Goal: Task Accomplishment & Management: Use online tool/utility

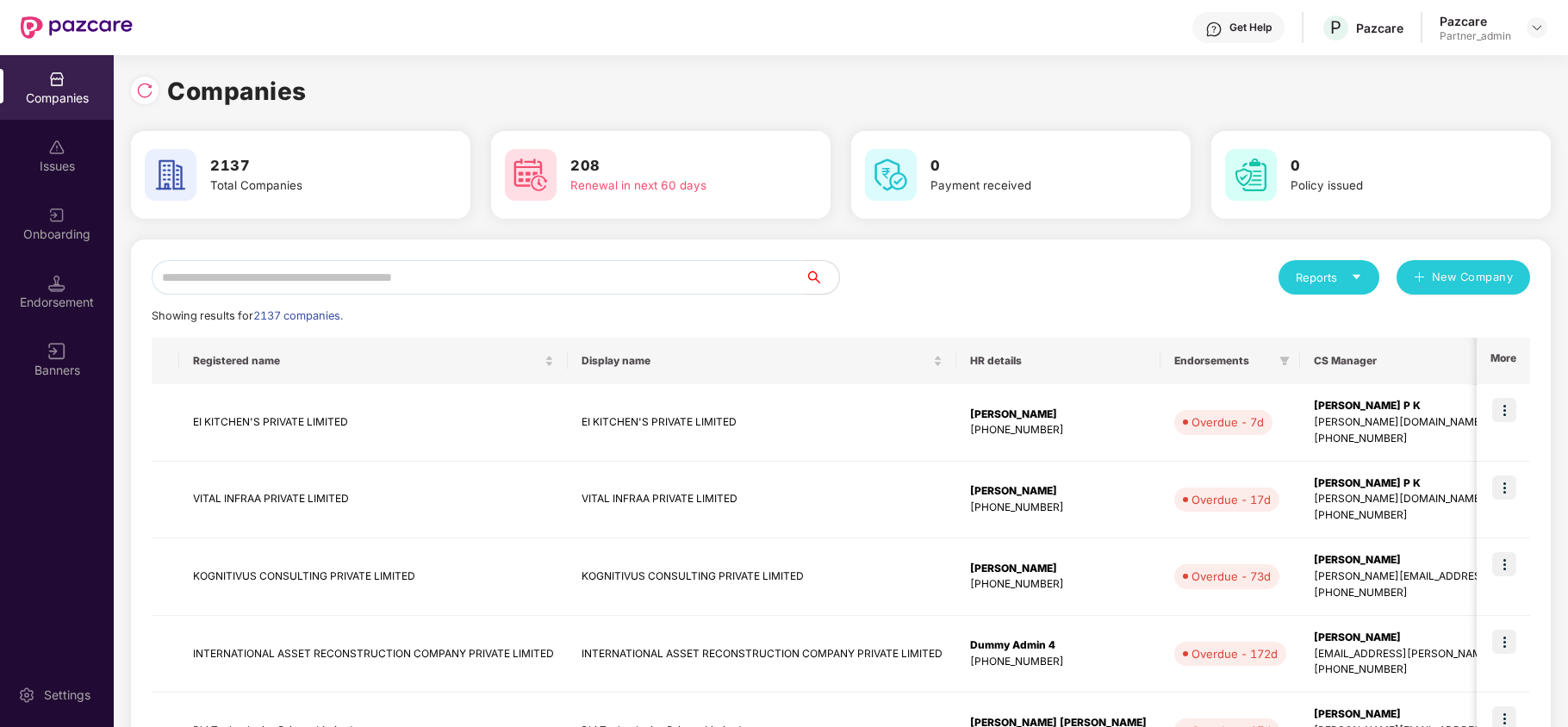
click at [749, 95] on div "Companies" at bounding box center [841, 91] width 1420 height 38
click at [1534, 28] on img at bounding box center [1537, 28] width 14 height 14
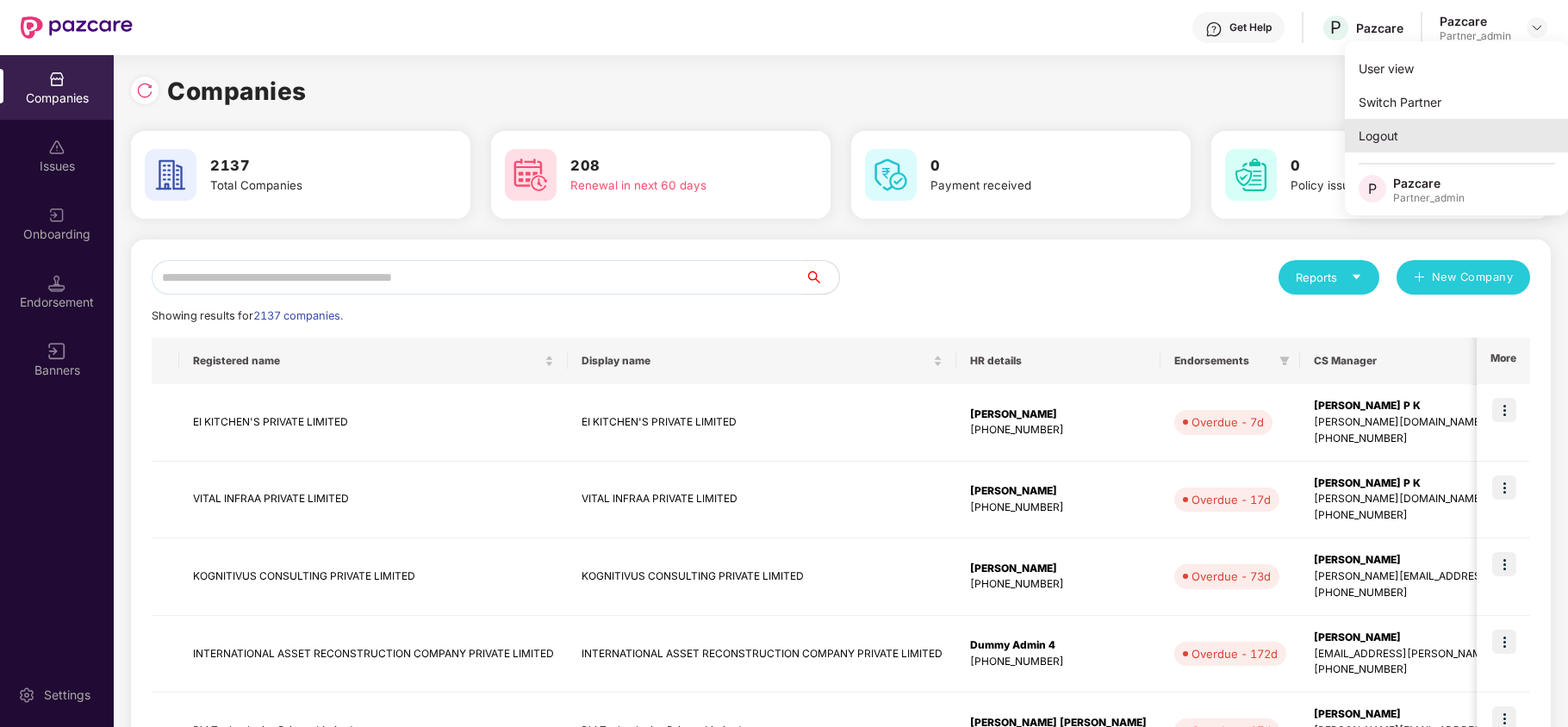
click at [1383, 135] on div "Logout" at bounding box center [1456, 135] width 224 height 33
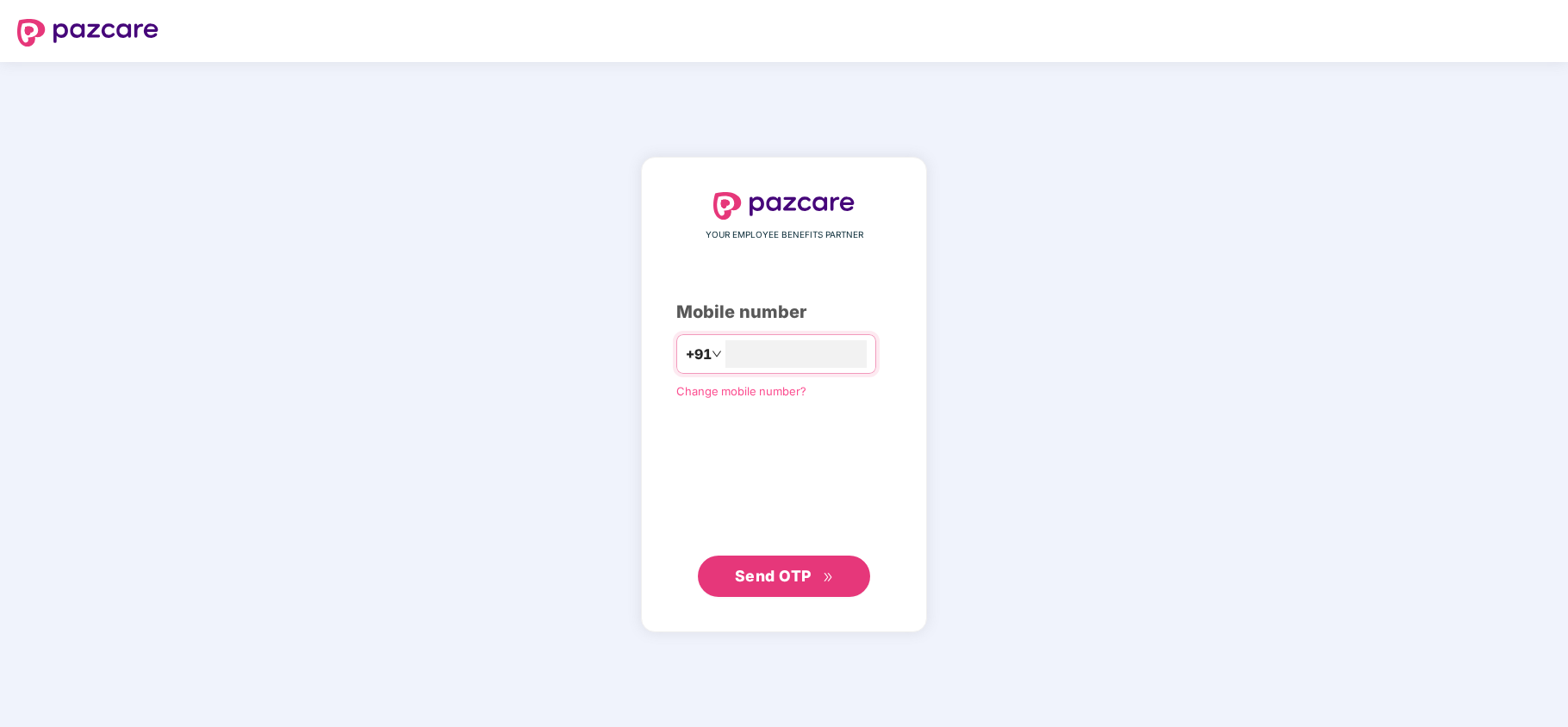
type input "**********"
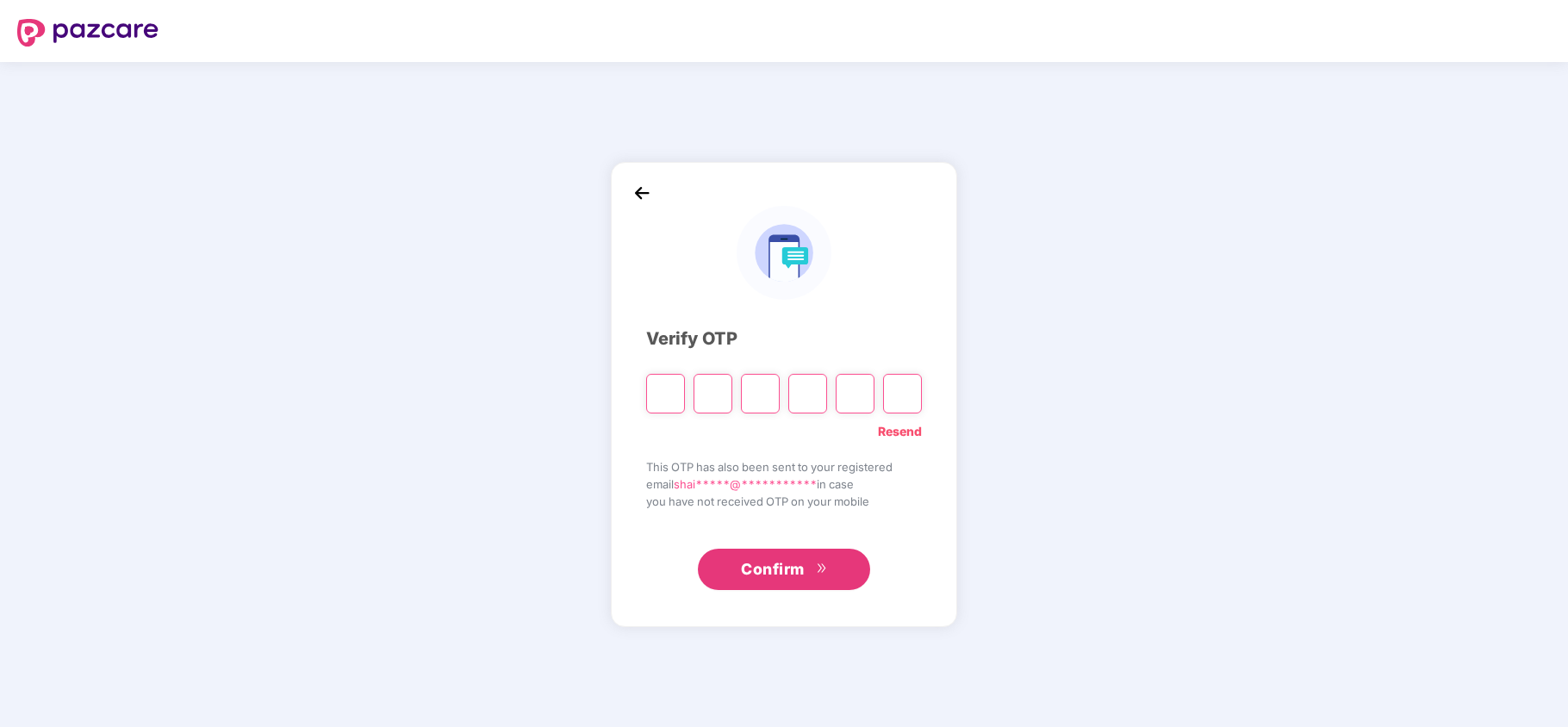
type input "*"
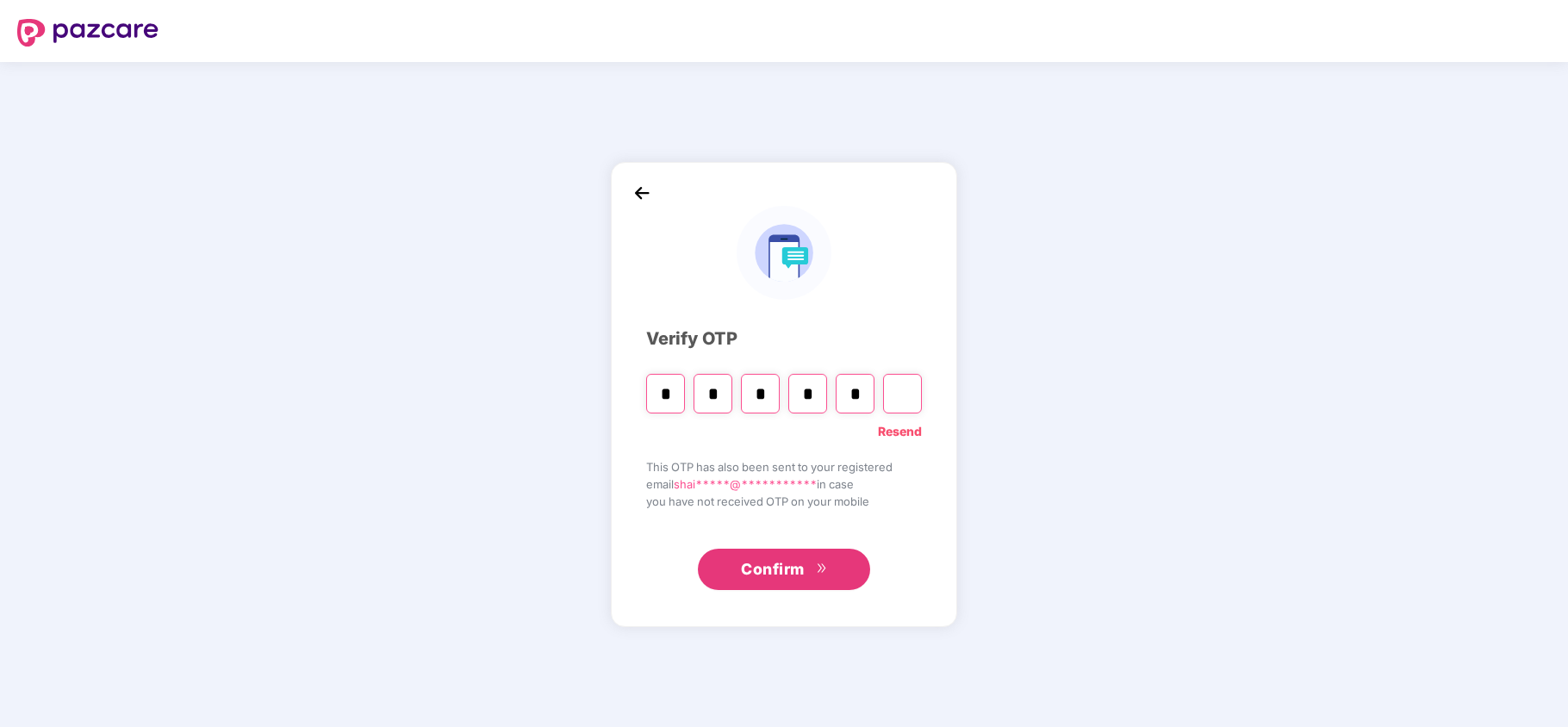
type input "*"
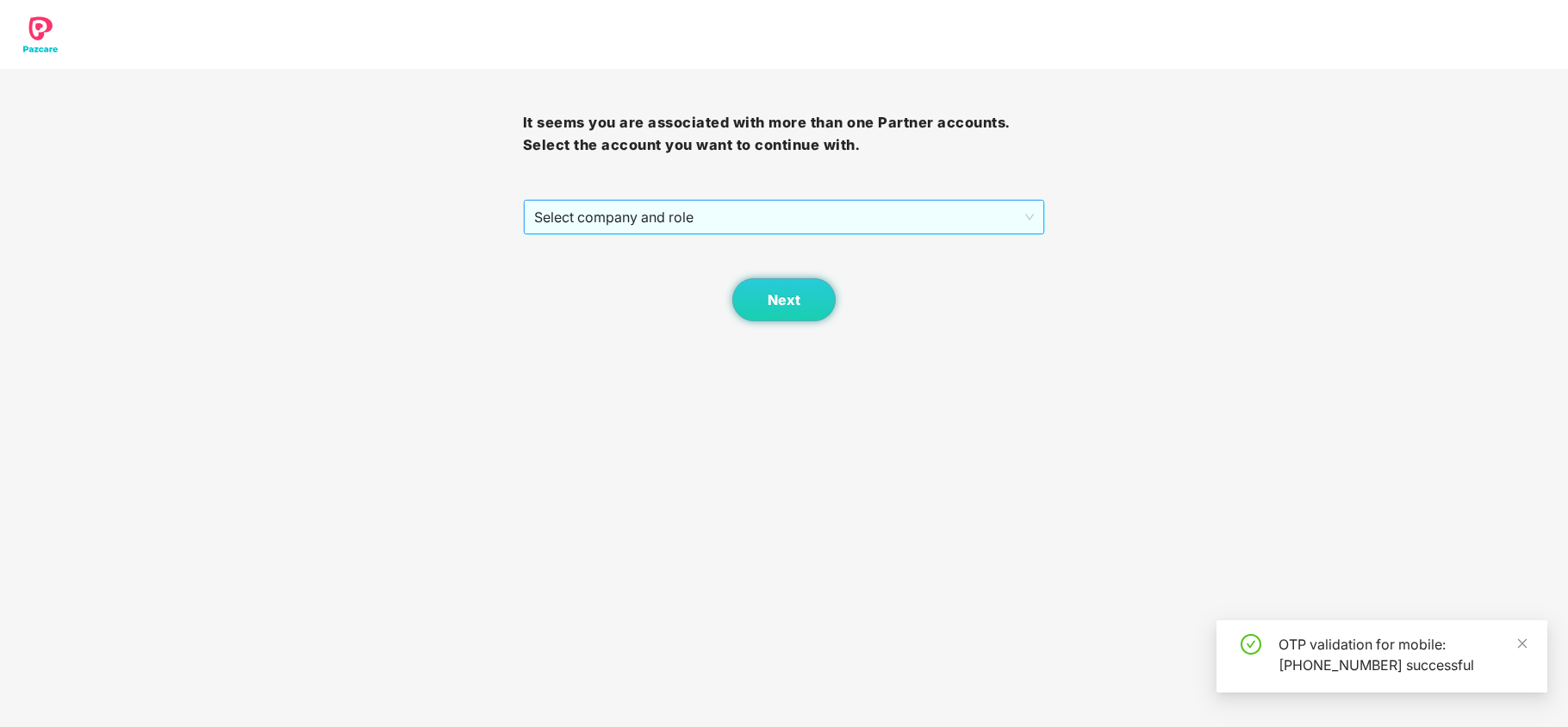
click at [642, 208] on span "Select company and role" at bounding box center [785, 216] width 501 height 33
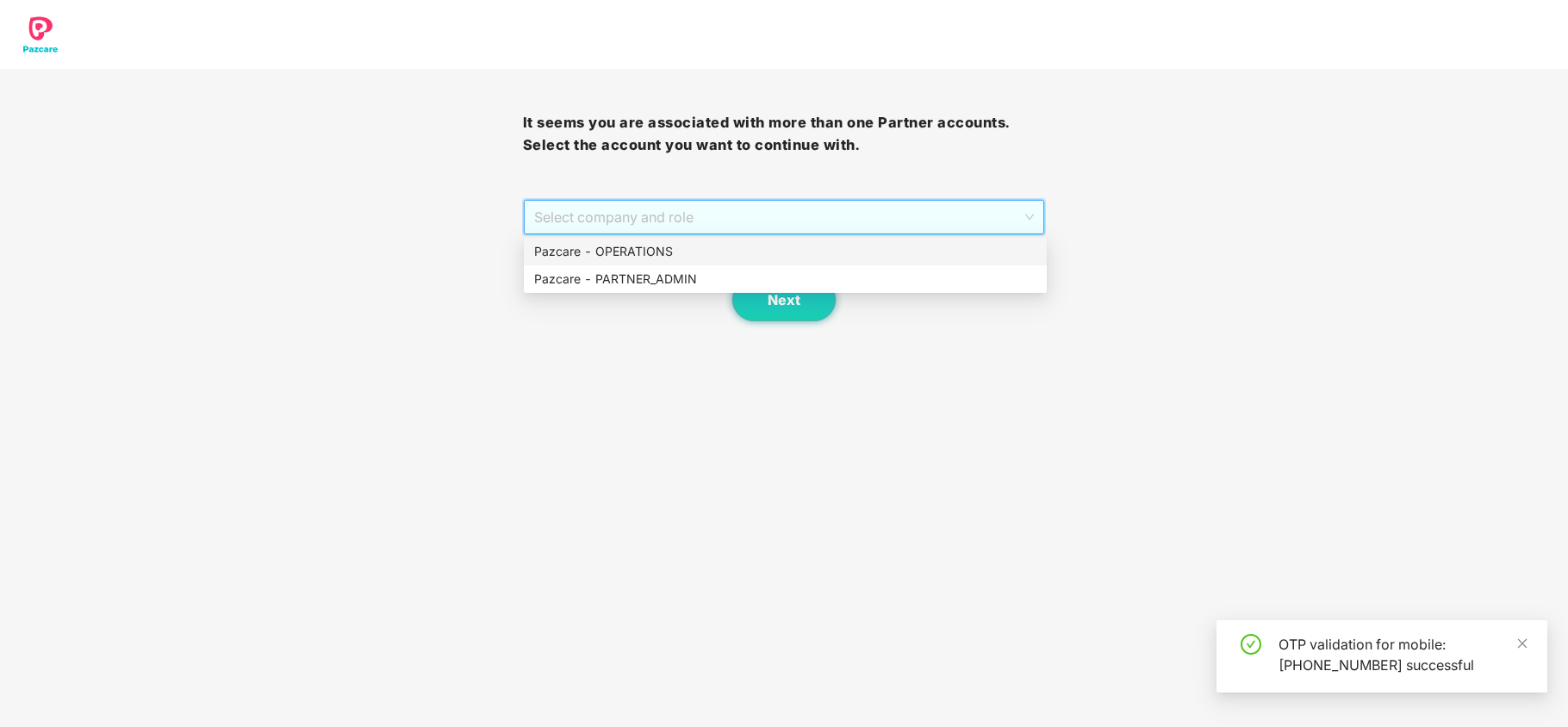
click at [637, 257] on div "Pazcare - OPERATIONS" at bounding box center [786, 251] width 503 height 19
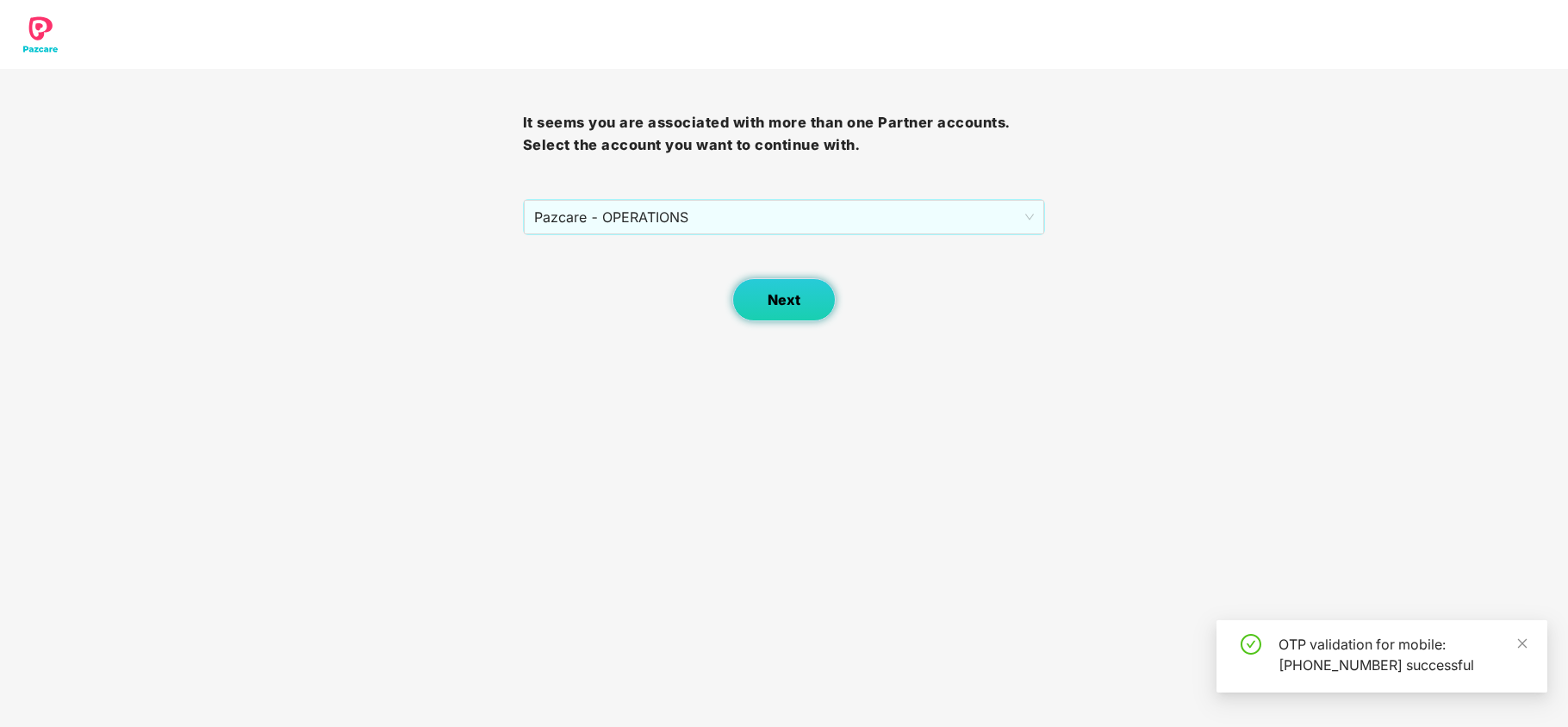
click at [776, 297] on span "Next" at bounding box center [784, 300] width 33 height 17
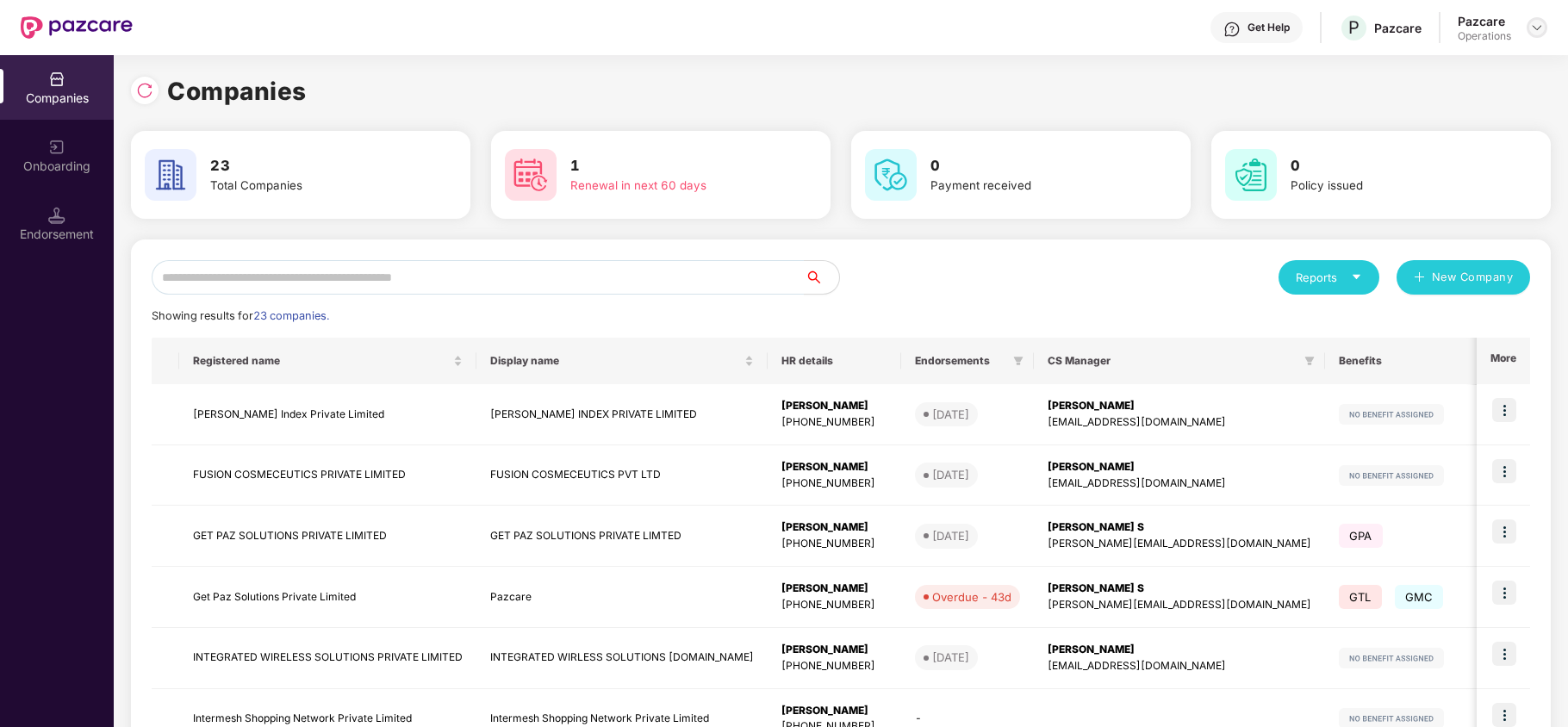
click at [1539, 25] on img at bounding box center [1537, 28] width 14 height 14
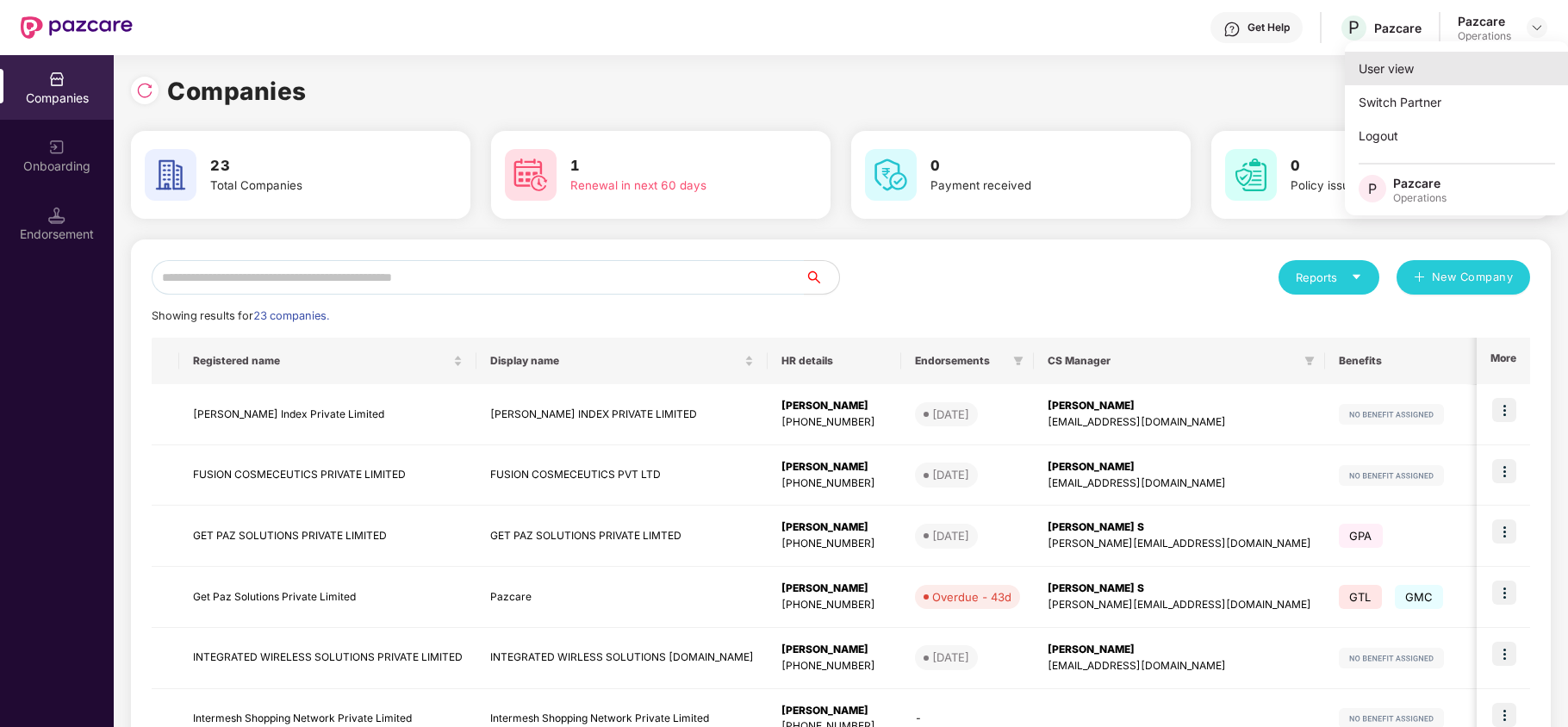
click at [1435, 69] on div "User view" at bounding box center [1456, 69] width 224 height 33
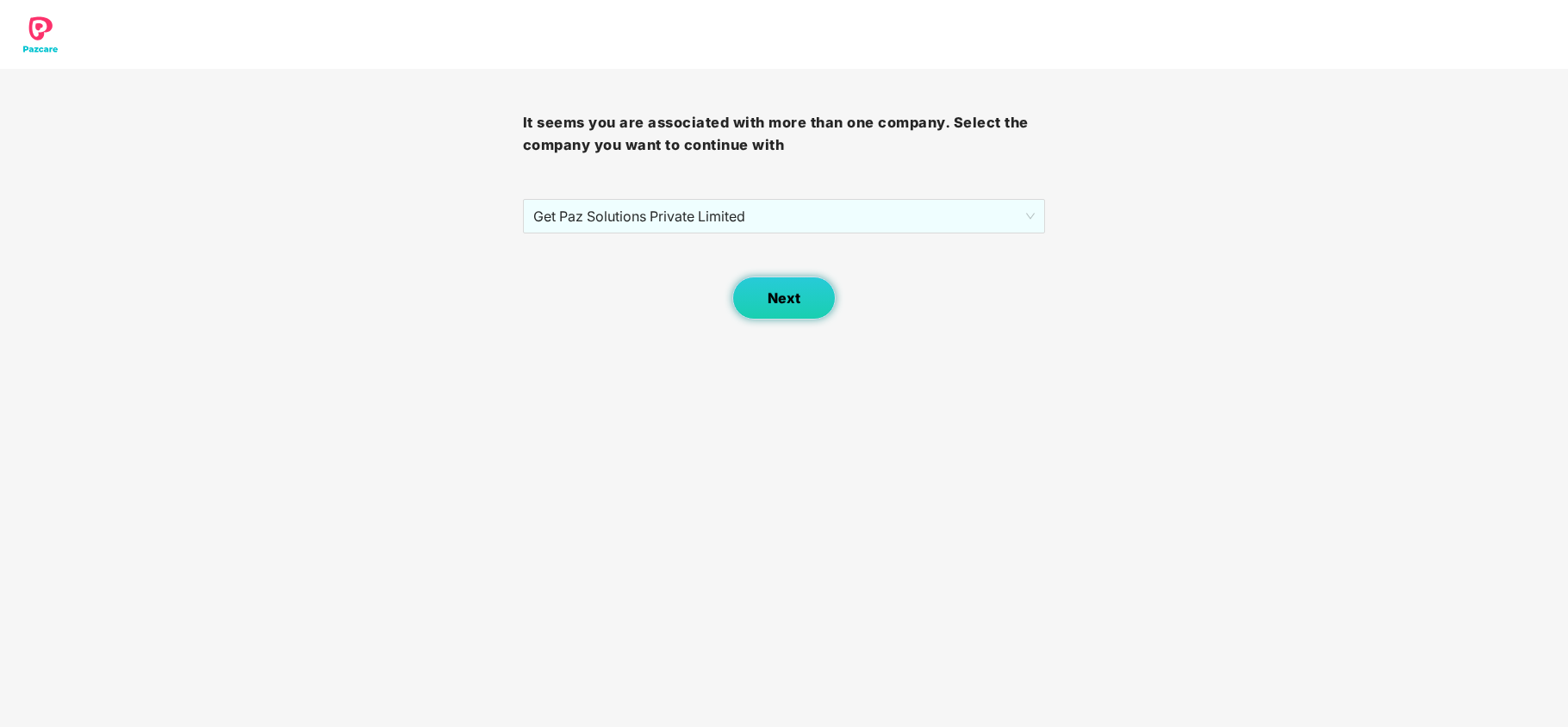
click at [780, 296] on span "Next" at bounding box center [784, 298] width 33 height 17
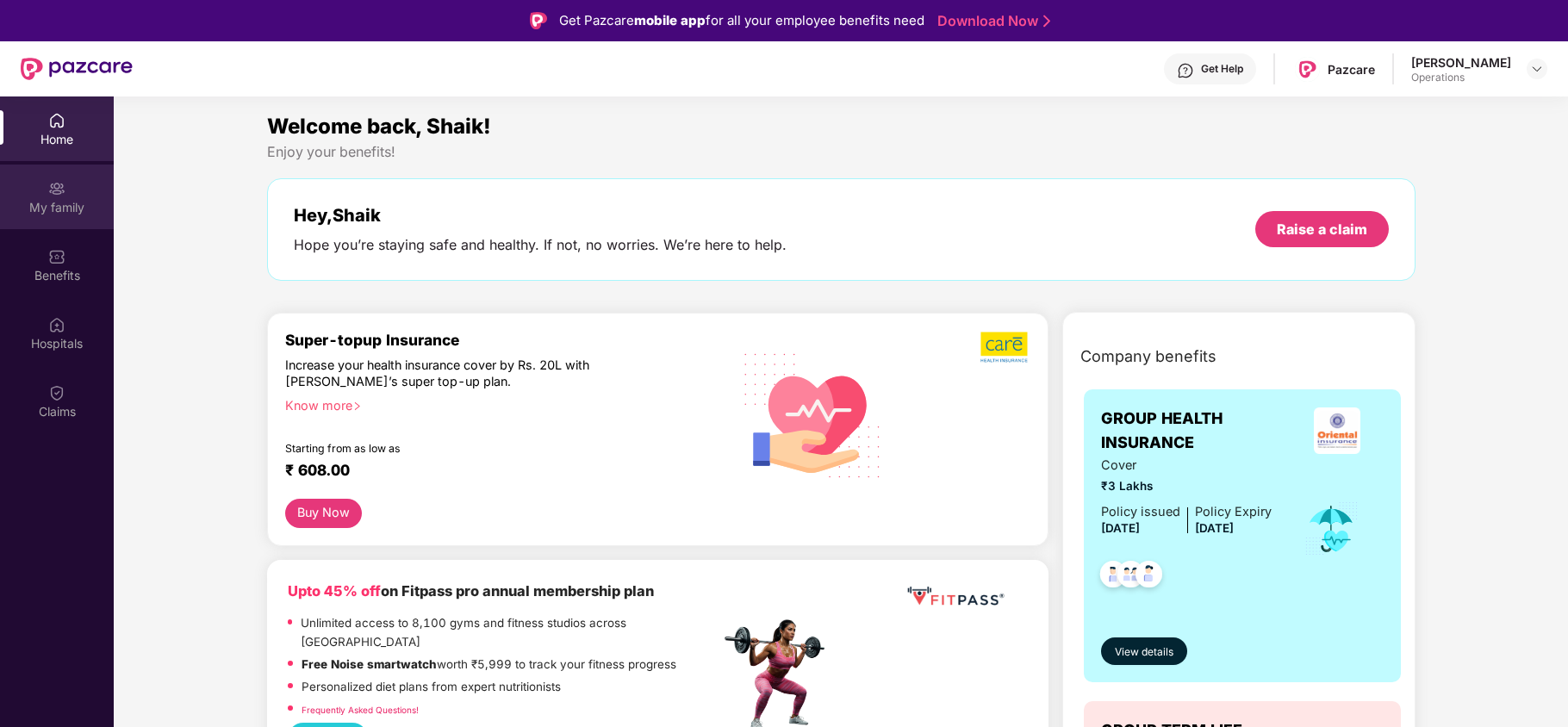
click at [41, 191] on div "My family" at bounding box center [56, 197] width 113 height 65
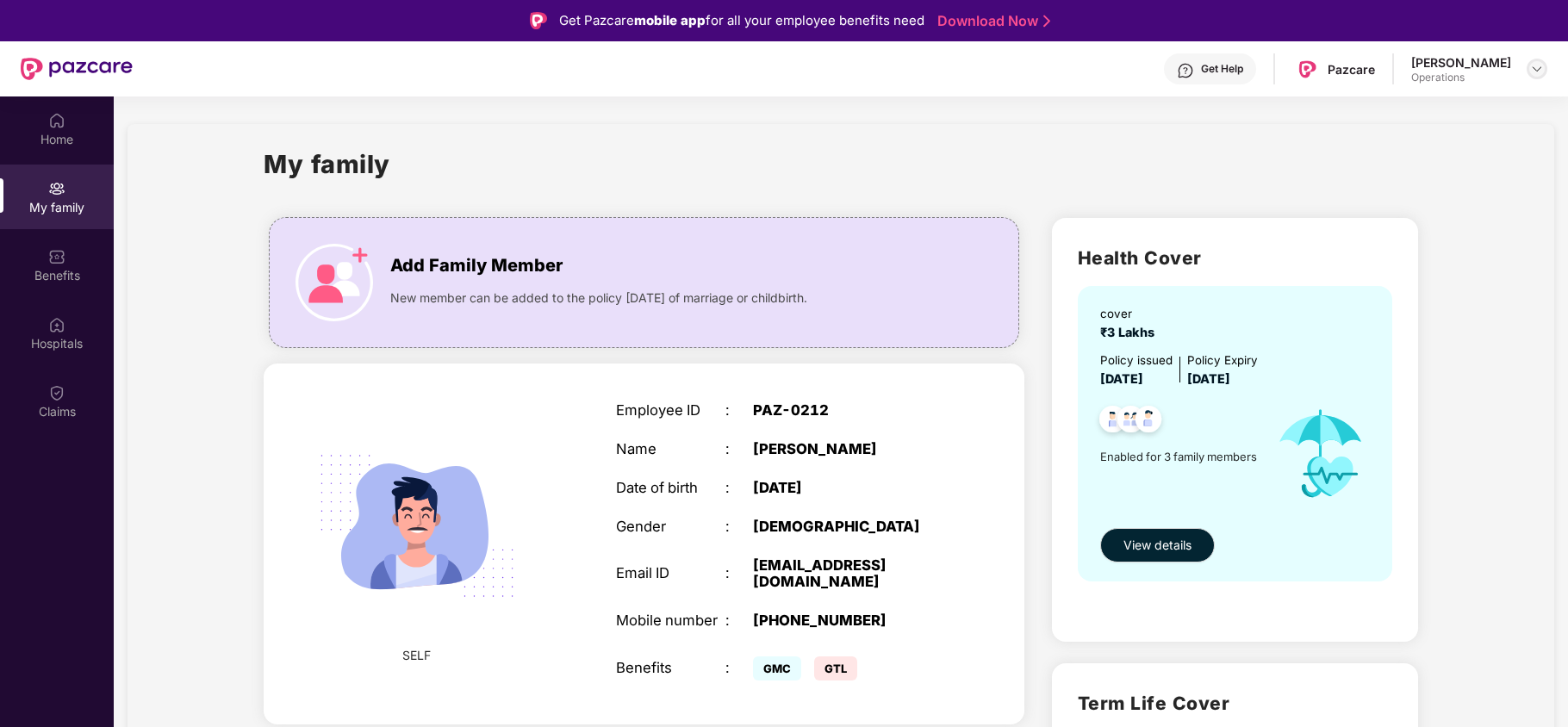
click at [1538, 63] on img at bounding box center [1537, 69] width 14 height 14
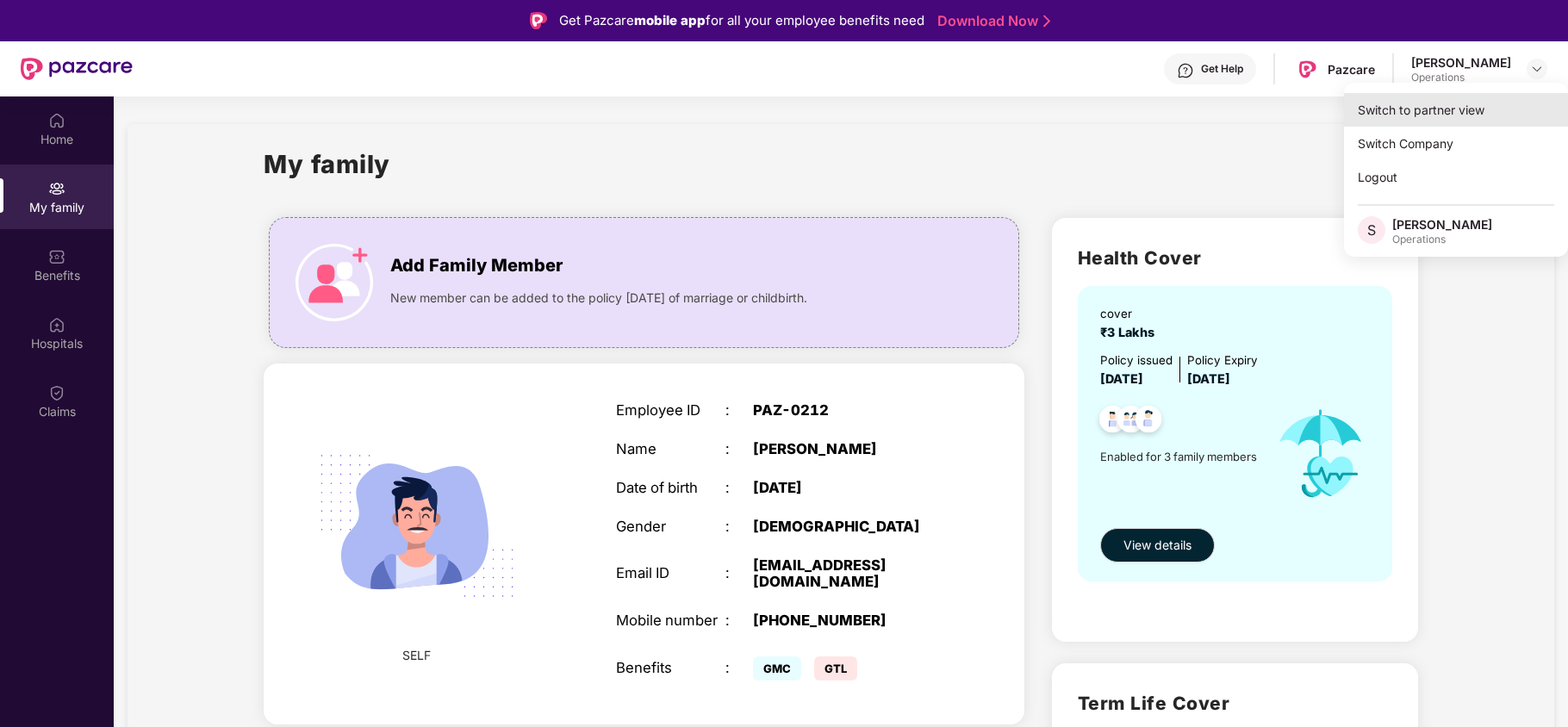
click at [1467, 114] on div "Switch to partner view" at bounding box center [1455, 110] width 224 height 33
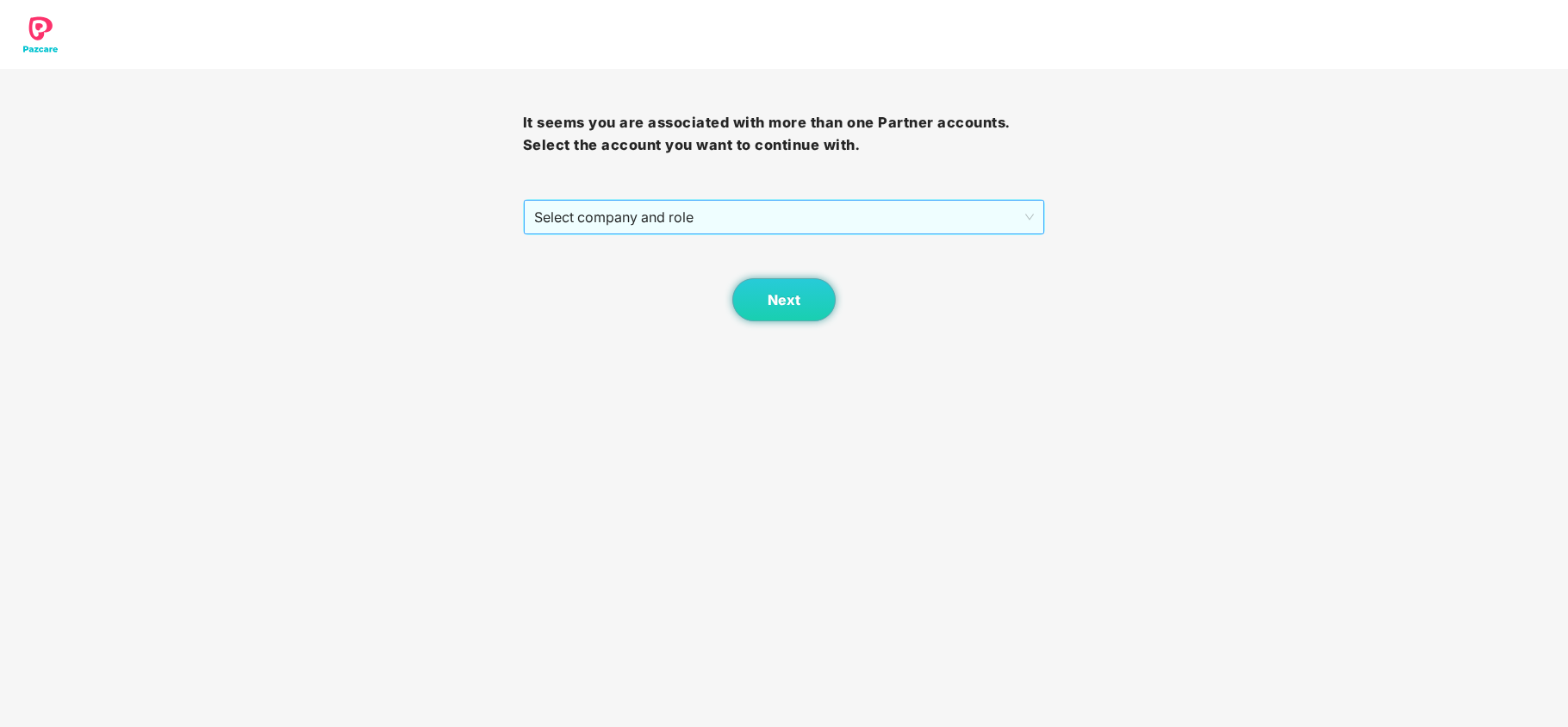
click at [624, 218] on span "Select company and role" at bounding box center [785, 216] width 501 height 33
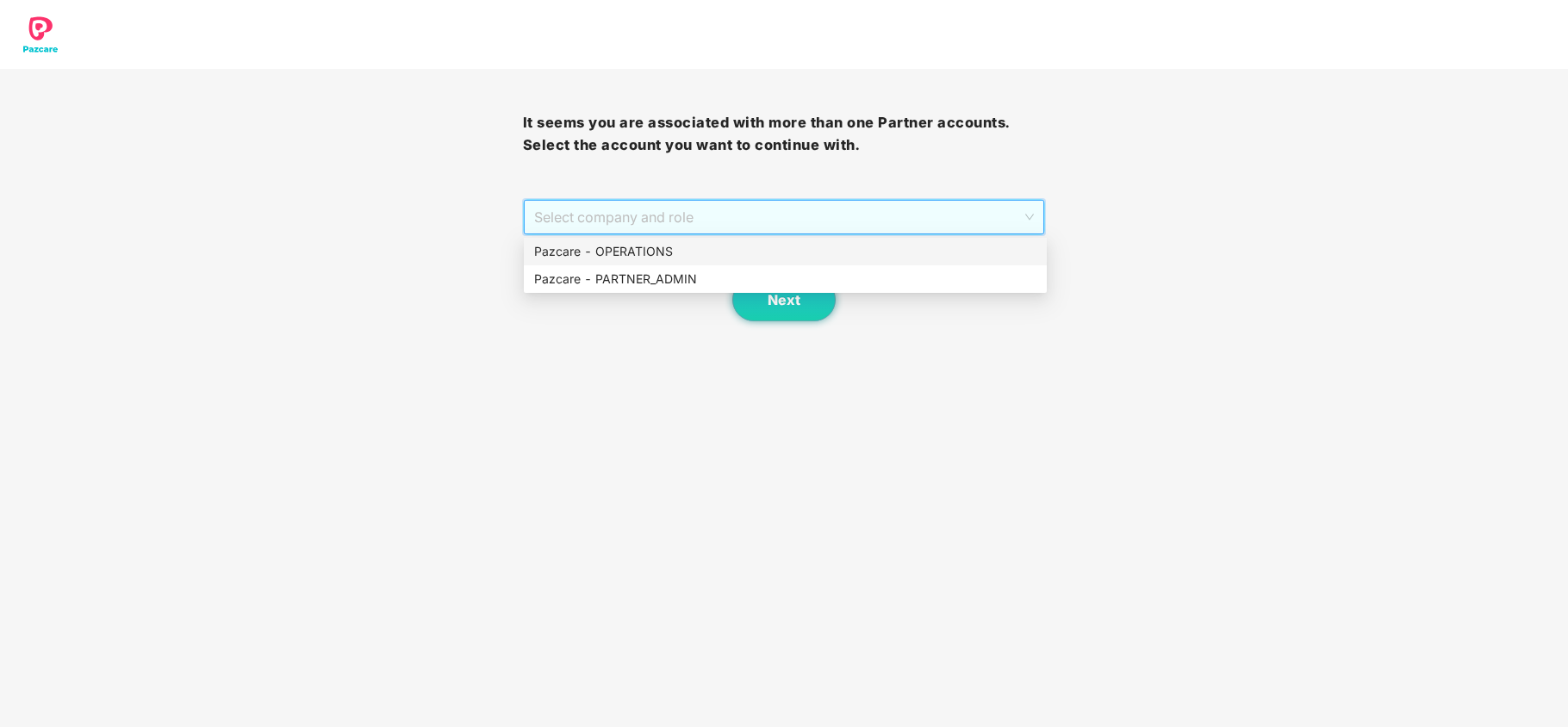
click at [622, 249] on div "Pazcare - OPERATIONS" at bounding box center [786, 251] width 503 height 19
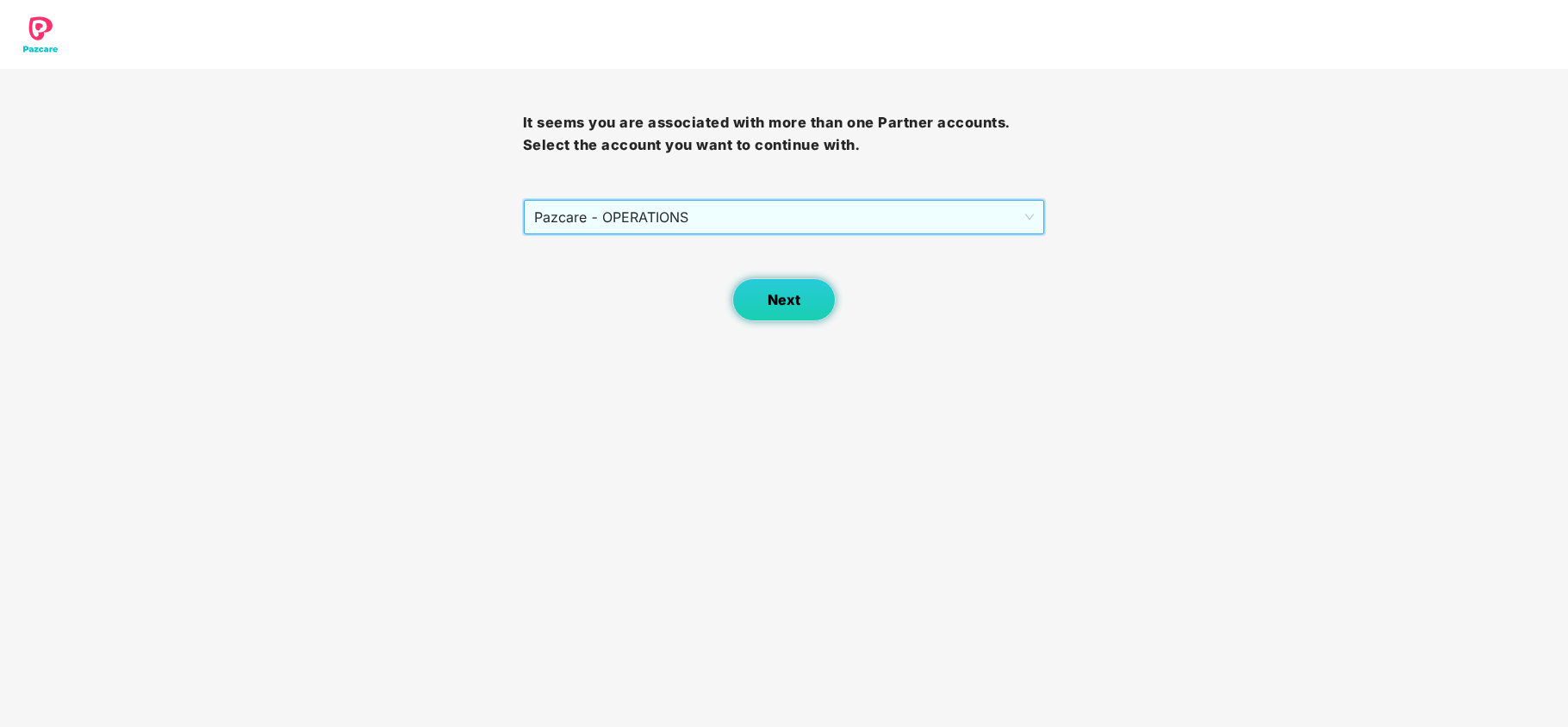
click at [776, 307] on span "Next" at bounding box center [784, 300] width 33 height 17
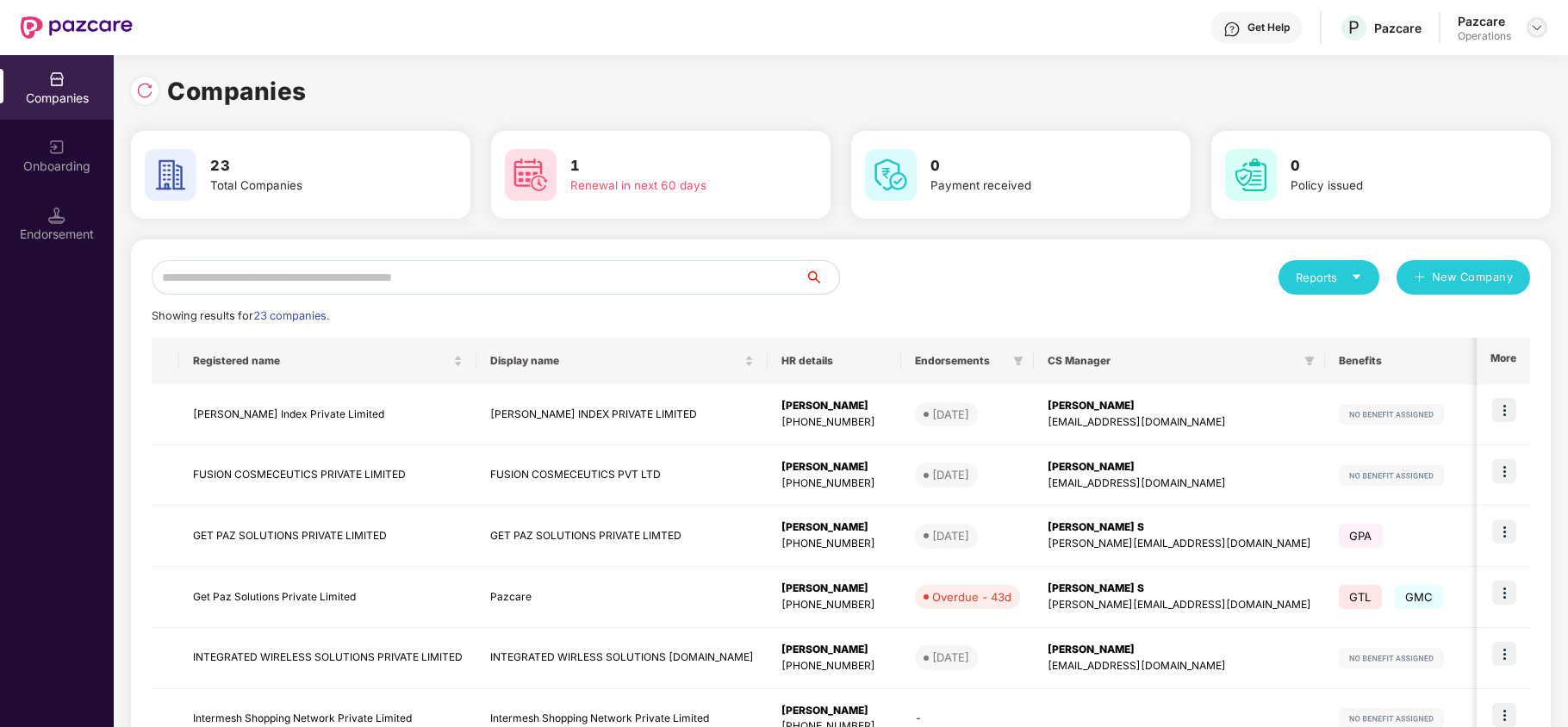
click at [1537, 25] on img at bounding box center [1537, 28] width 14 height 14
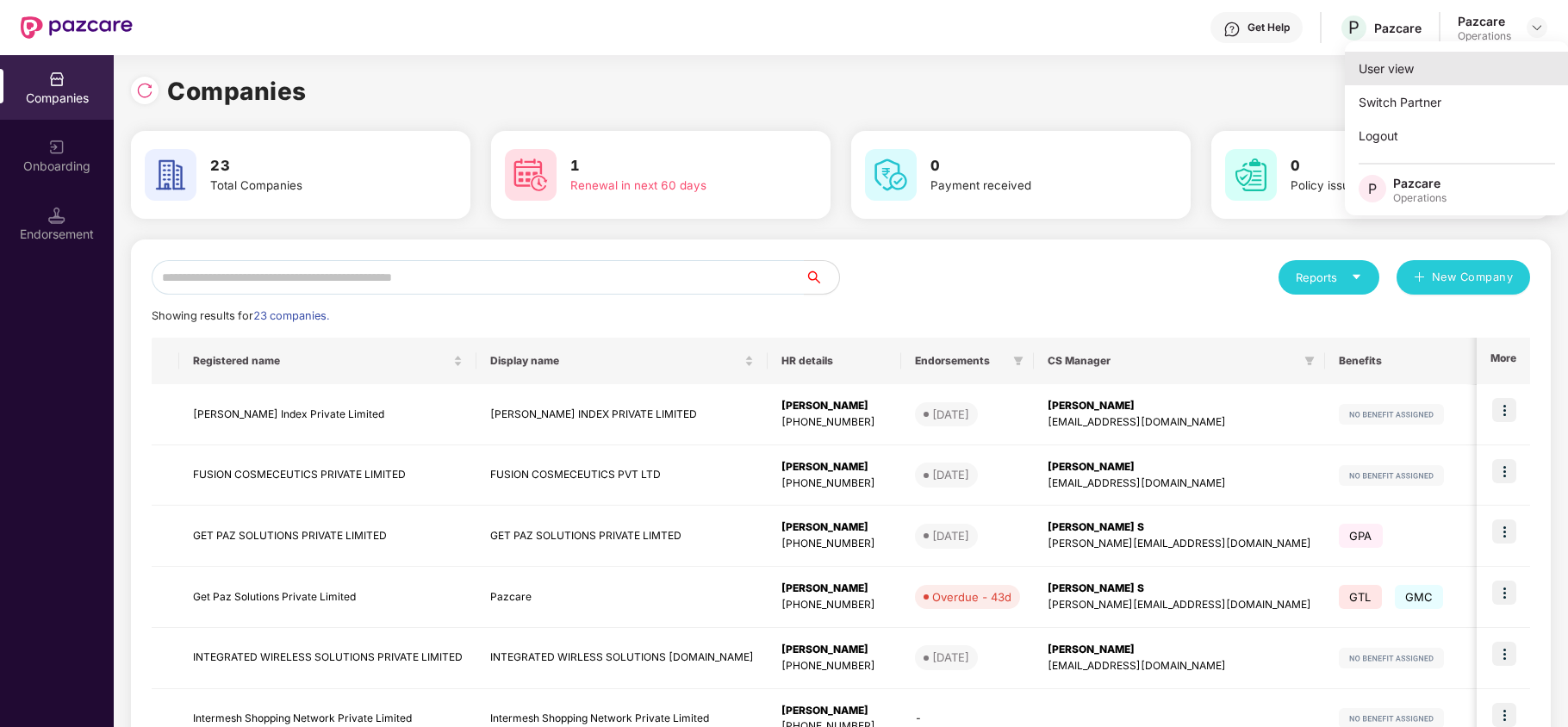
click at [1437, 69] on div "User view" at bounding box center [1456, 69] width 224 height 33
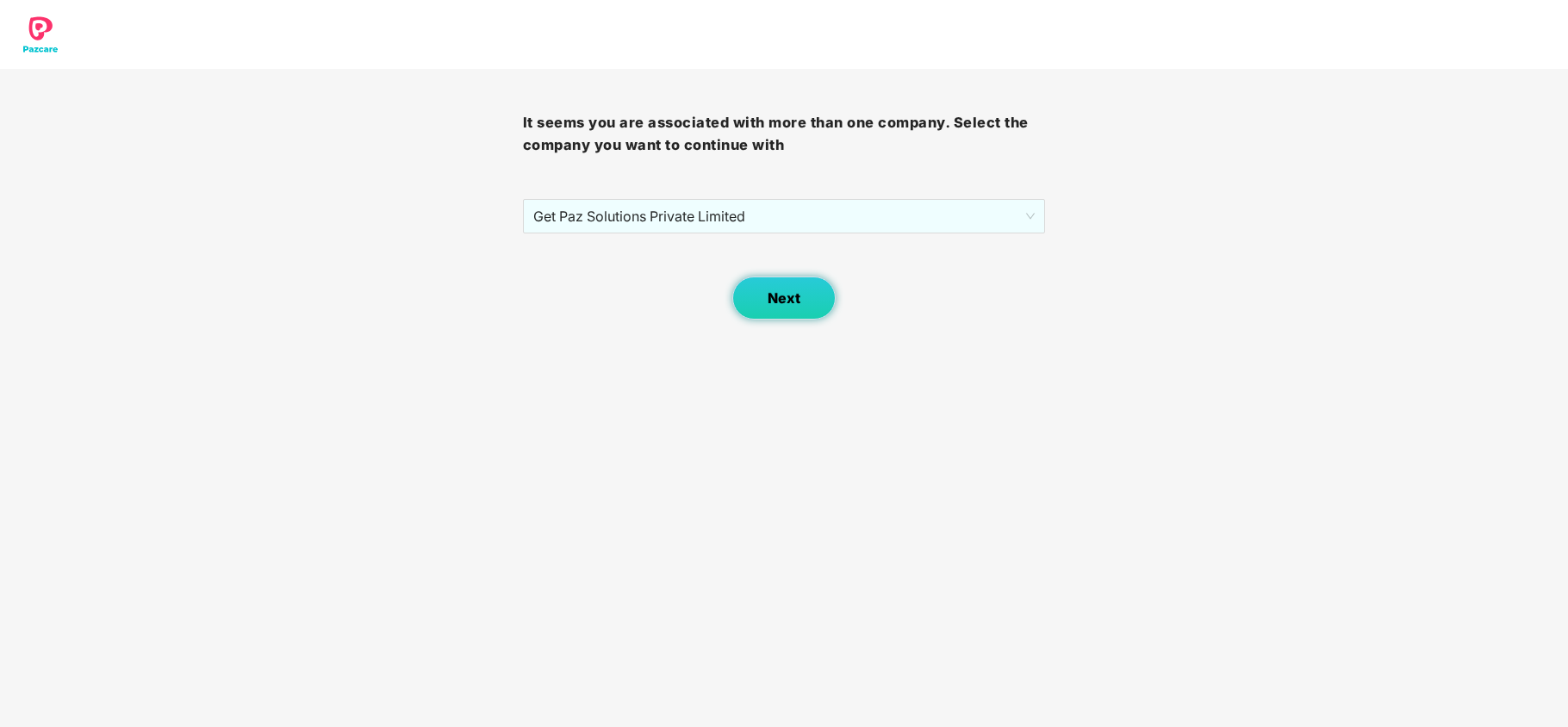
click at [764, 290] on button "Next" at bounding box center [784, 298] width 104 height 43
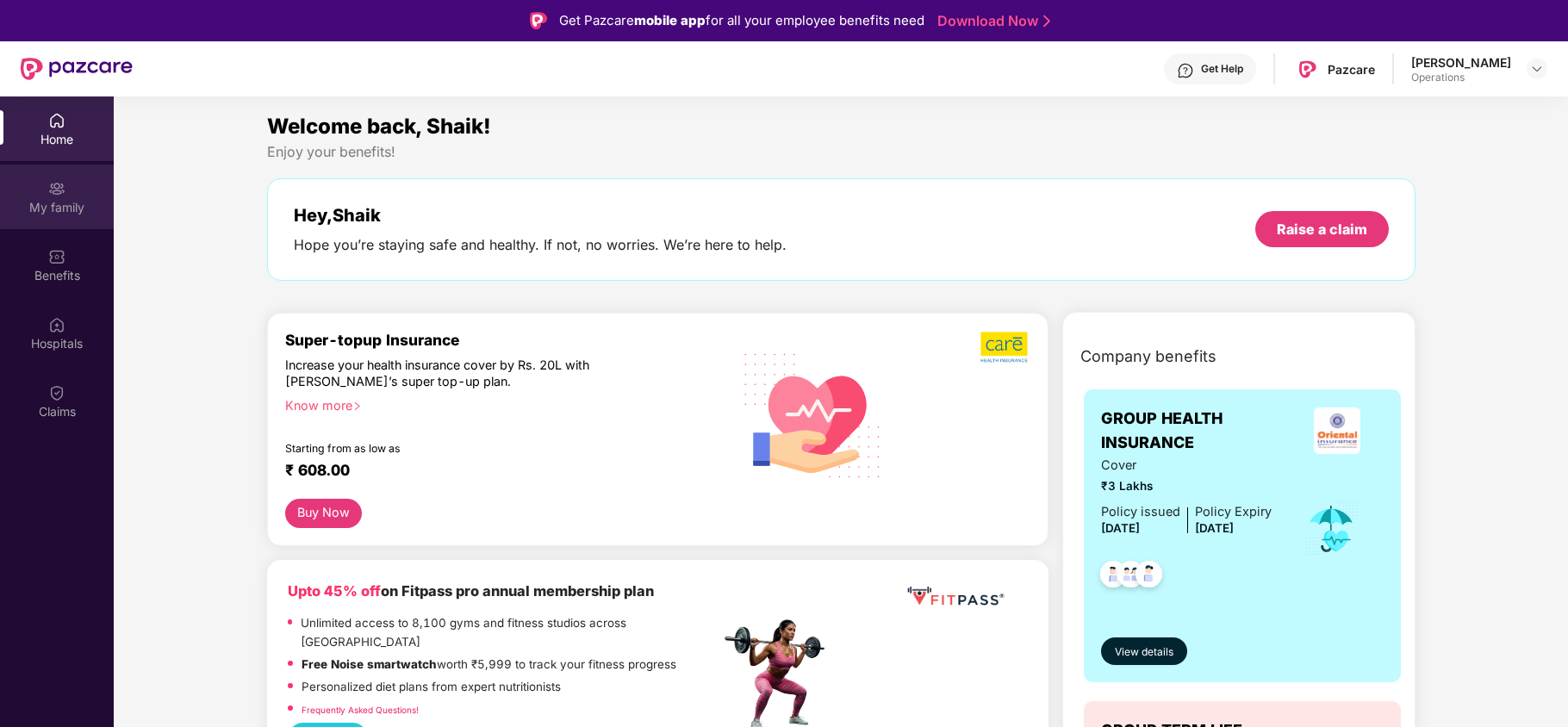
click at [90, 211] on div "My family" at bounding box center [56, 207] width 113 height 18
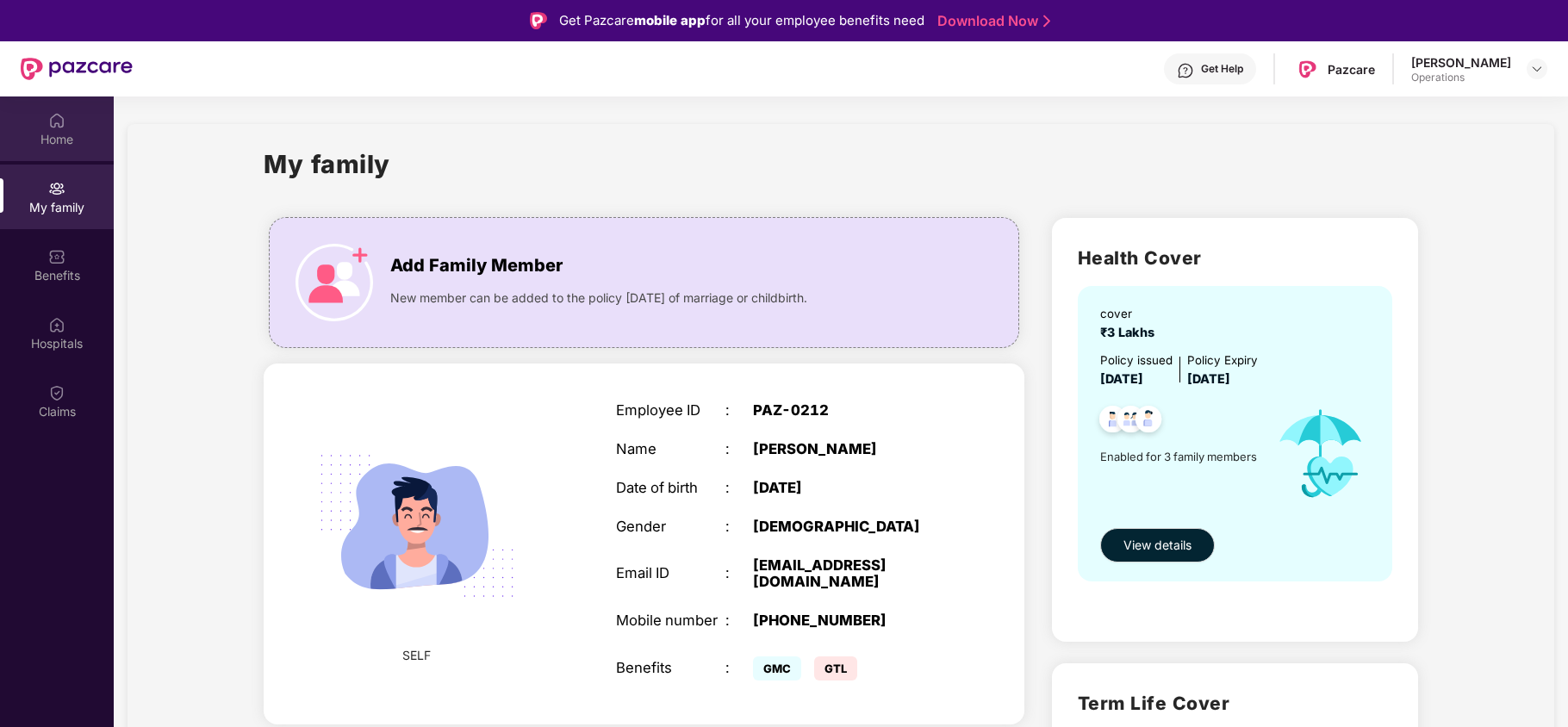
click at [47, 146] on div "Home" at bounding box center [56, 140] width 113 height 18
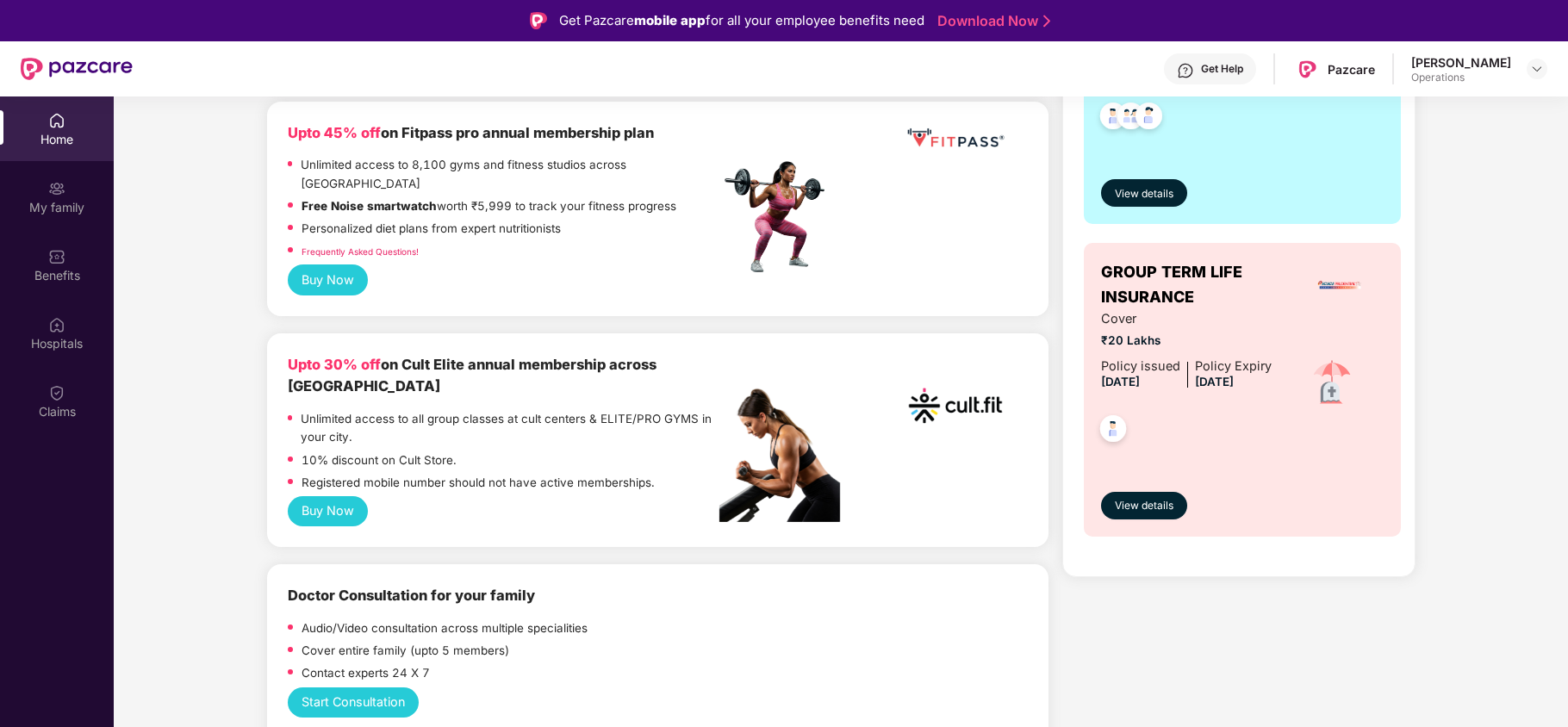
scroll to position [114, 0]
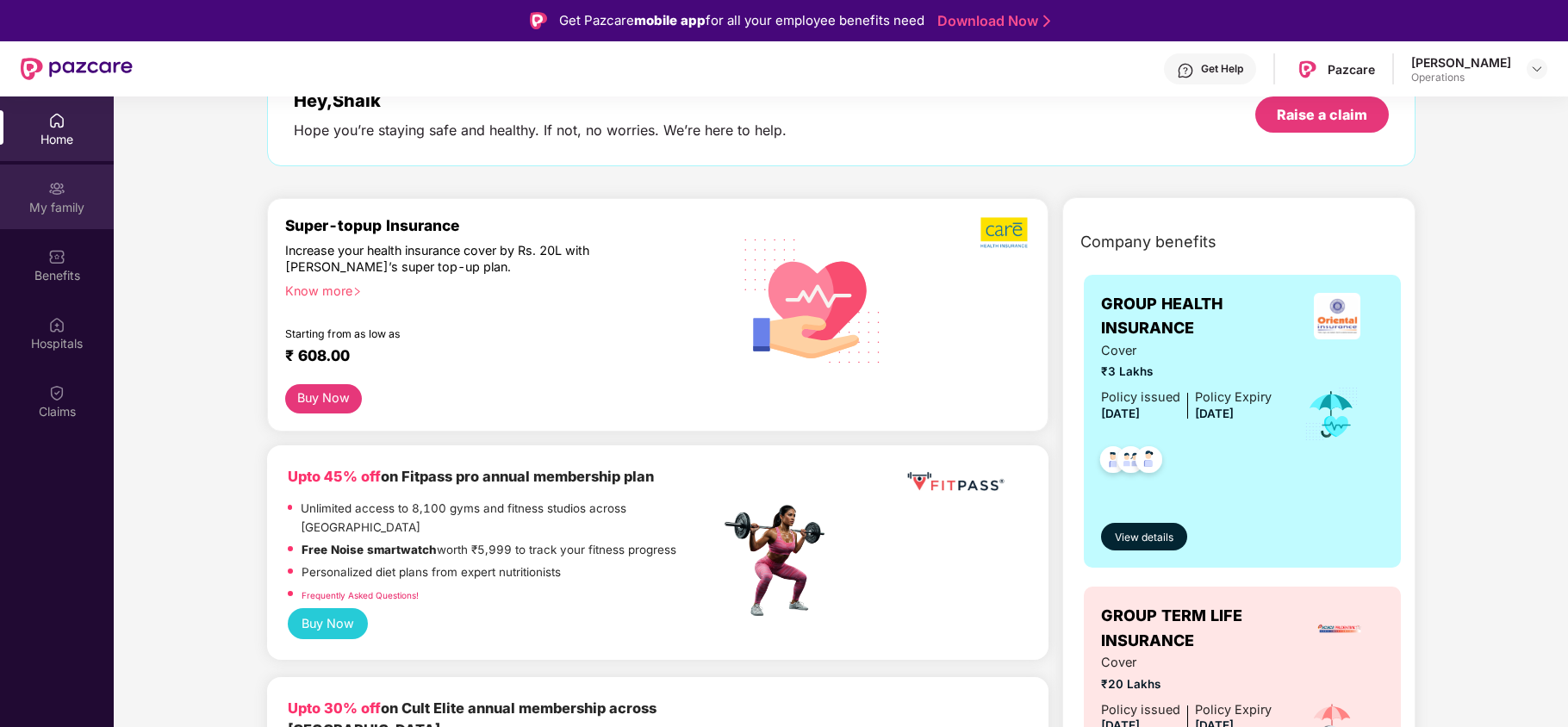
click at [69, 199] on div "My family" at bounding box center [56, 207] width 113 height 18
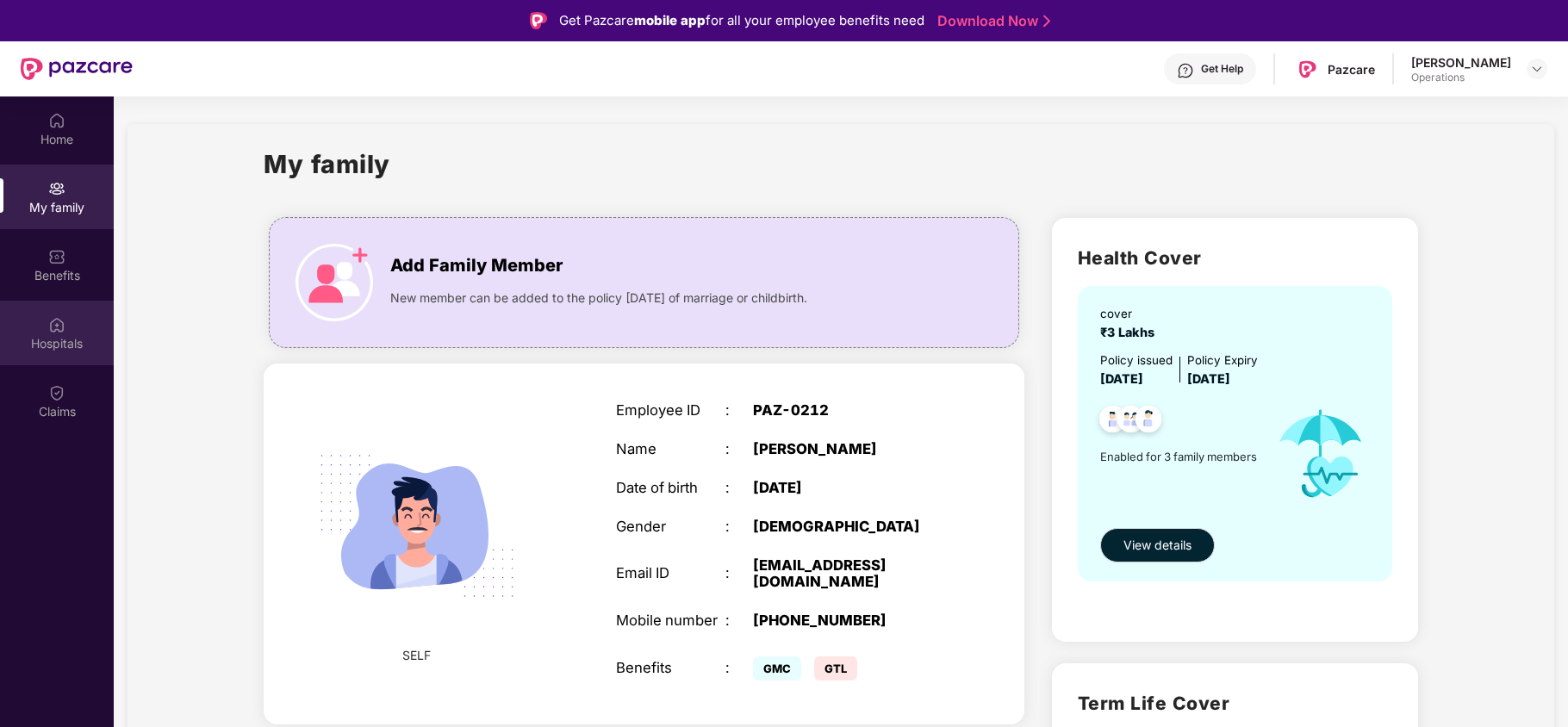
click at [88, 336] on div "Hospitals" at bounding box center [56, 344] width 113 height 18
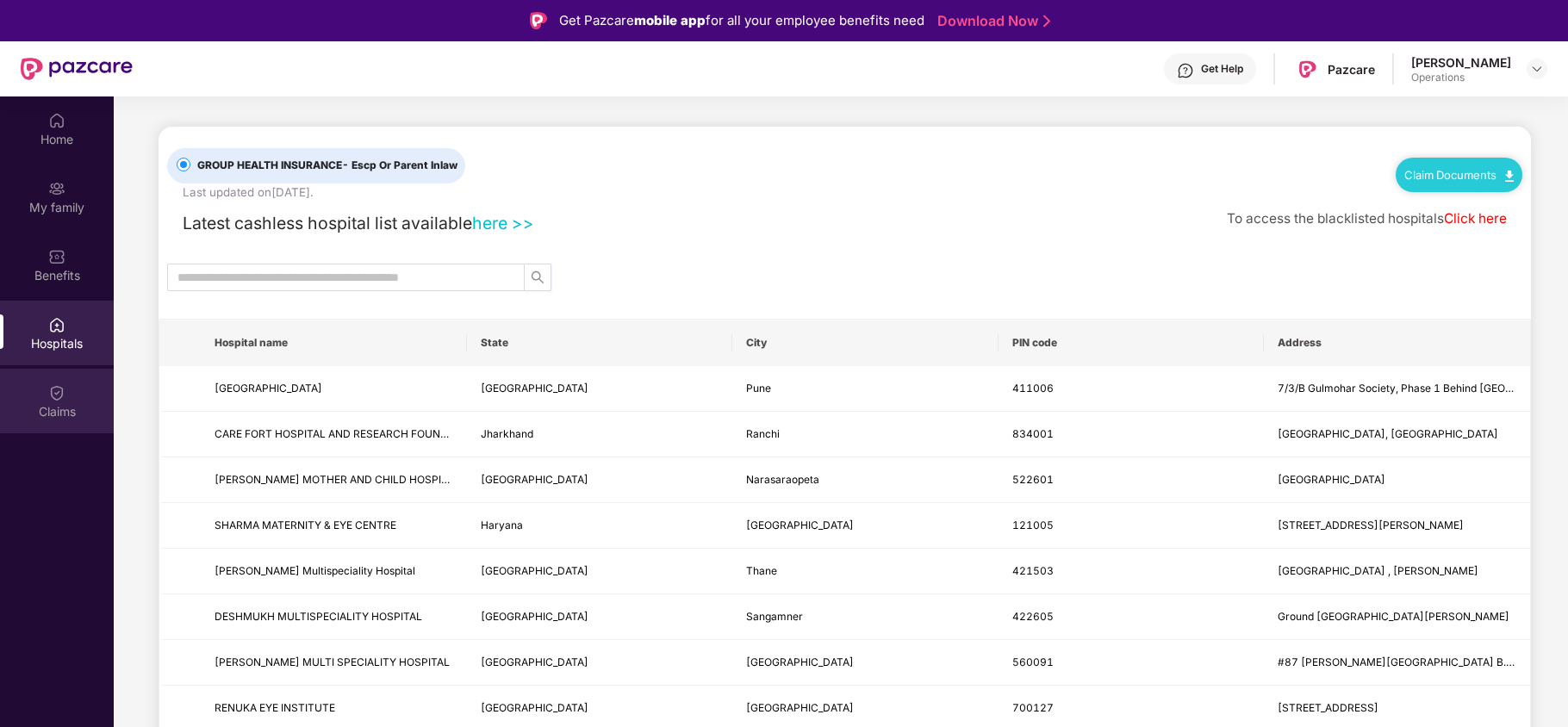
click at [73, 418] on div "Claims" at bounding box center [56, 412] width 113 height 18
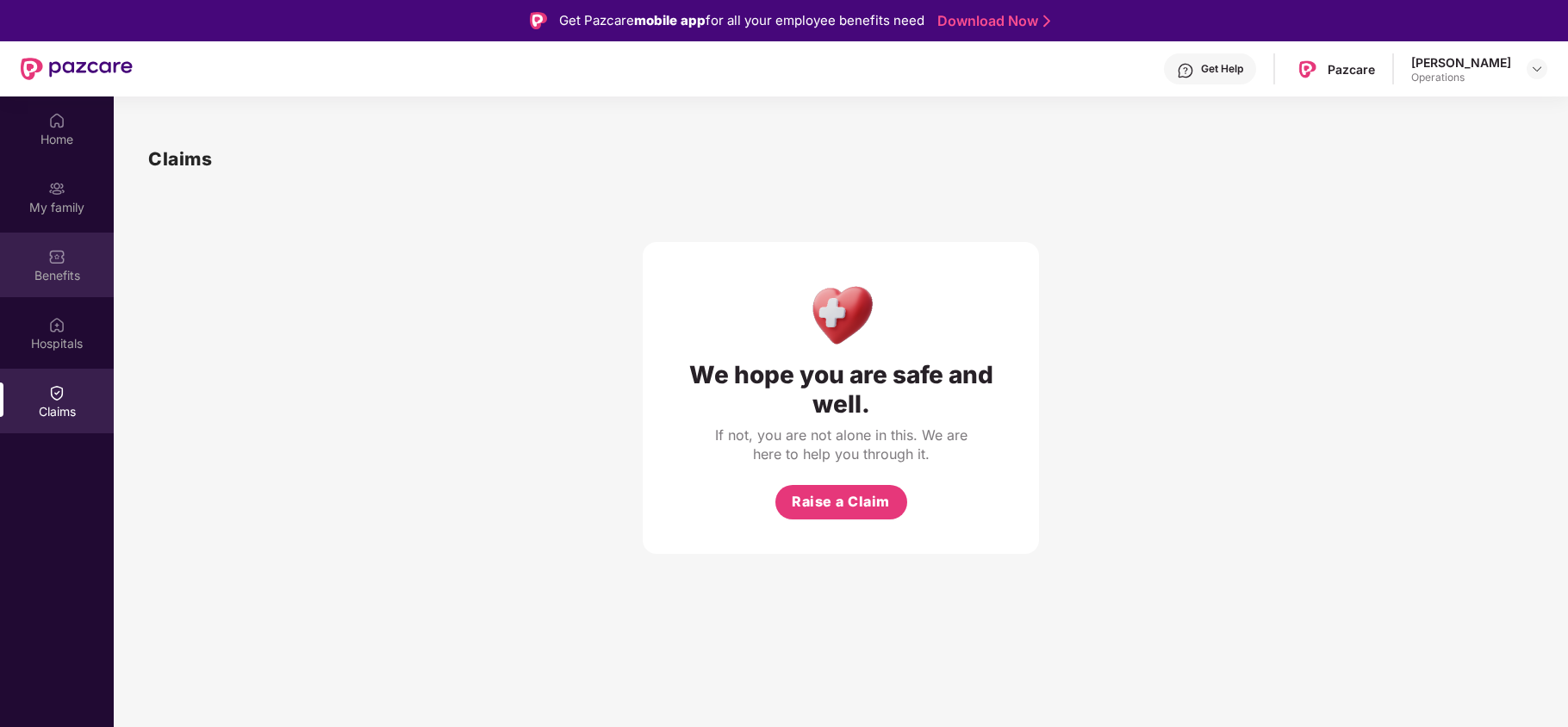
click at [55, 274] on div "Benefits" at bounding box center [56, 276] width 113 height 18
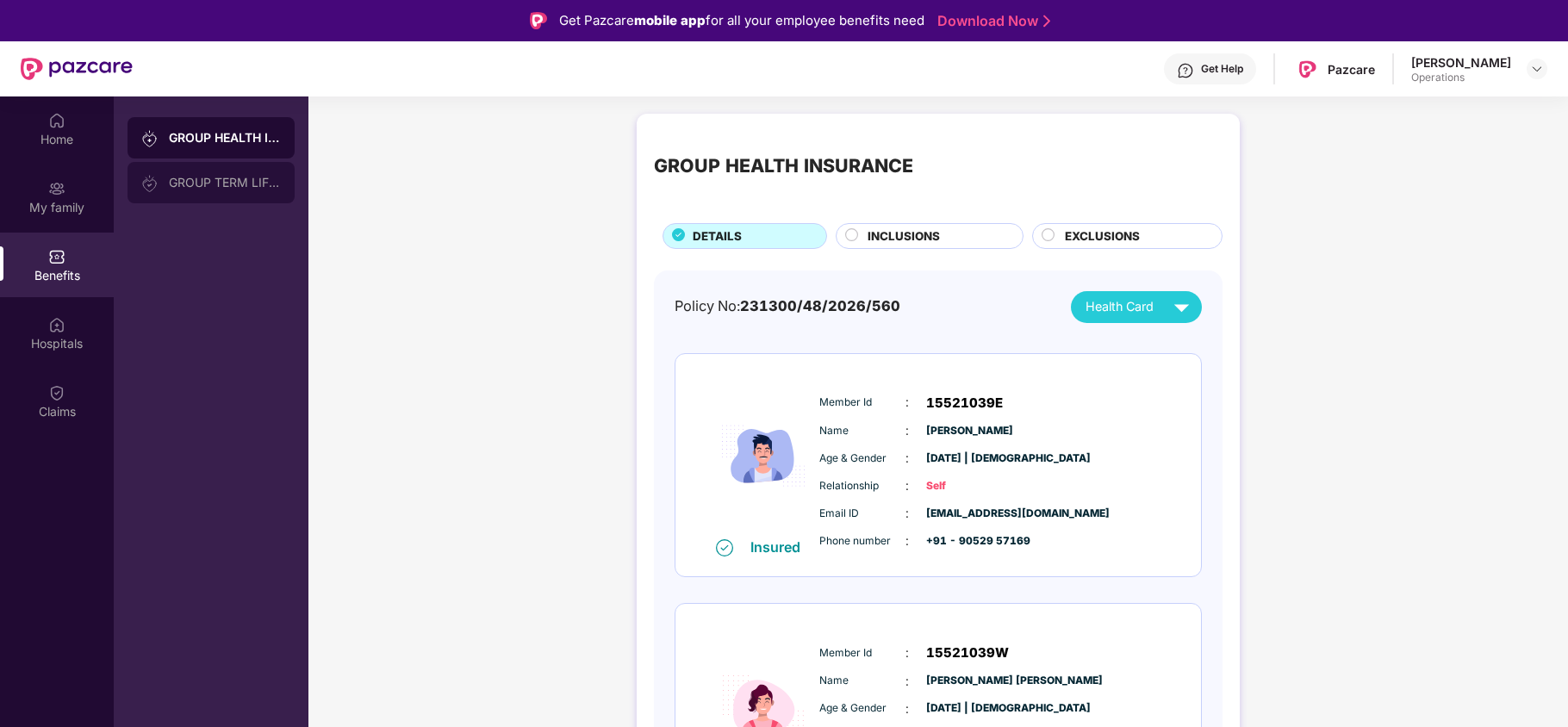
click at [194, 192] on div "GROUP TERM LIFE INSURANCE" at bounding box center [211, 182] width 167 height 41
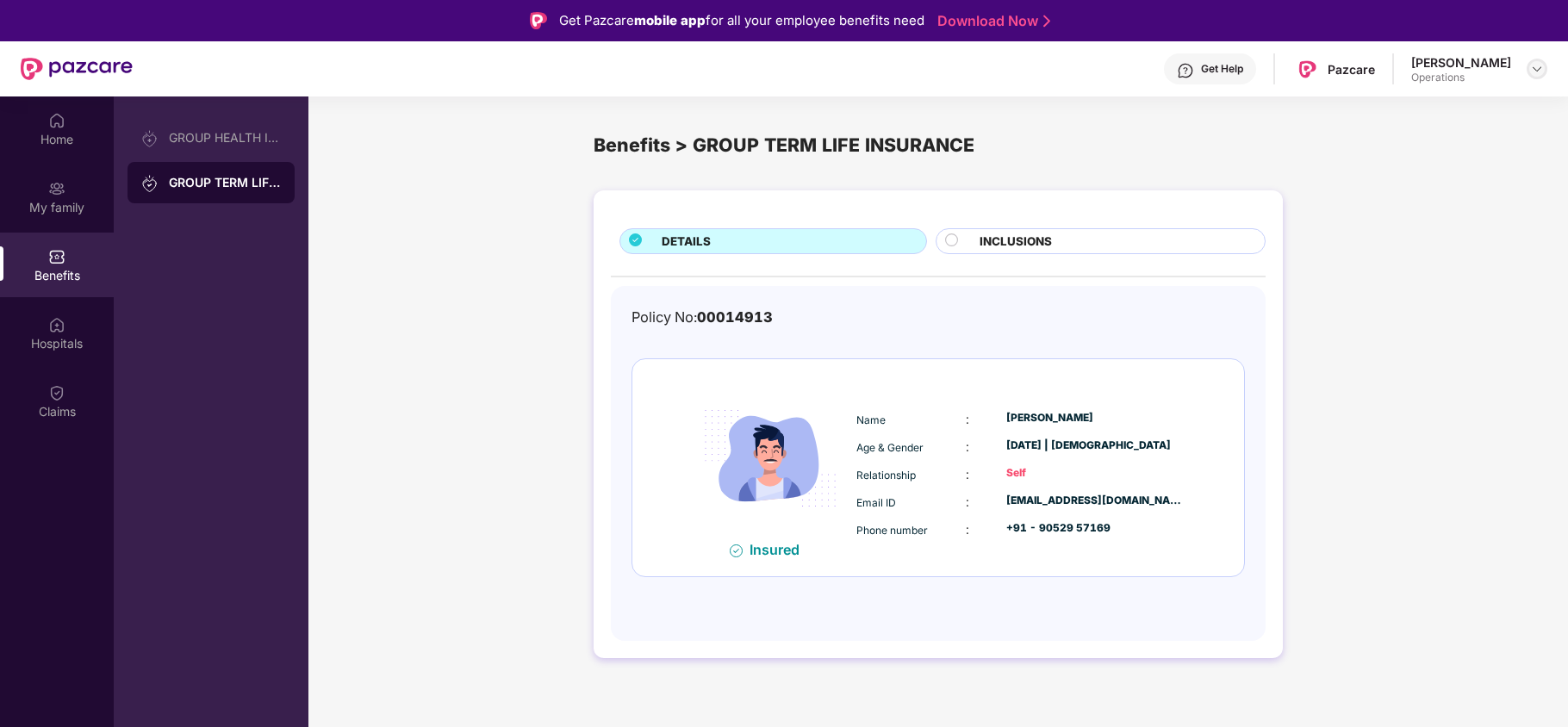
click at [1539, 63] on img at bounding box center [1537, 69] width 14 height 14
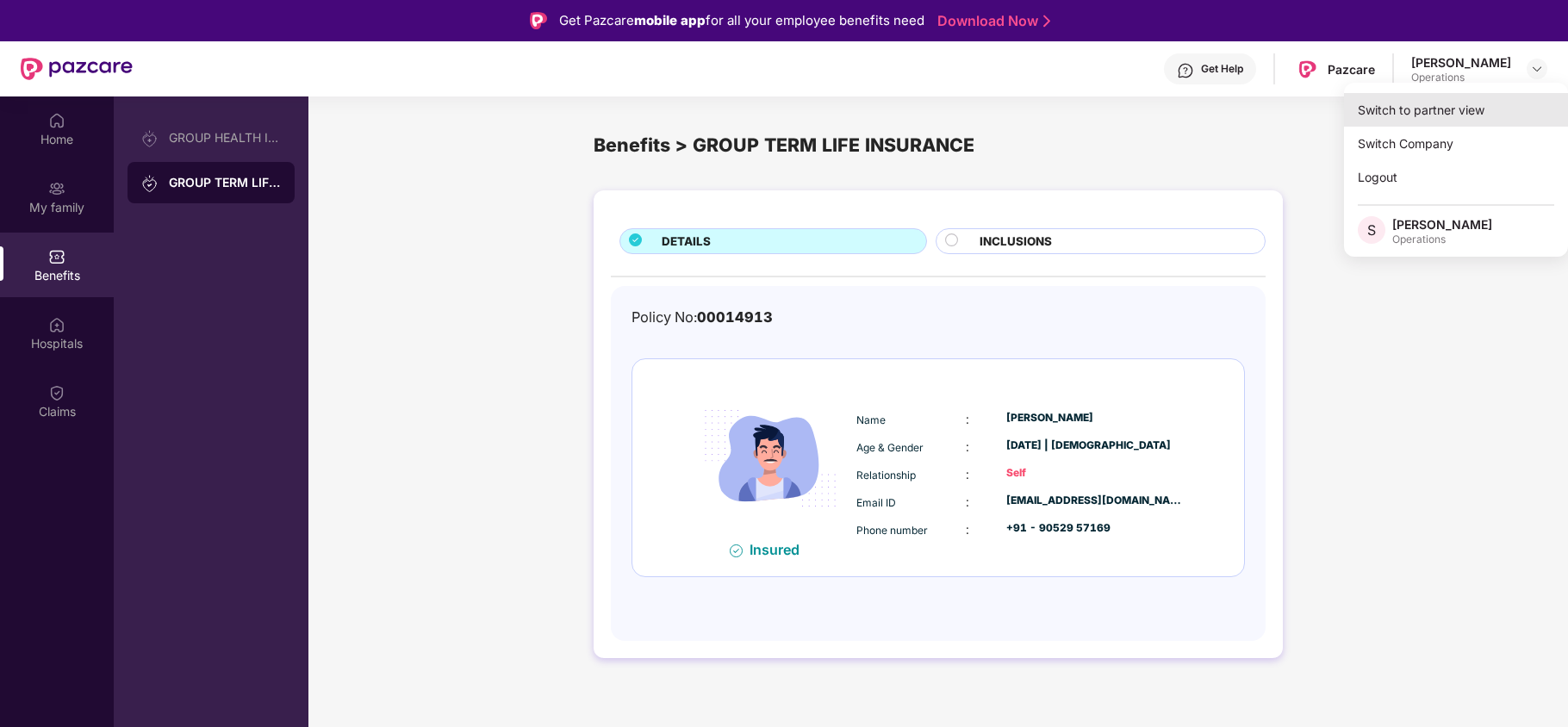
click at [1426, 107] on div "Switch to partner view" at bounding box center [1455, 110] width 224 height 33
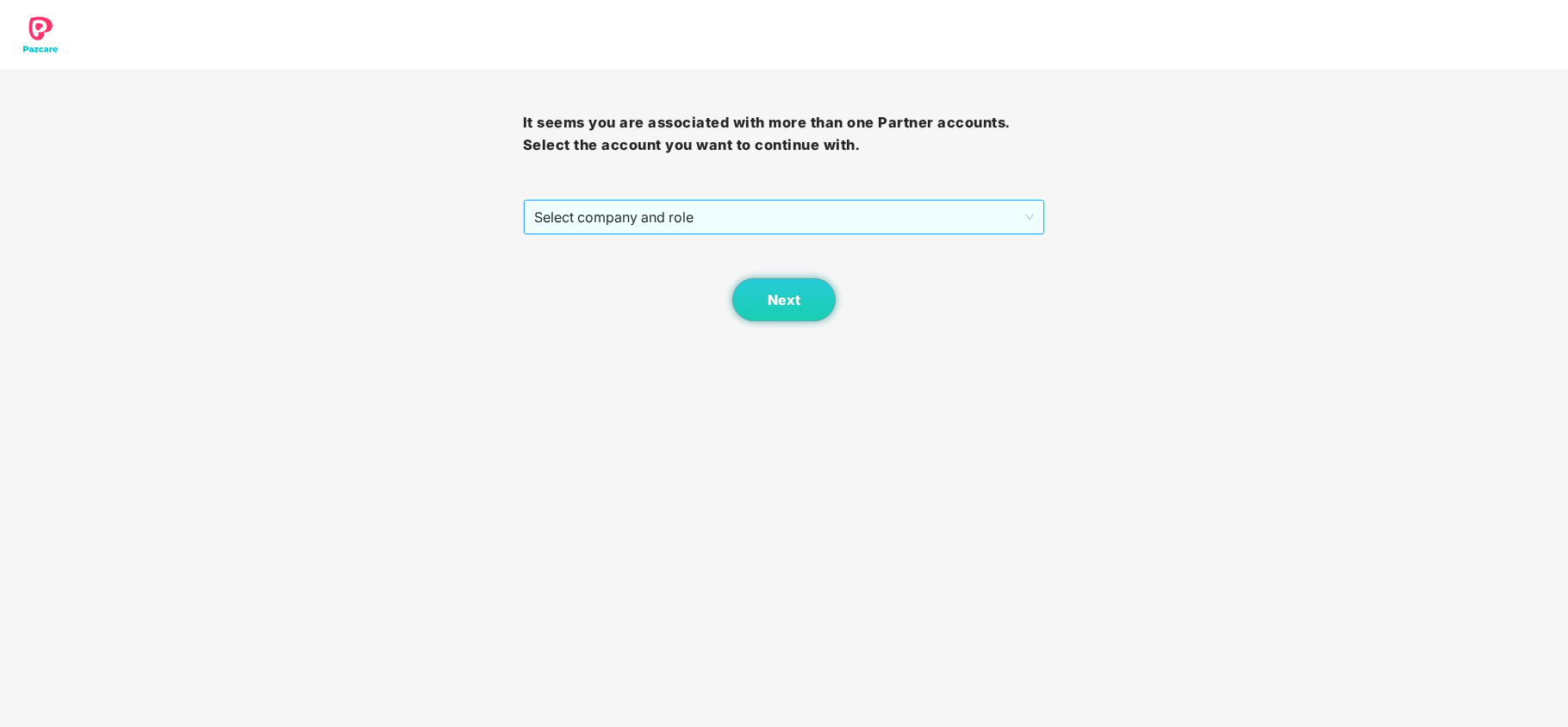
click at [650, 215] on span "Select company and role" at bounding box center [785, 216] width 501 height 33
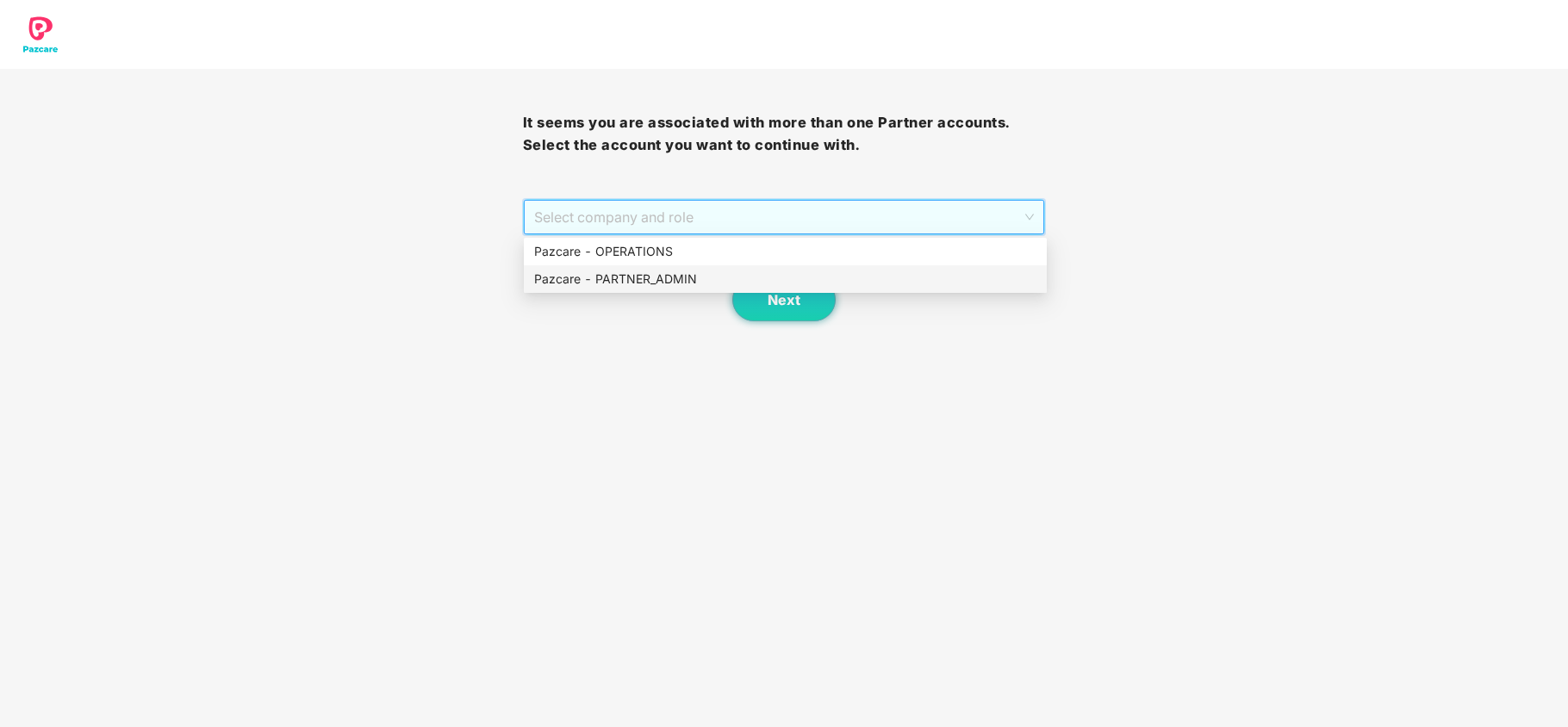
click at [633, 277] on div "Pazcare - PARTNER_ADMIN" at bounding box center [786, 280] width 503 height 19
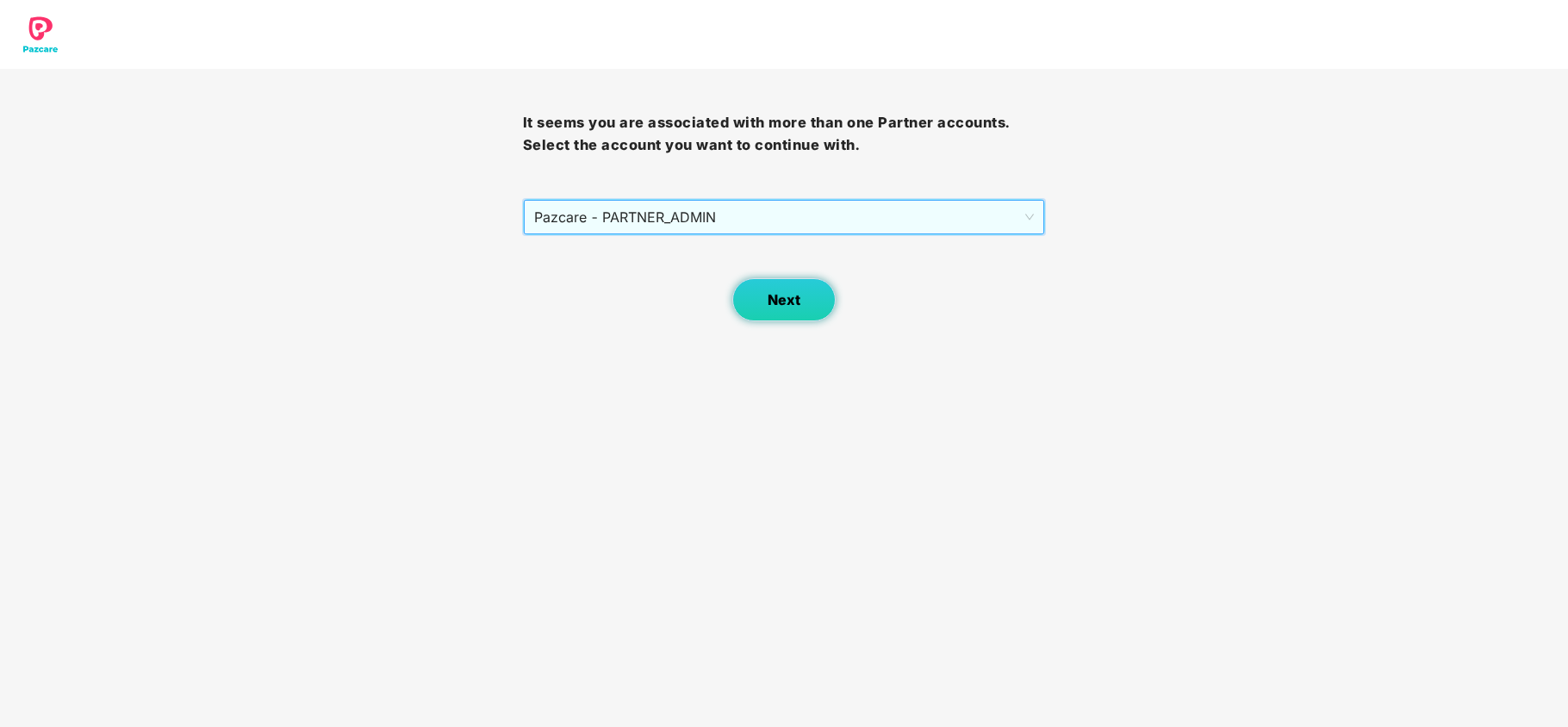
click at [776, 292] on span "Next" at bounding box center [784, 300] width 33 height 17
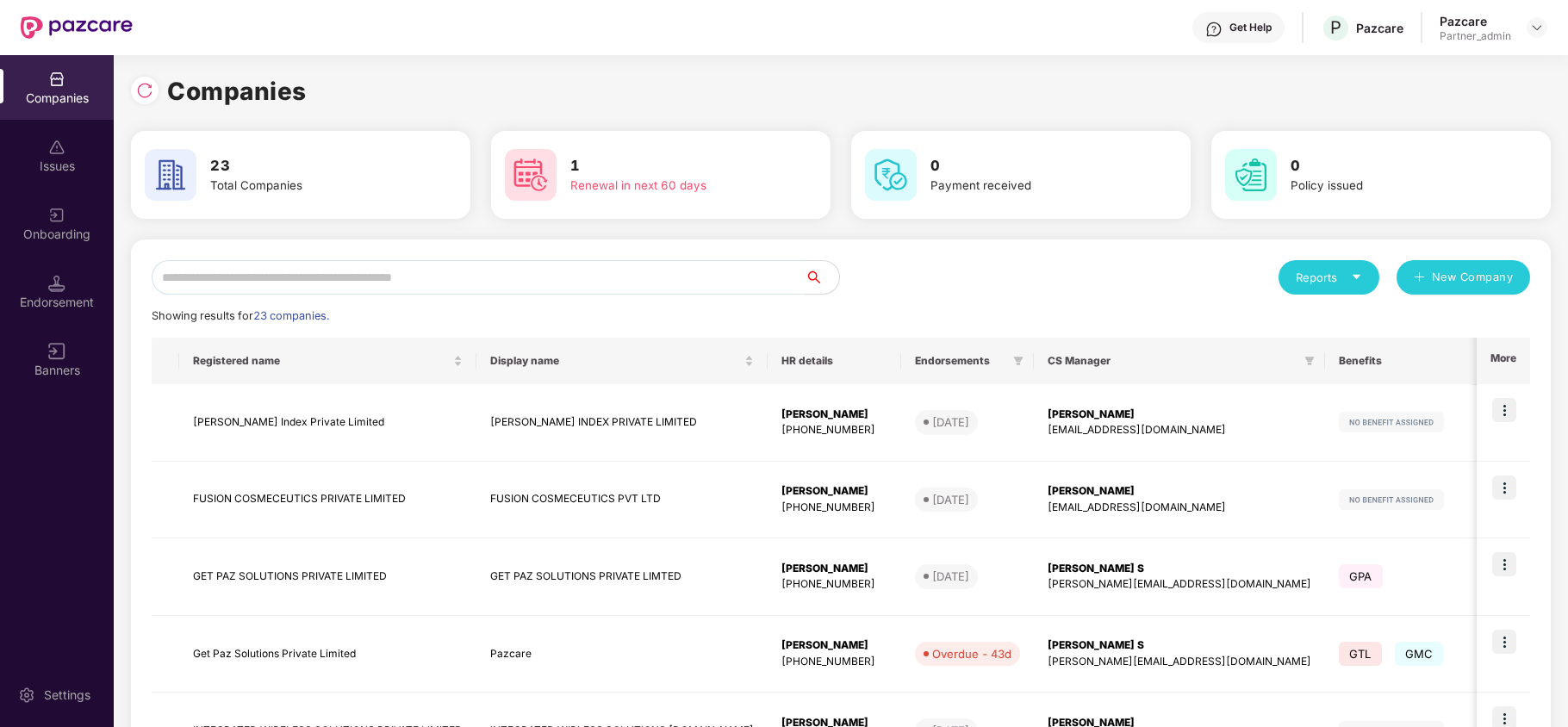
click at [387, 278] on input "text" at bounding box center [478, 277] width 653 height 34
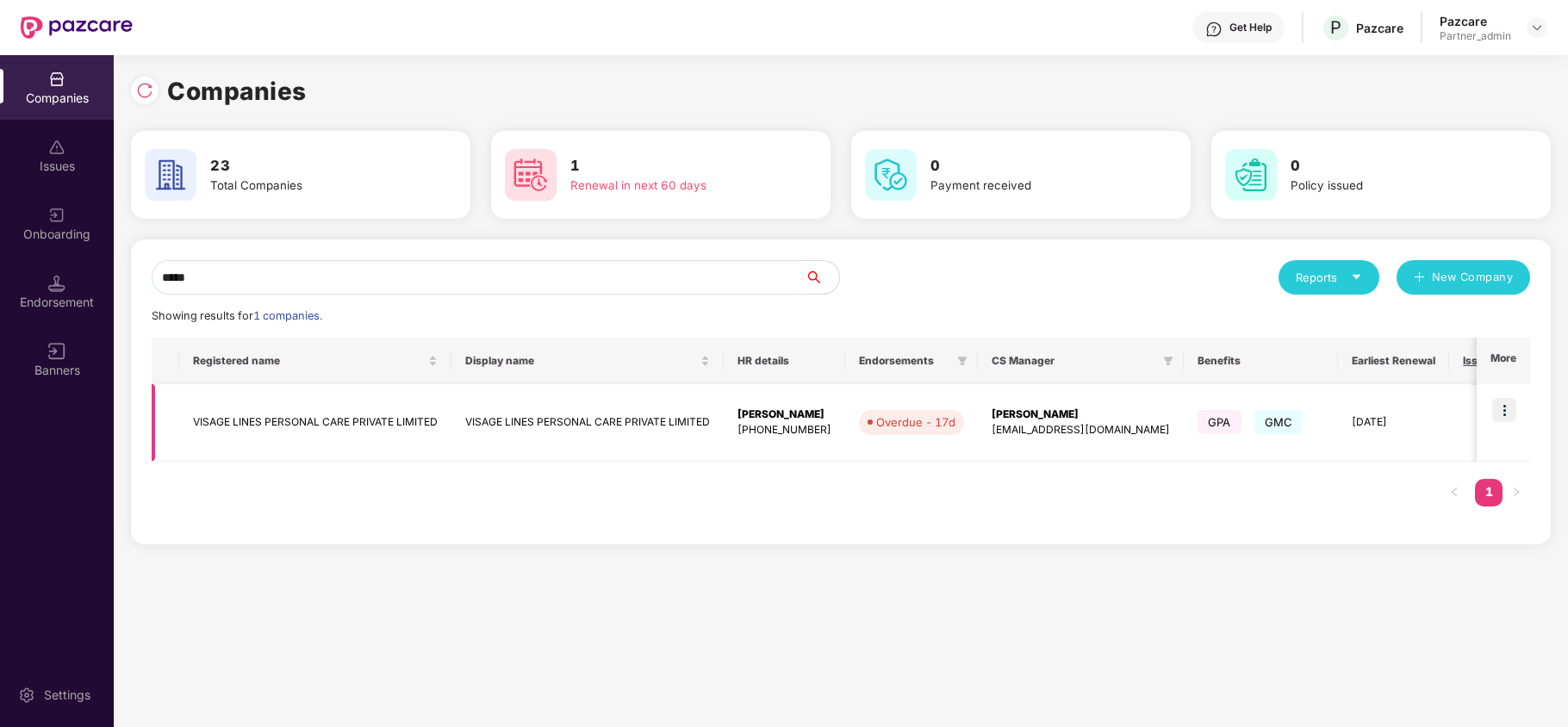
type input "*****"
click at [1507, 416] on img at bounding box center [1504, 410] width 24 height 24
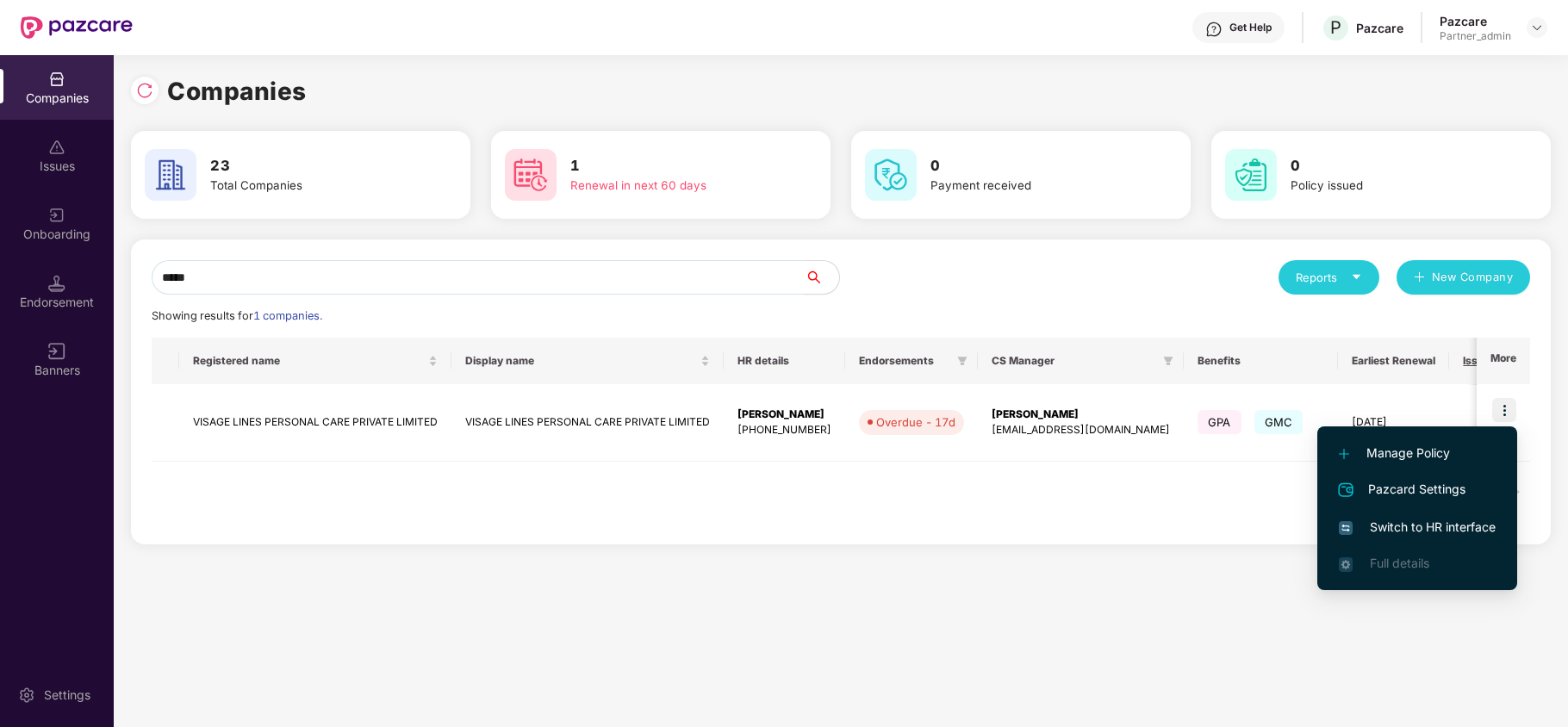
click at [1407, 525] on span "Switch to HR interface" at bounding box center [1417, 527] width 156 height 19
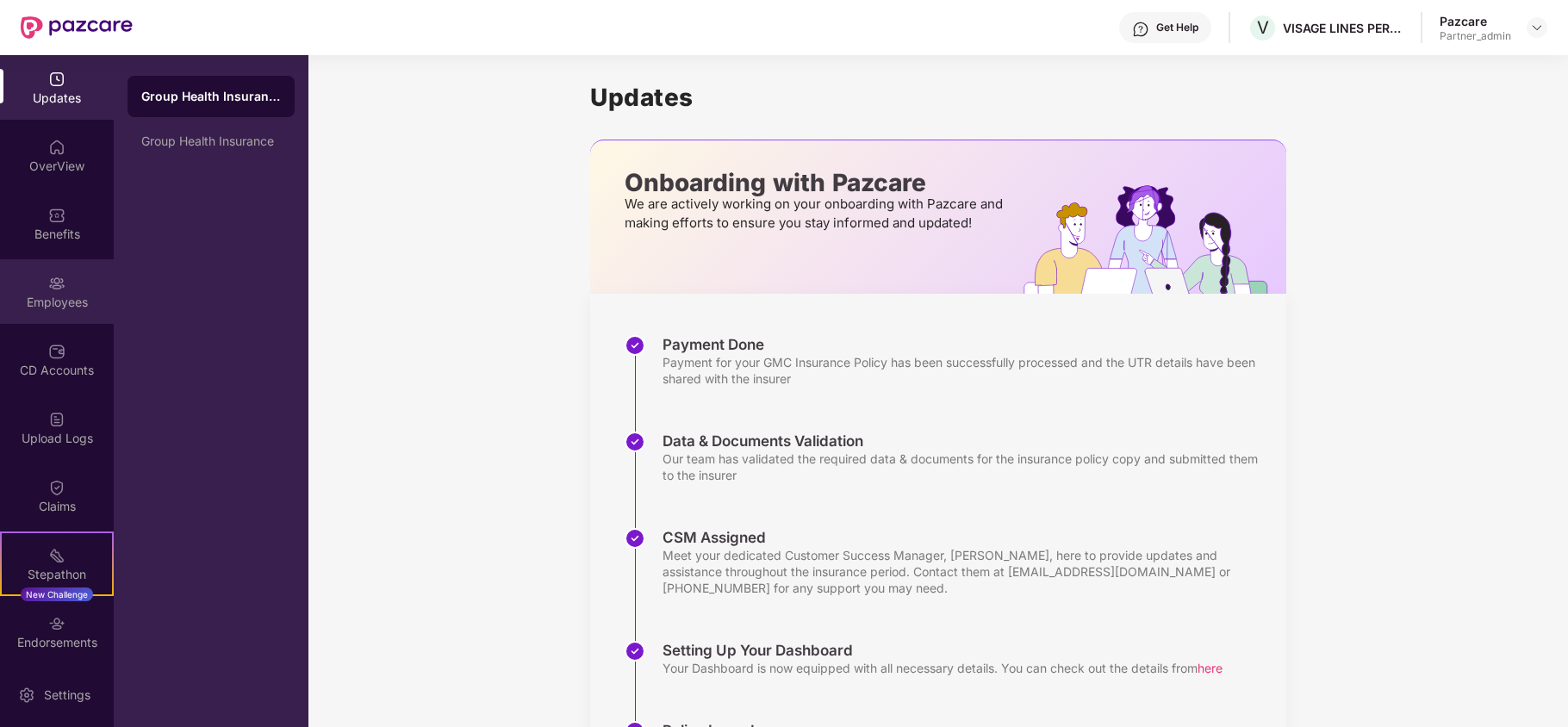
click at [59, 287] on img at bounding box center [57, 284] width 18 height 18
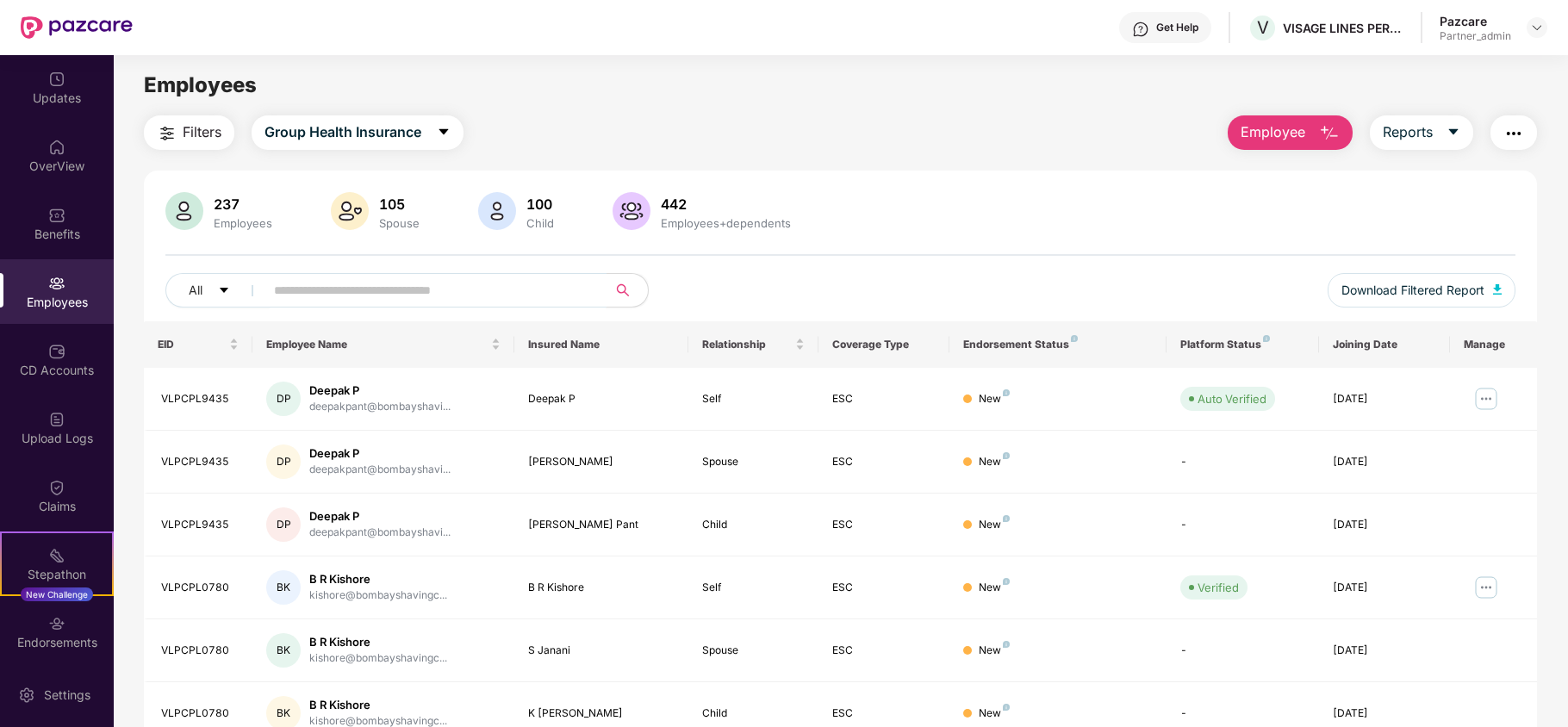
click at [335, 297] on input "text" at bounding box center [429, 290] width 309 height 25
paste input "**********"
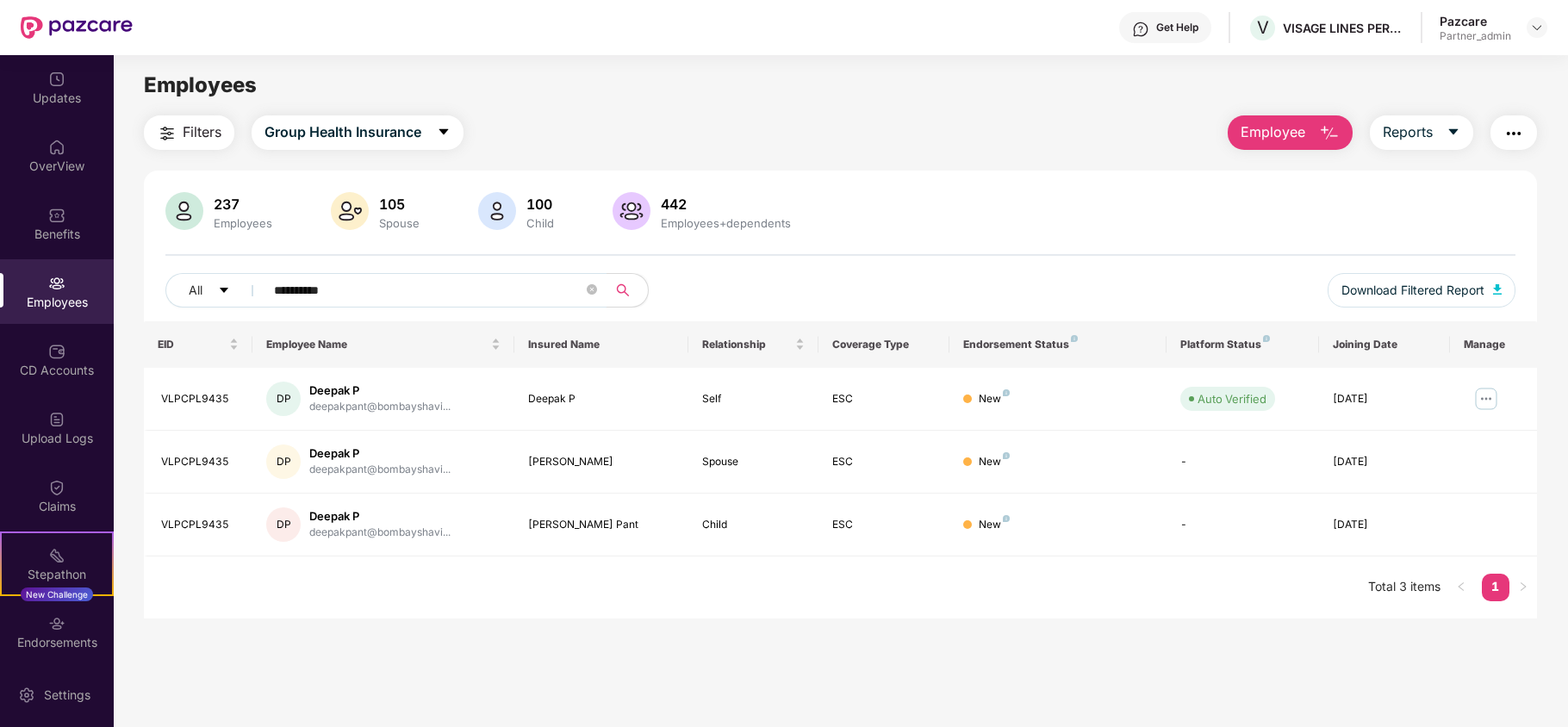
type input "**********"
click at [55, 637] on div "Endorsements" at bounding box center [56, 643] width 113 height 18
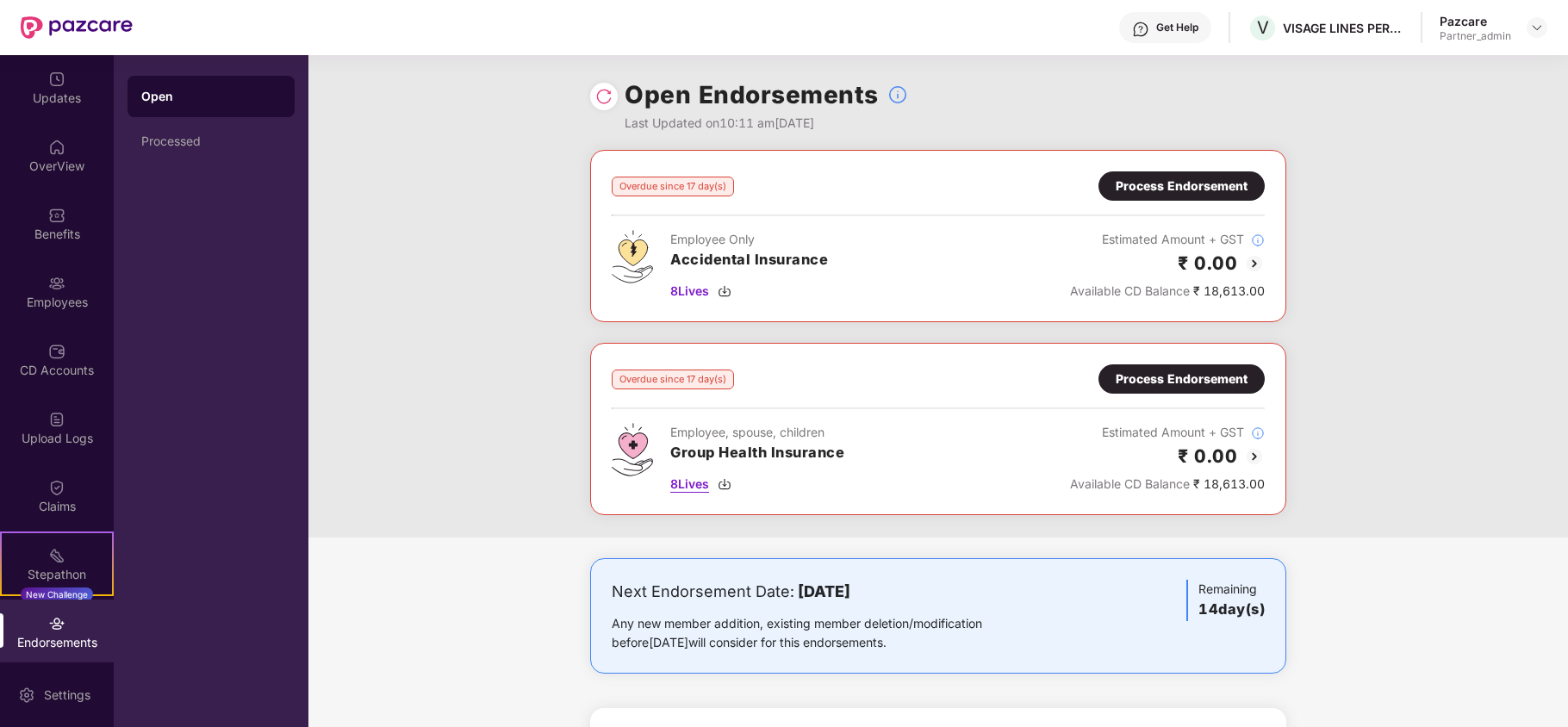
click at [725, 484] on img at bounding box center [725, 484] width 14 height 14
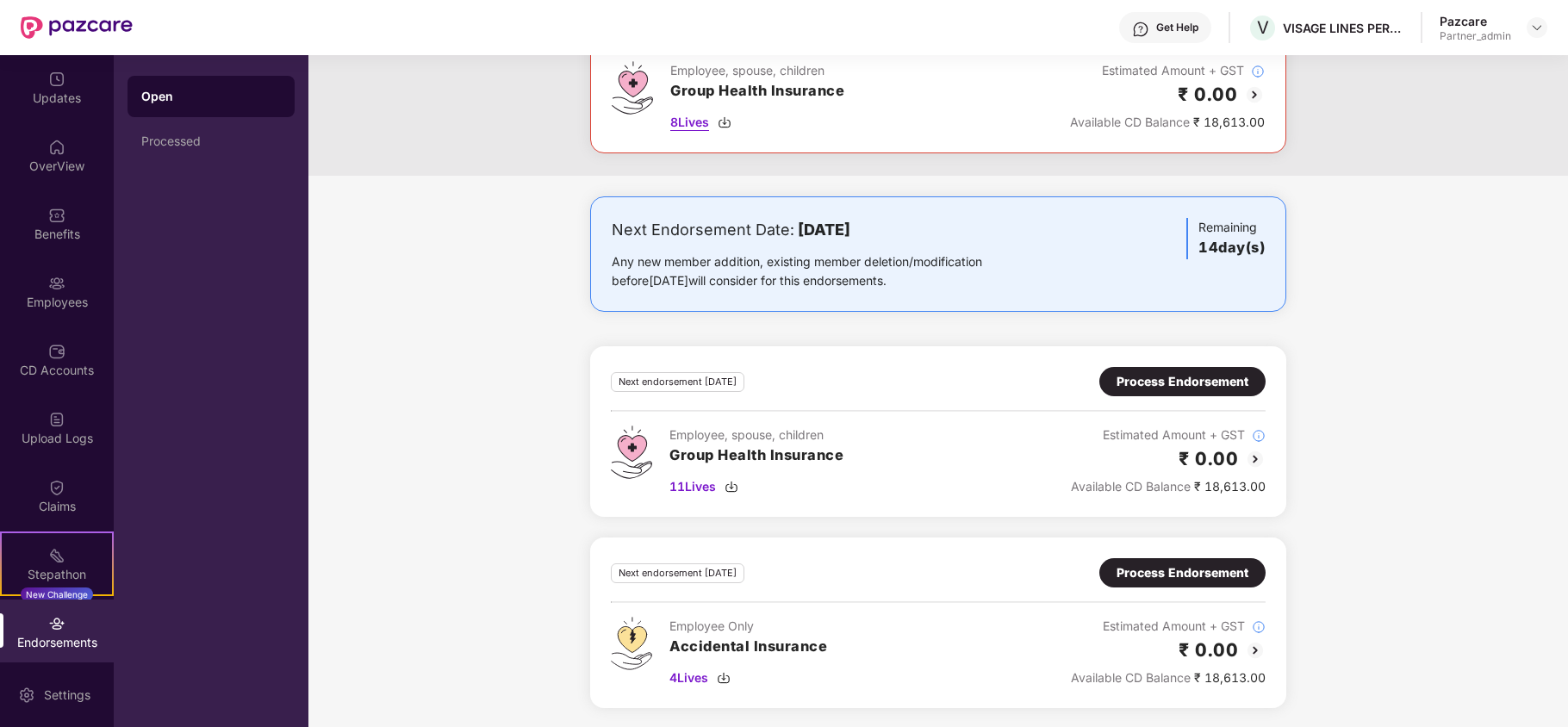
scroll to position [367, 0]
click at [734, 484] on img at bounding box center [731, 485] width 14 height 14
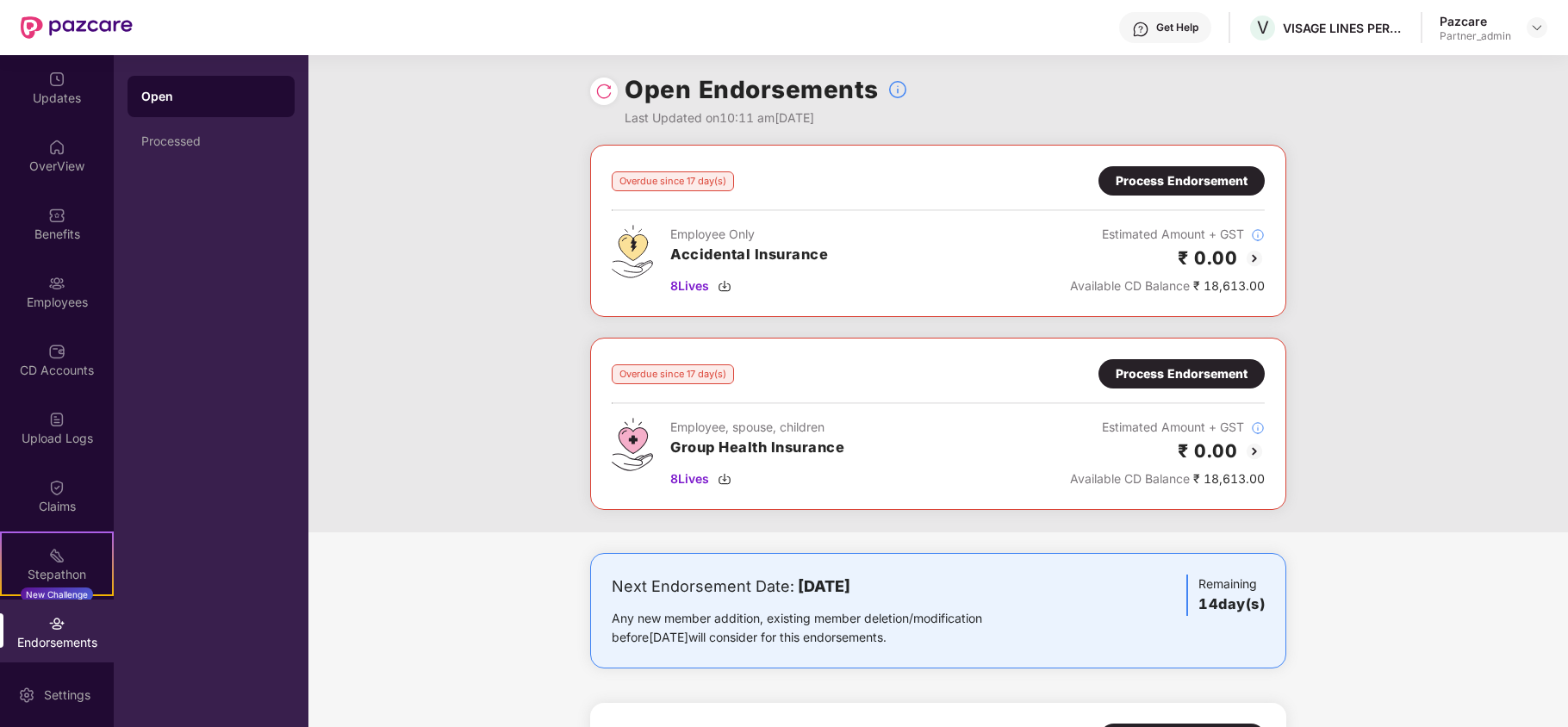
scroll to position [0, 0]
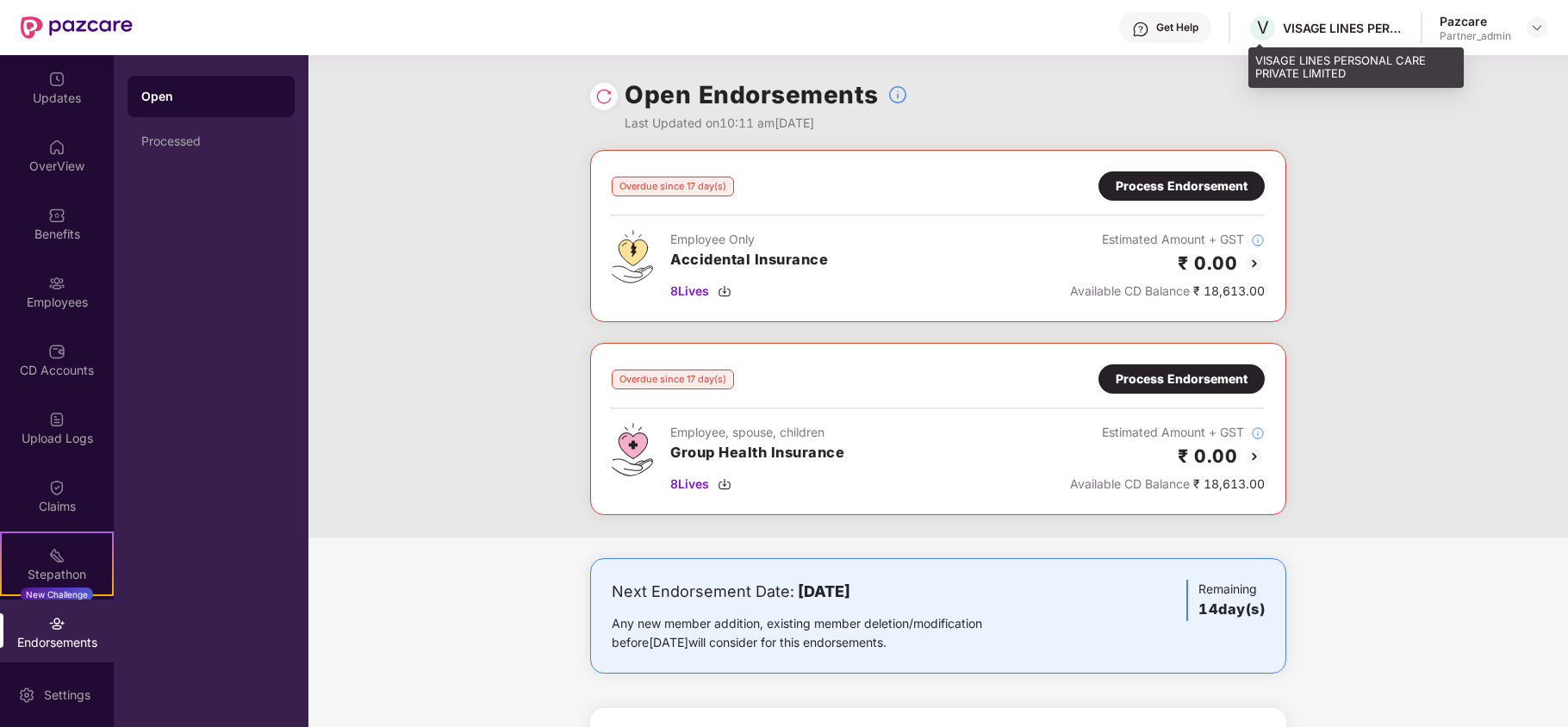
click at [1296, 29] on div "VISAGE LINES PERSONAL CARE PRIVATE LIMITED" at bounding box center [1343, 28] width 120 height 17
copy div "VISAGE"
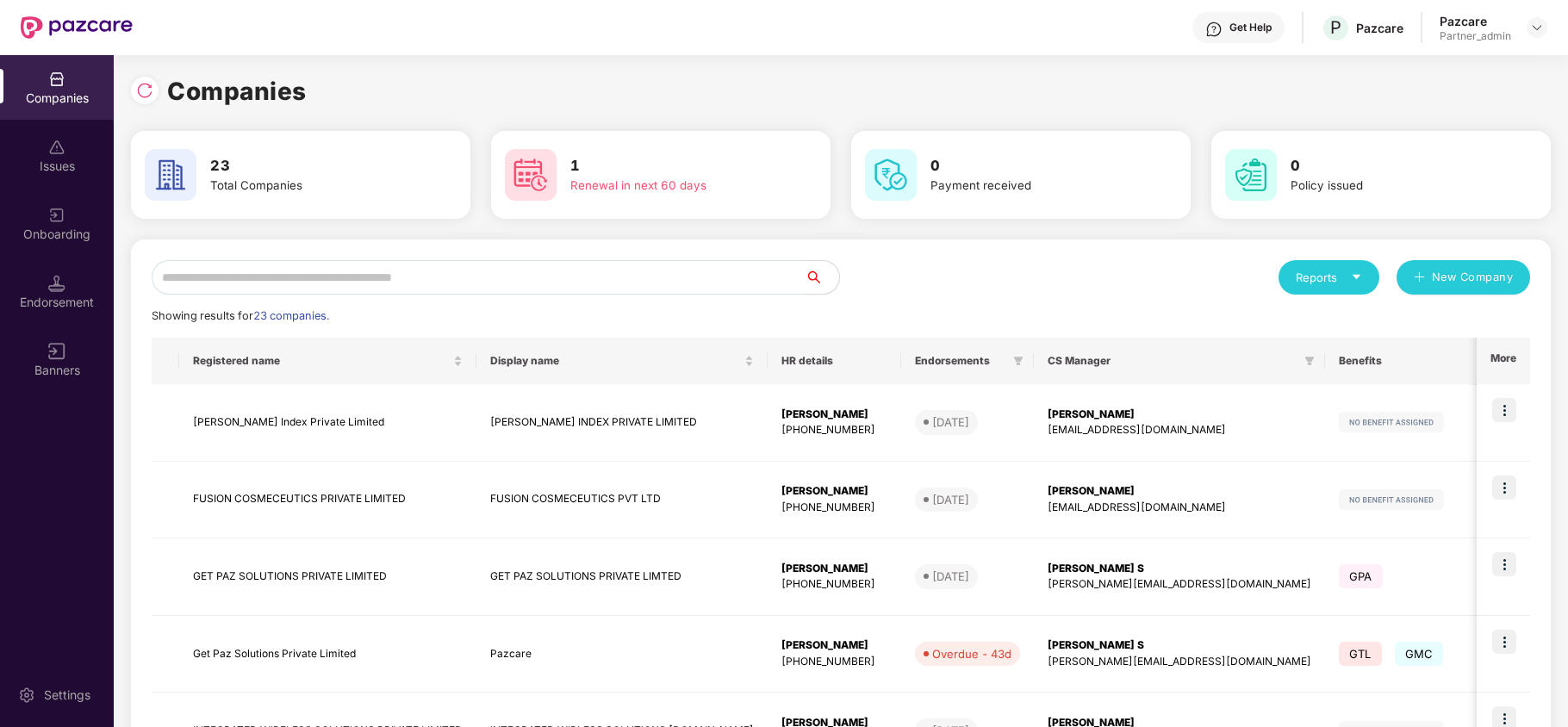
click at [36, 297] on div "Endorsement" at bounding box center [56, 302] width 113 height 18
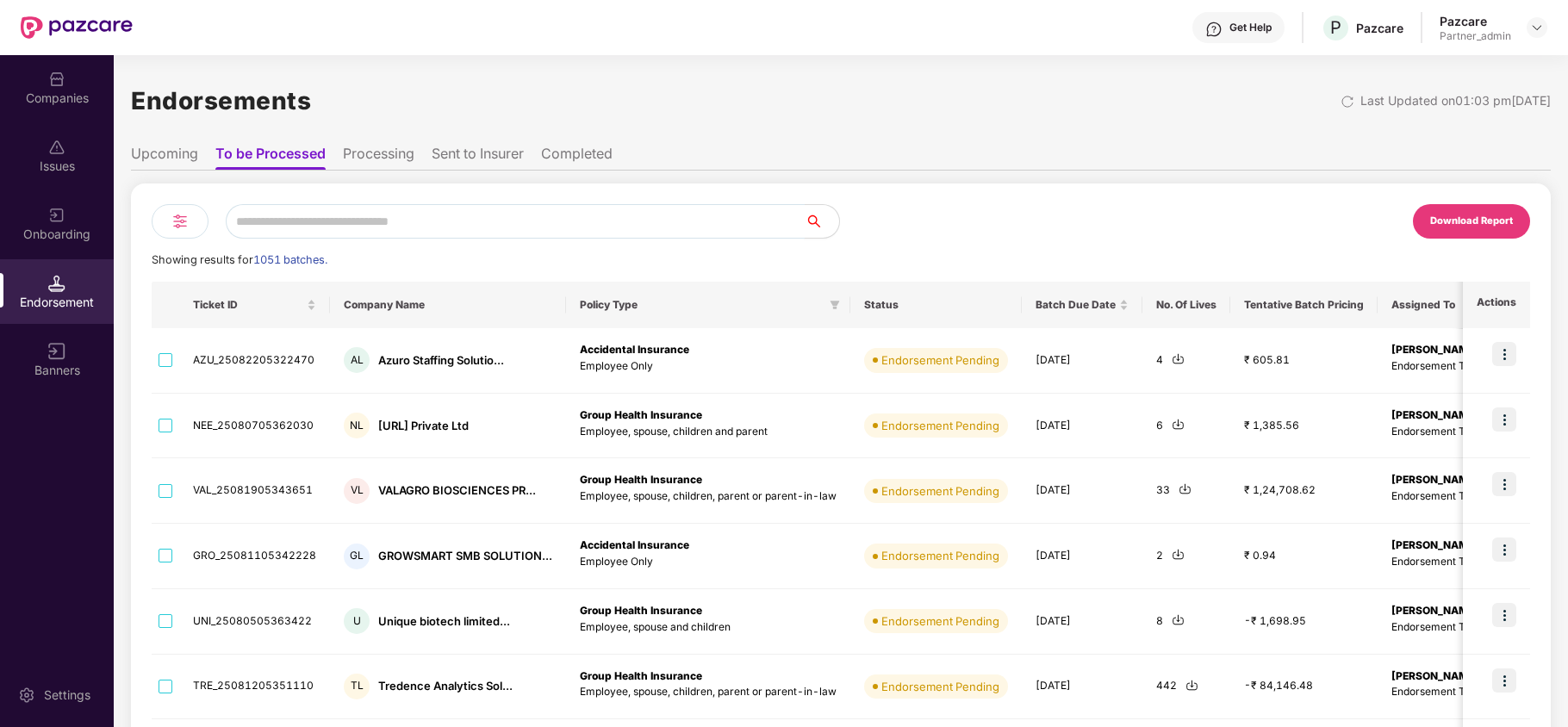
click at [359, 222] on input "text" at bounding box center [515, 221] width 579 height 34
paste input "******"
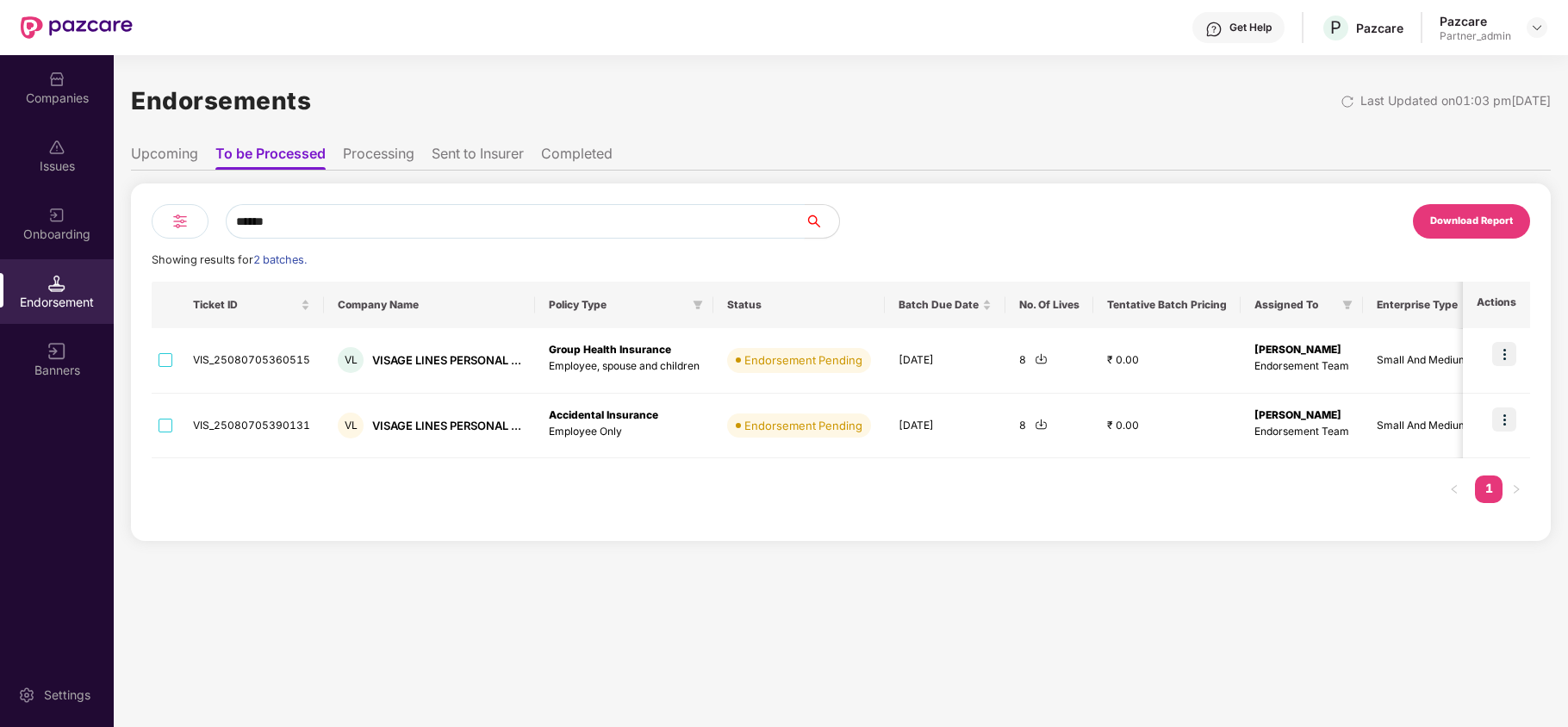
type input "******"
click at [1038, 359] on img at bounding box center [1041, 359] width 13 height 13
click at [162, 156] on li "Upcoming" at bounding box center [164, 157] width 67 height 25
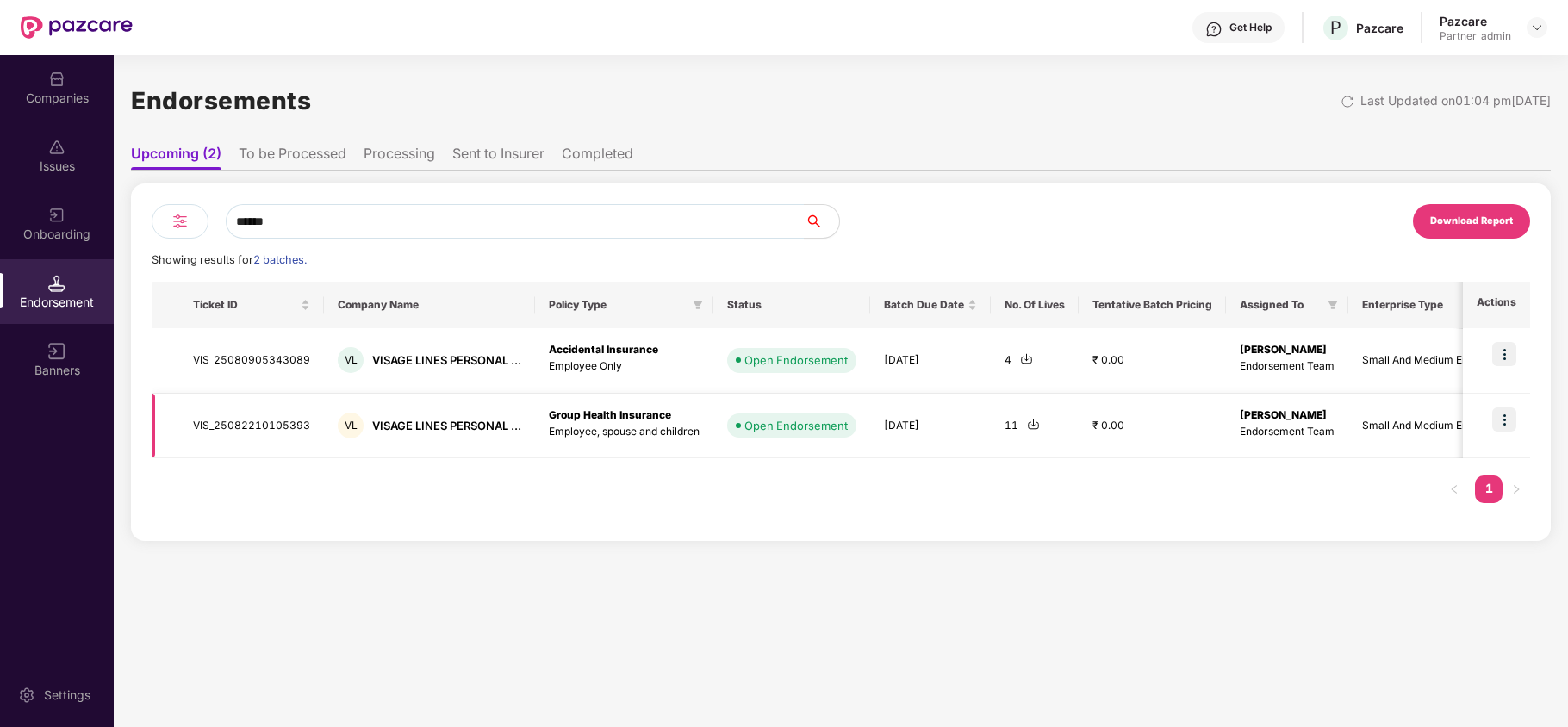
click at [1031, 425] on img at bounding box center [1034, 424] width 13 height 13
click at [63, 83] on img at bounding box center [57, 79] width 18 height 18
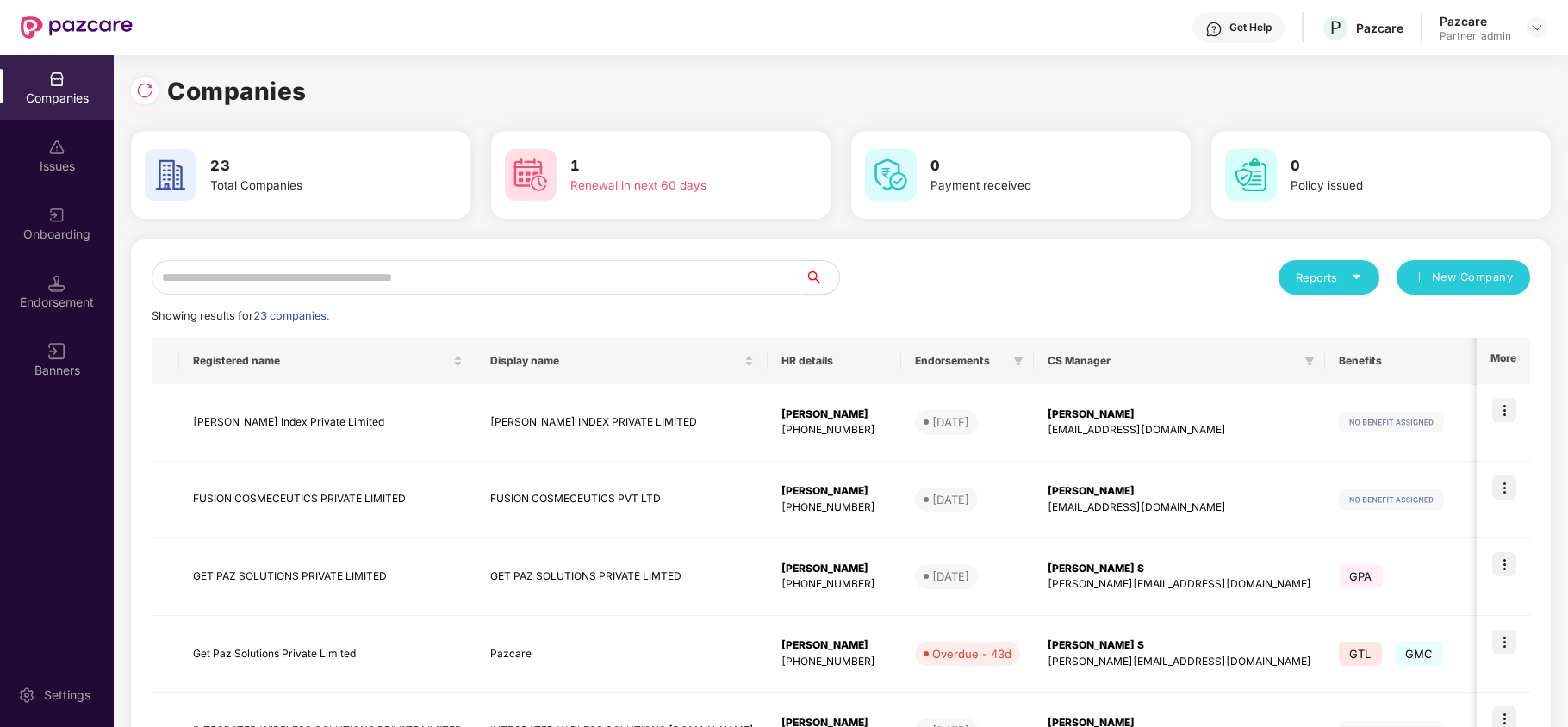
click at [432, 270] on input "text" at bounding box center [478, 277] width 653 height 34
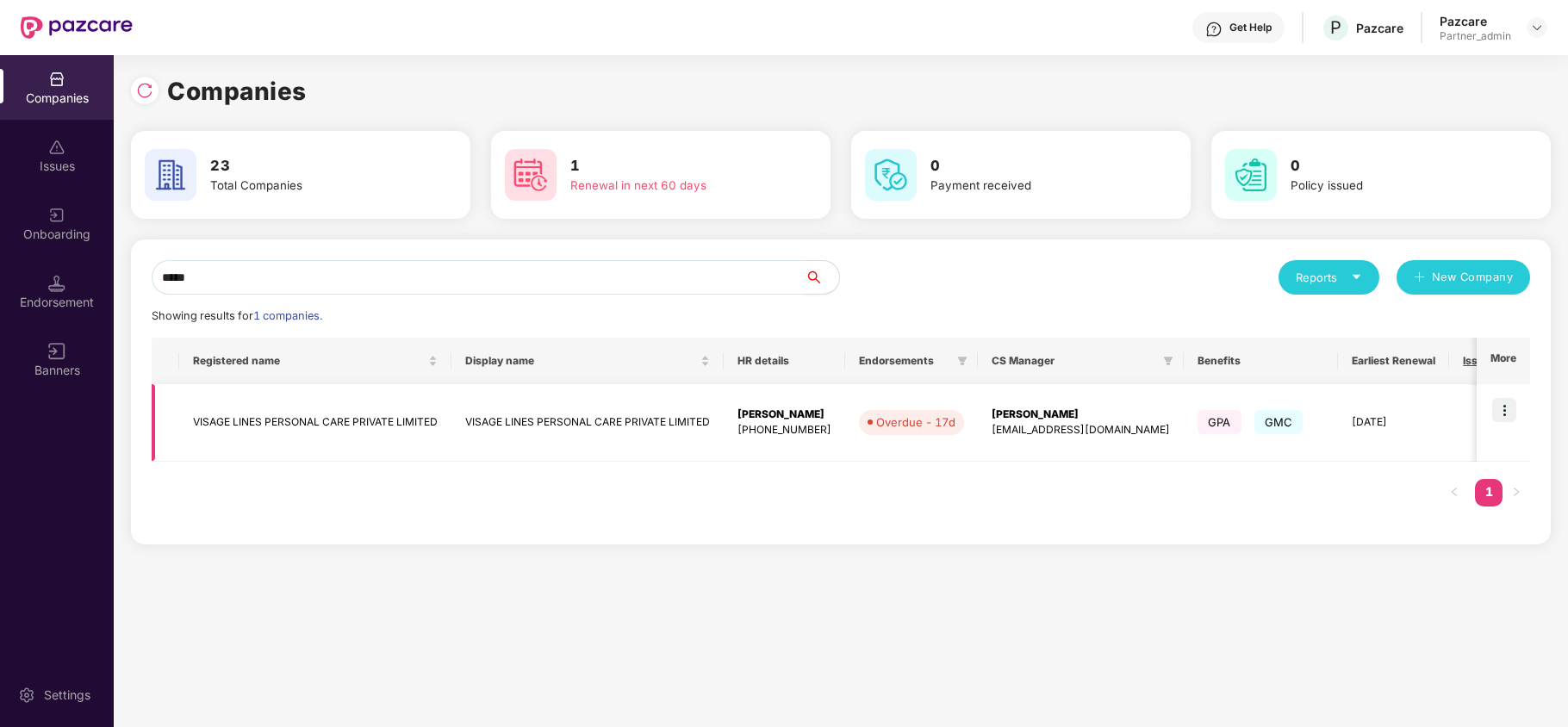
type input "*****"
click at [1500, 416] on img at bounding box center [1504, 410] width 24 height 24
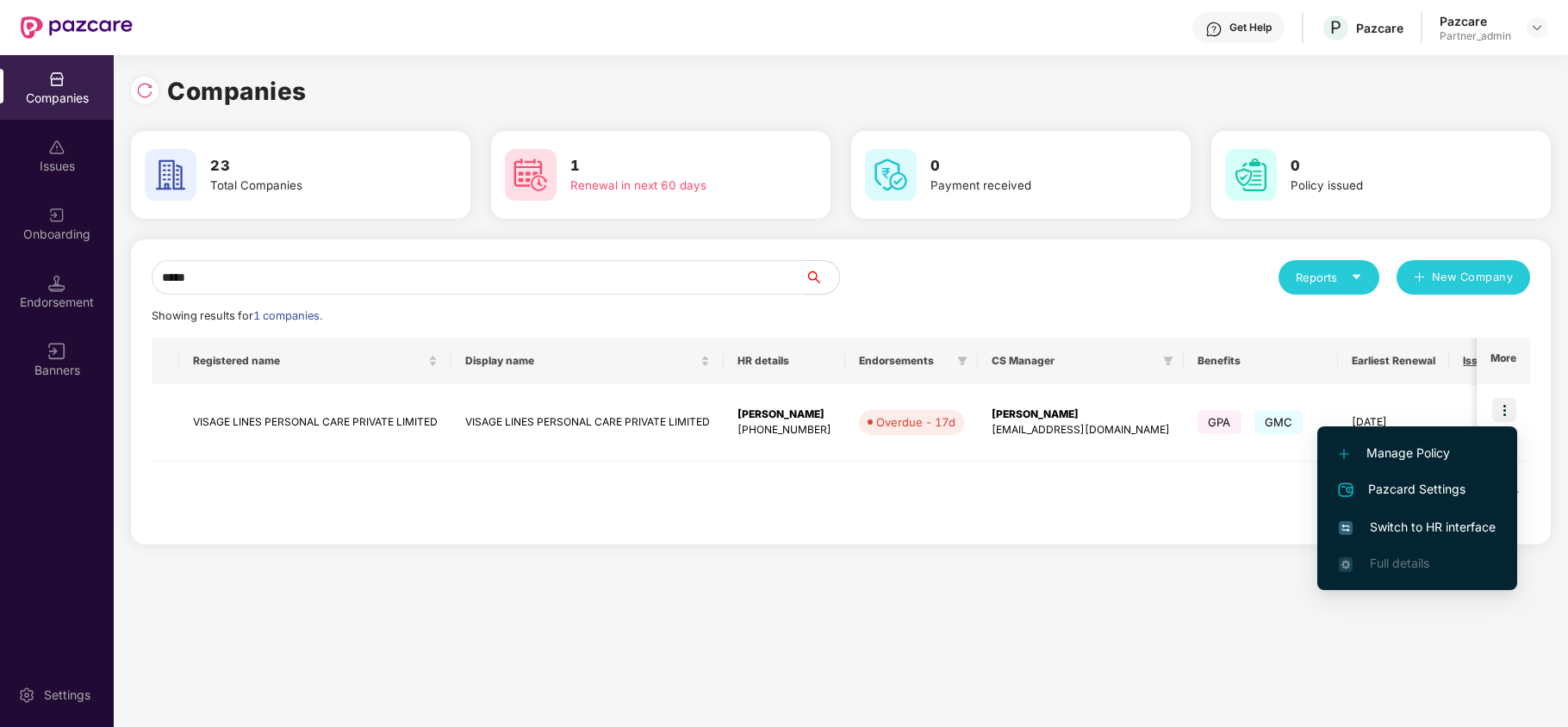
click at [1452, 532] on span "Switch to HR interface" at bounding box center [1417, 527] width 156 height 19
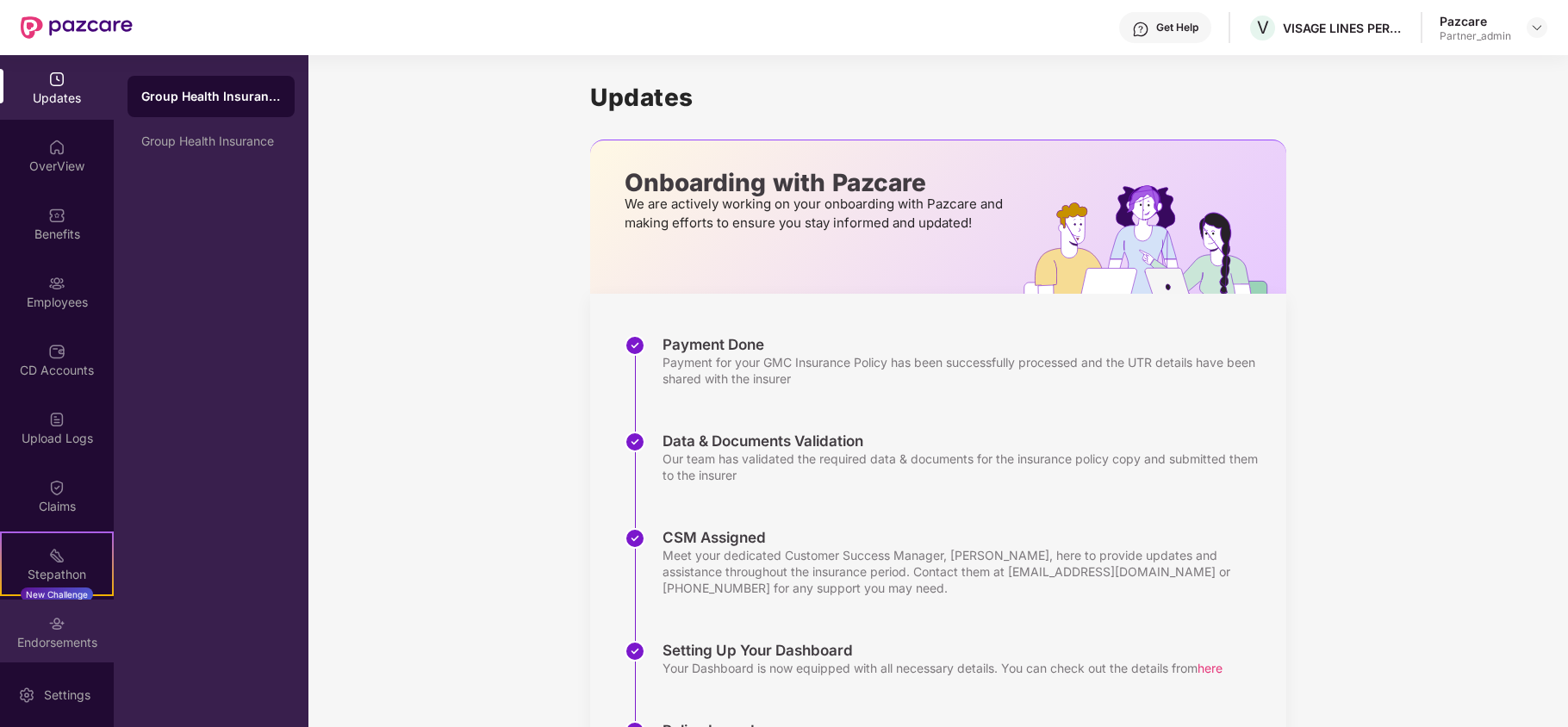
click at [70, 648] on div "Endorsements" at bounding box center [56, 643] width 113 height 18
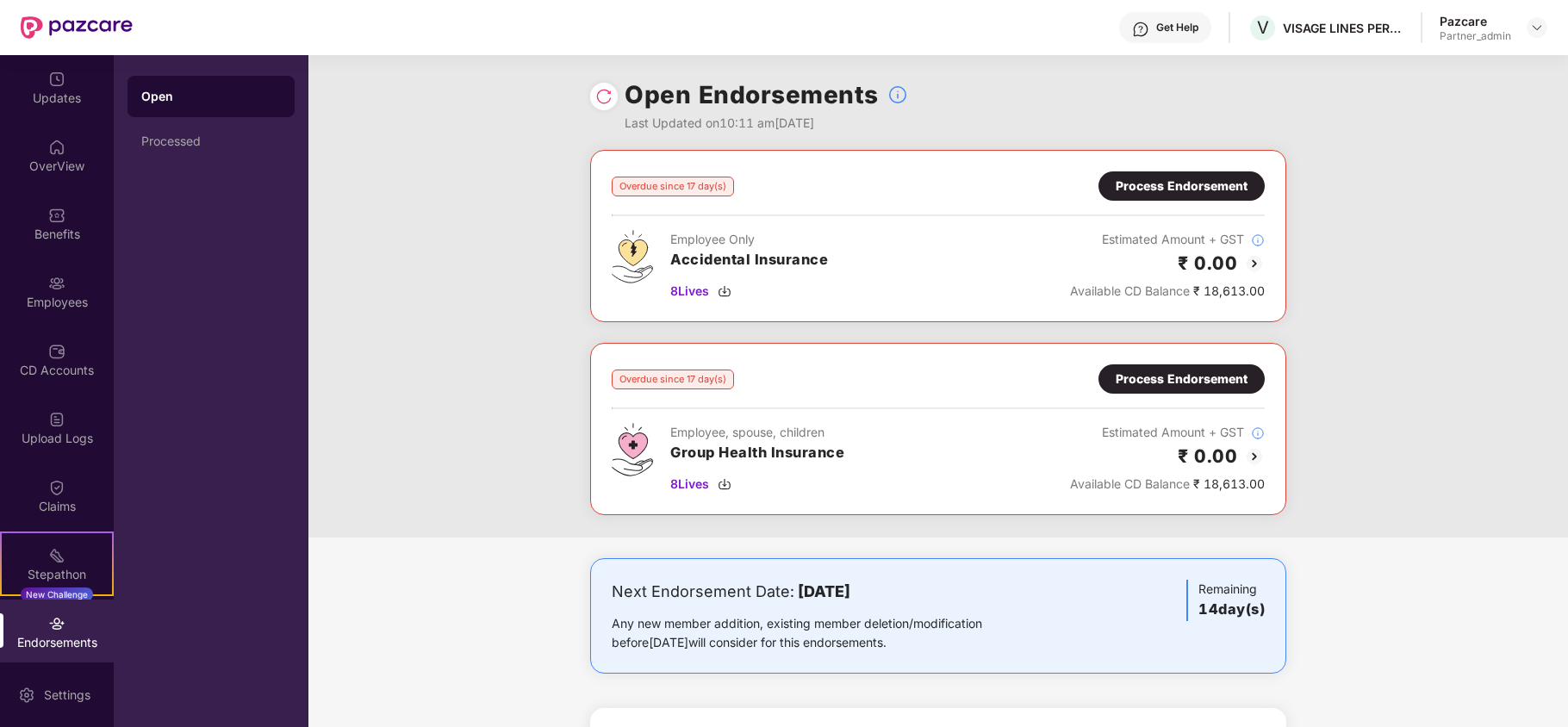
click at [1158, 383] on div "Process Endorsement" at bounding box center [1182, 380] width 132 height 19
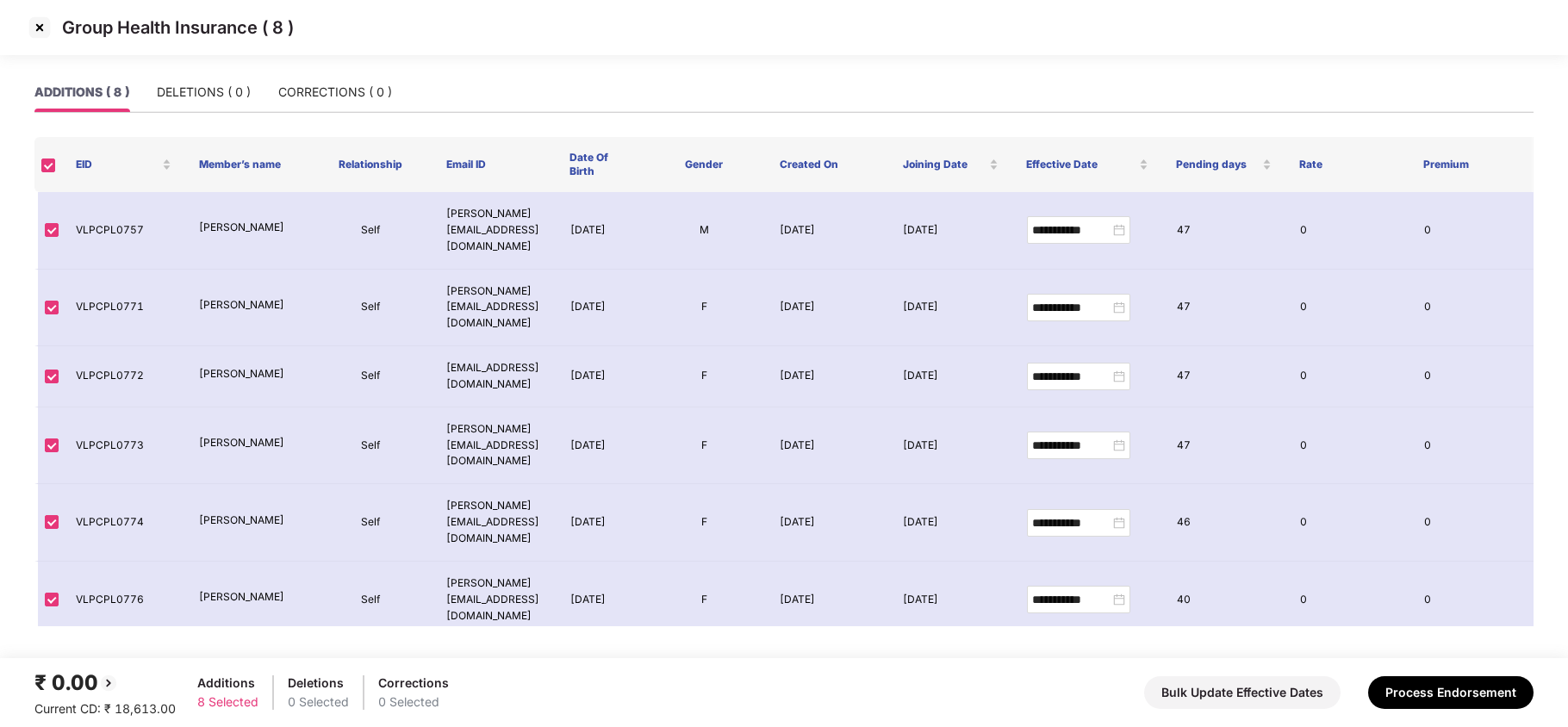
click at [39, 27] on img at bounding box center [39, 27] width 27 height 27
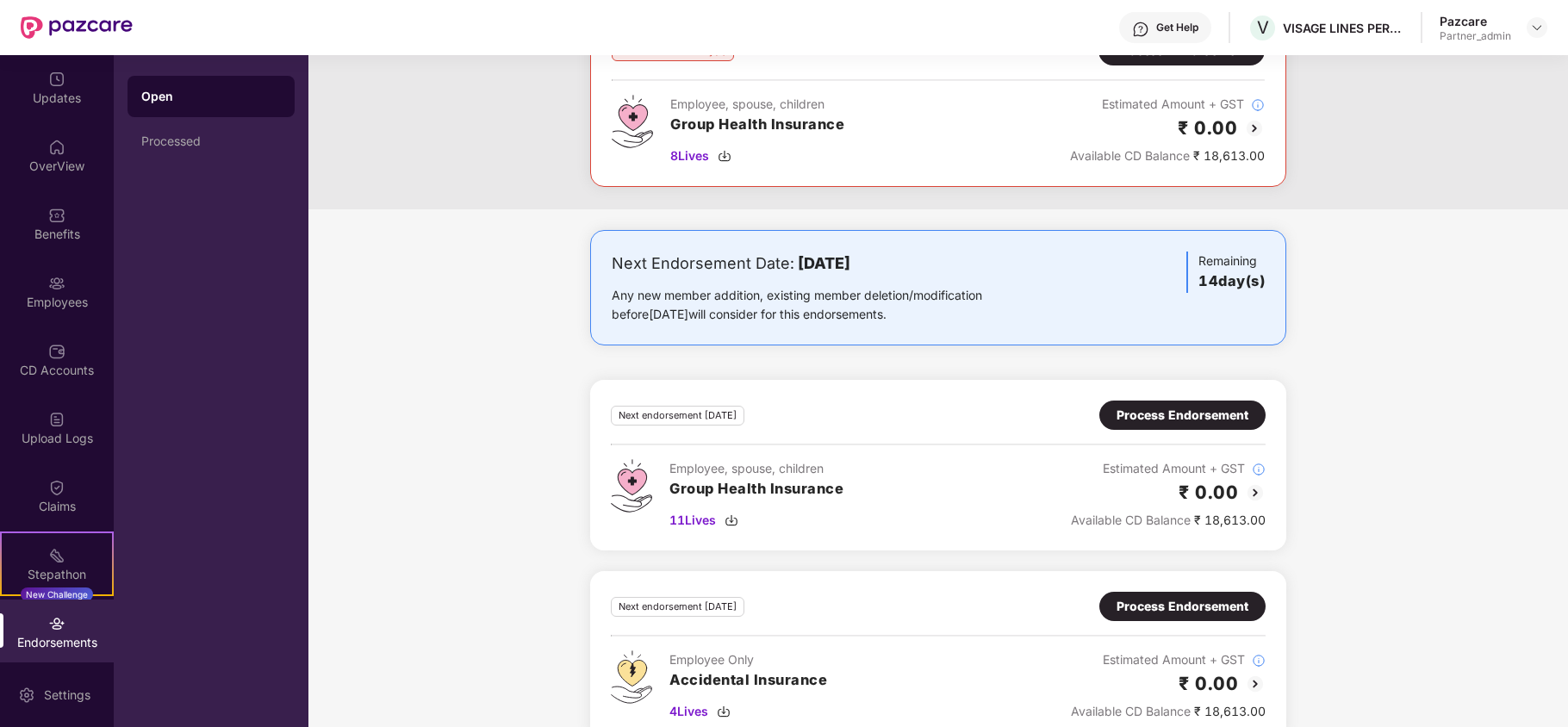
scroll to position [367, 0]
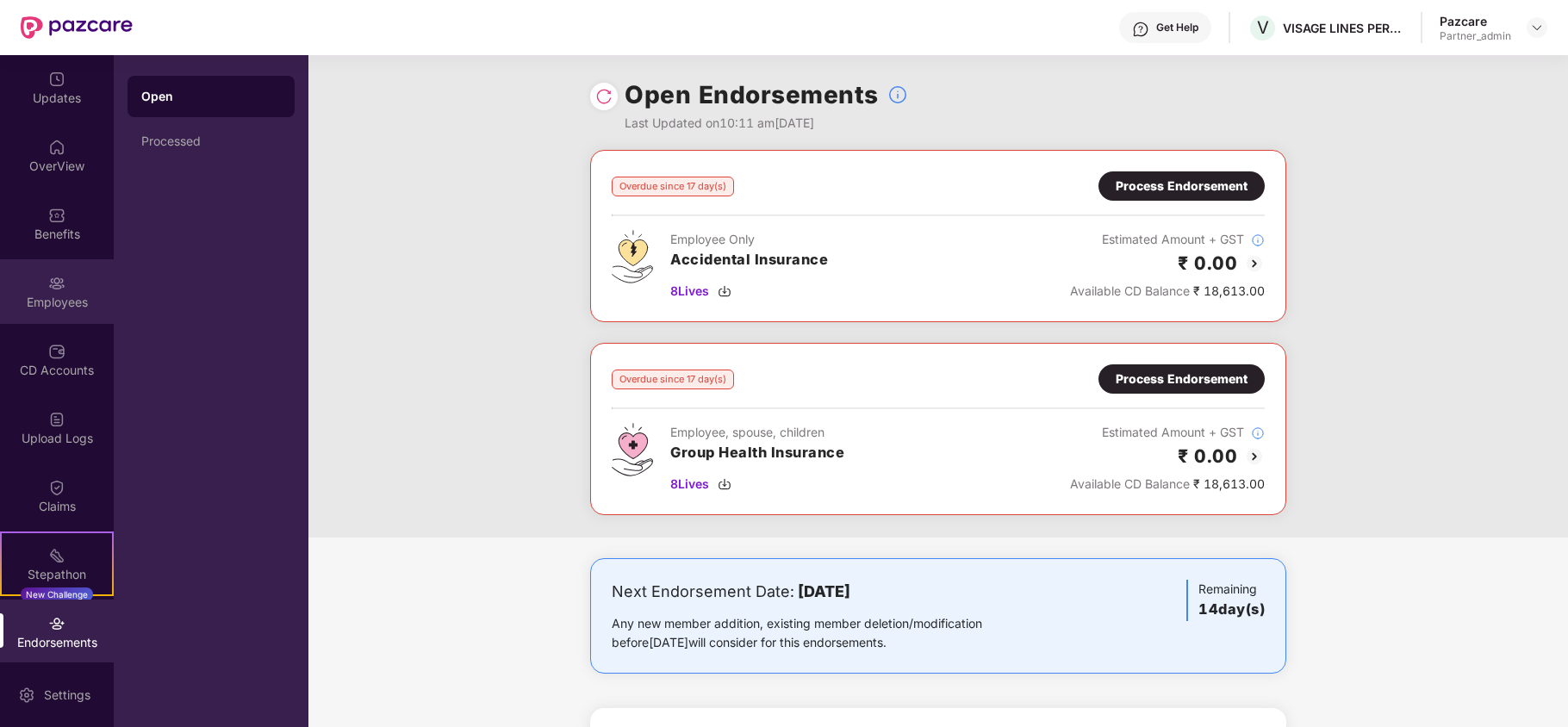
click at [48, 285] on img at bounding box center [57, 284] width 18 height 18
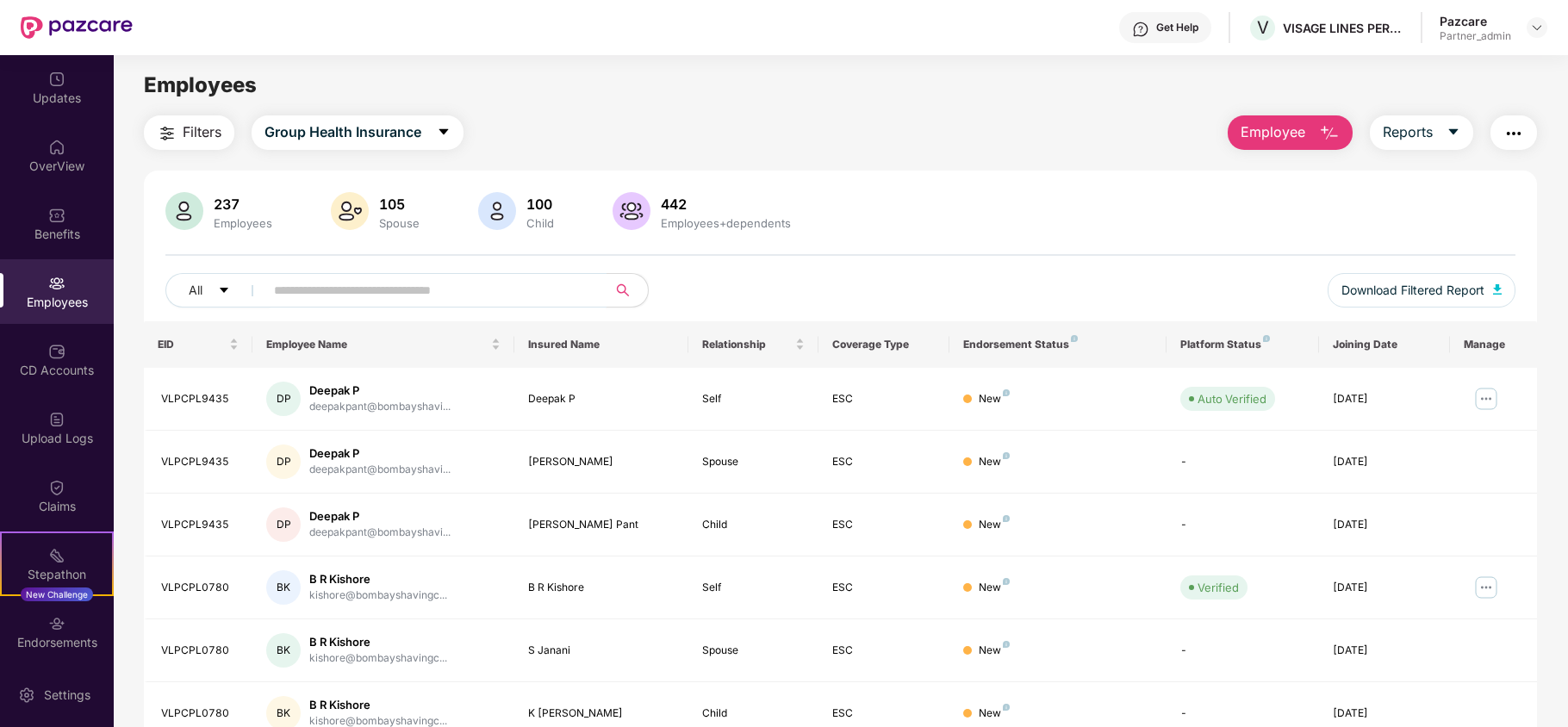
drag, startPoint x: 400, startPoint y: 297, endPoint x: 418, endPoint y: 287, distance: 20.6
click at [403, 296] on input "text" at bounding box center [429, 290] width 309 height 25
paste input "**********"
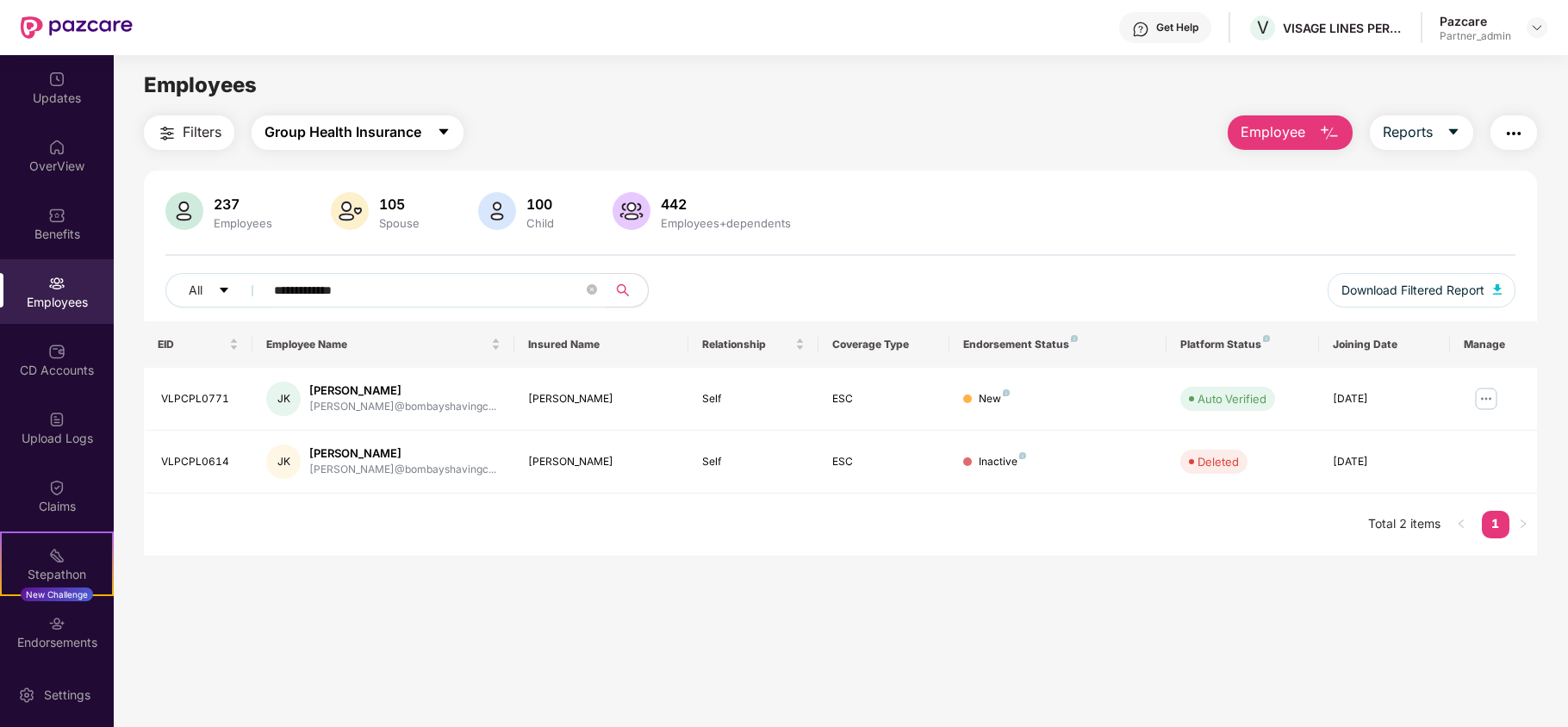
type input "**********"
click at [366, 138] on span "Group Health Insurance" at bounding box center [343, 132] width 156 height 22
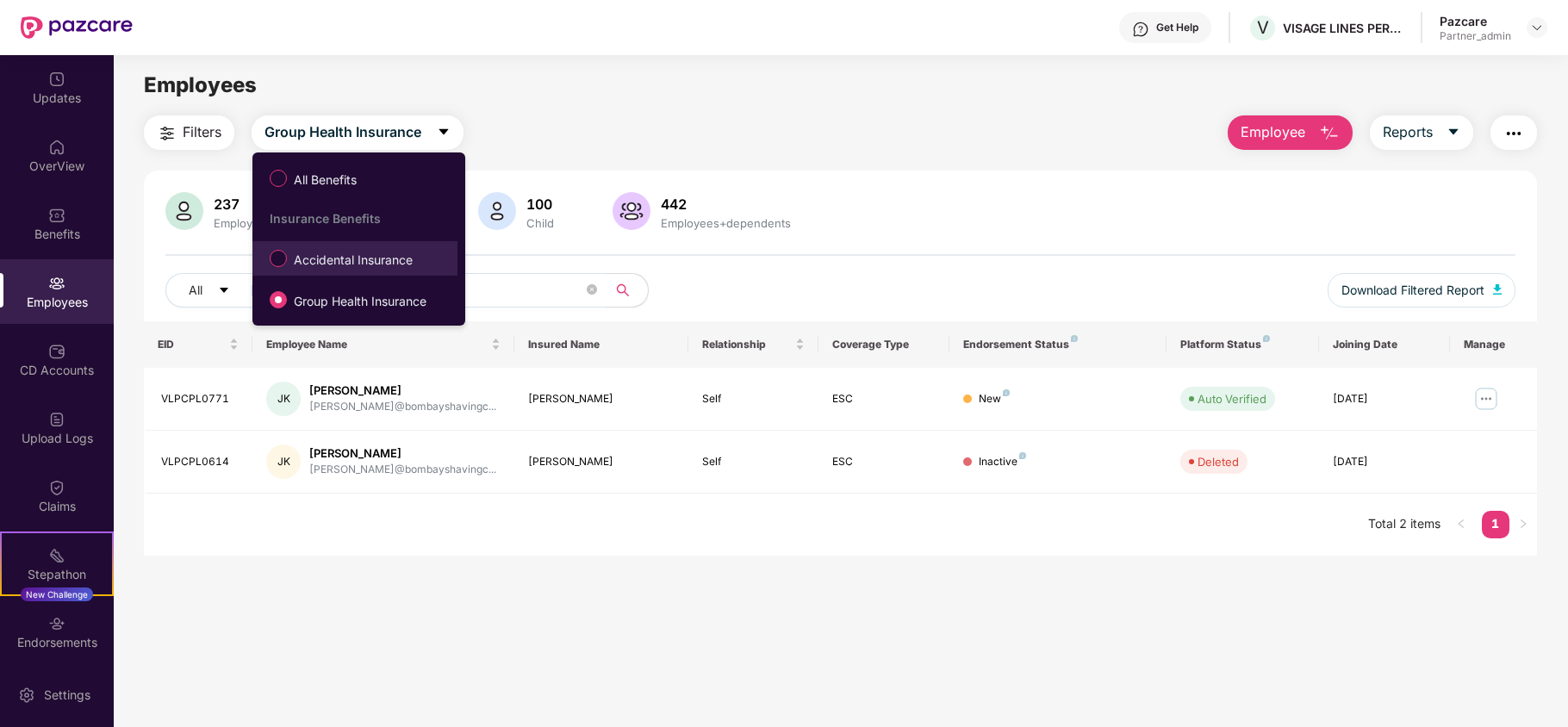
click at [346, 256] on span "Accidental Insurance" at bounding box center [352, 260] width 133 height 19
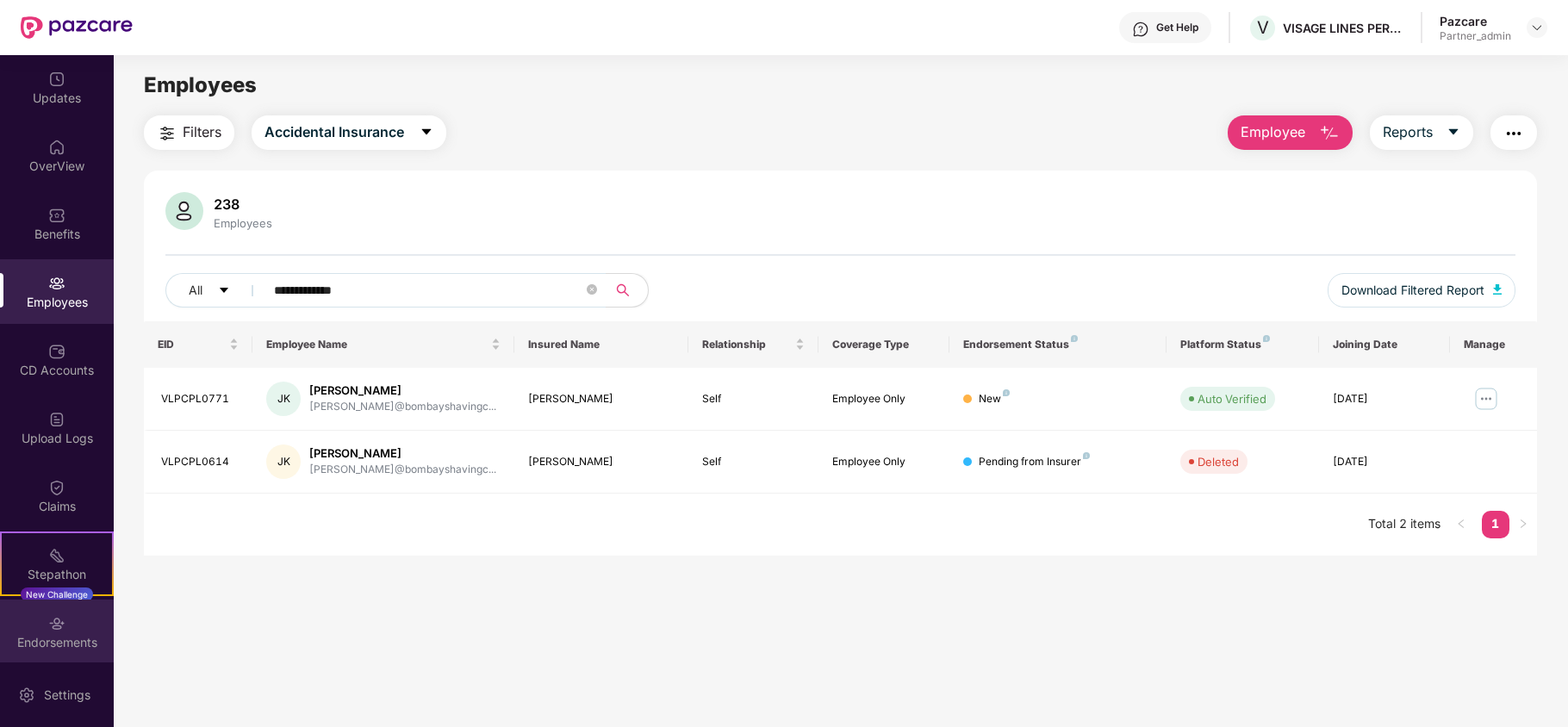
drag, startPoint x: 60, startPoint y: 649, endPoint x: 64, endPoint y: 639, distance: 10.8
click at [64, 639] on div "Endorsements" at bounding box center [56, 643] width 113 height 18
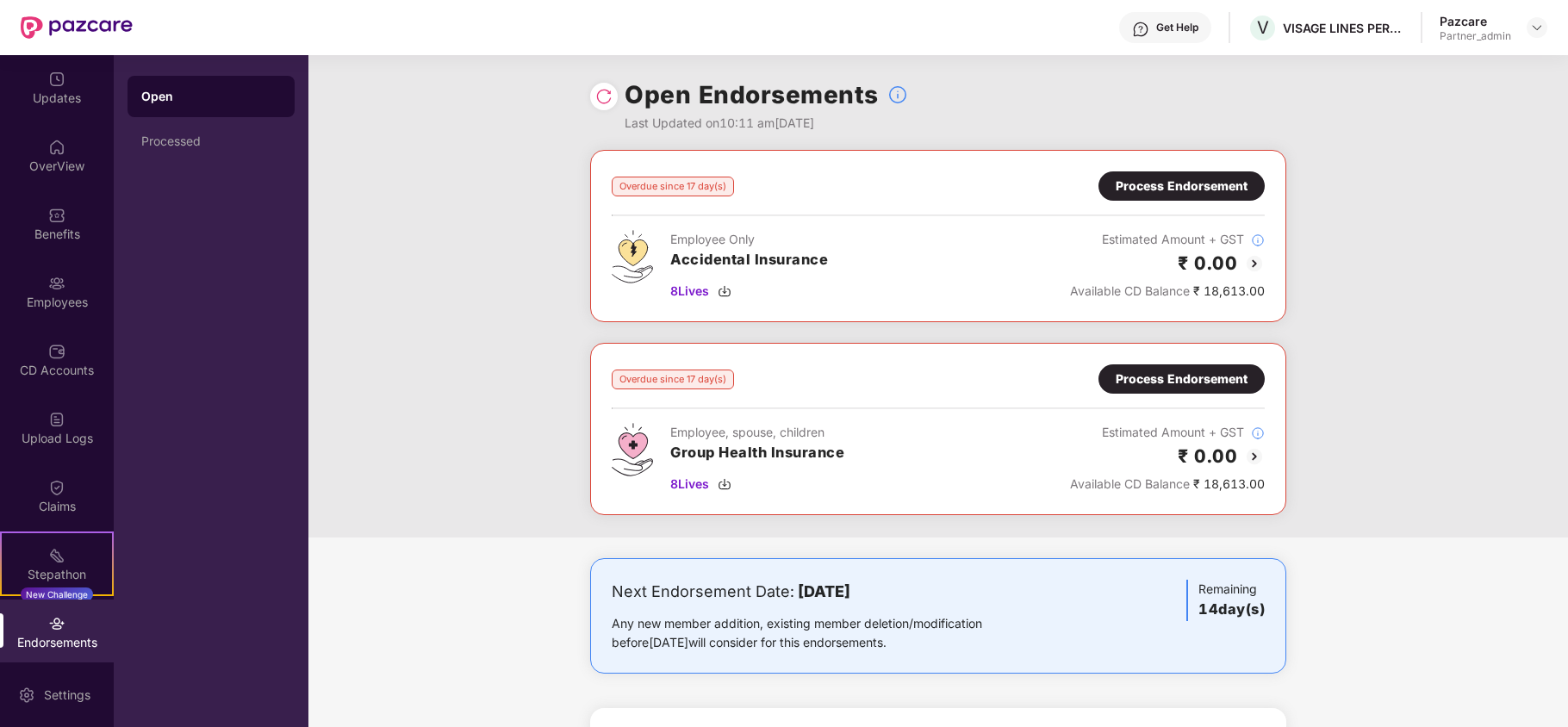
click at [1194, 375] on div "Process Endorsement" at bounding box center [1182, 380] width 132 height 19
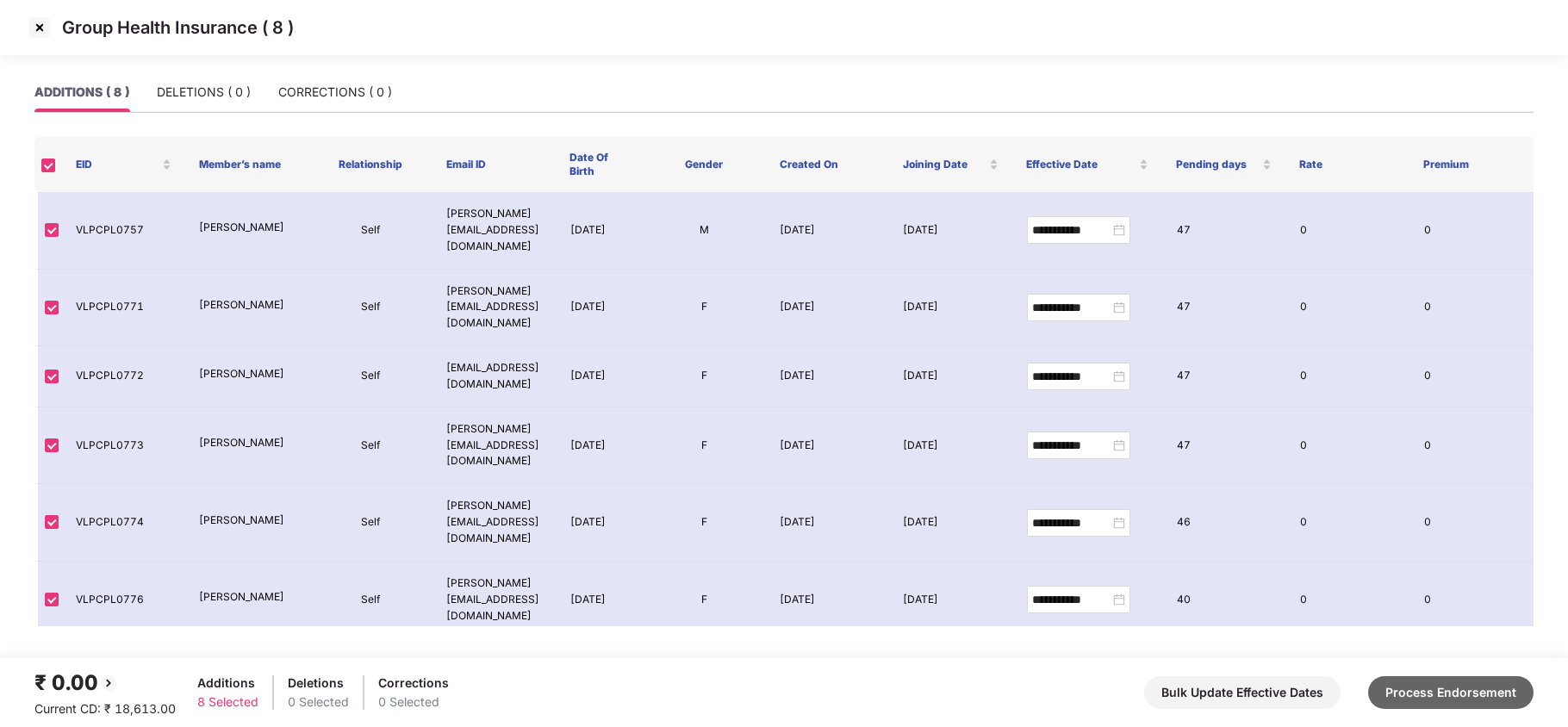
click at [1425, 686] on button "Process Endorsement" at bounding box center [1451, 693] width 165 height 33
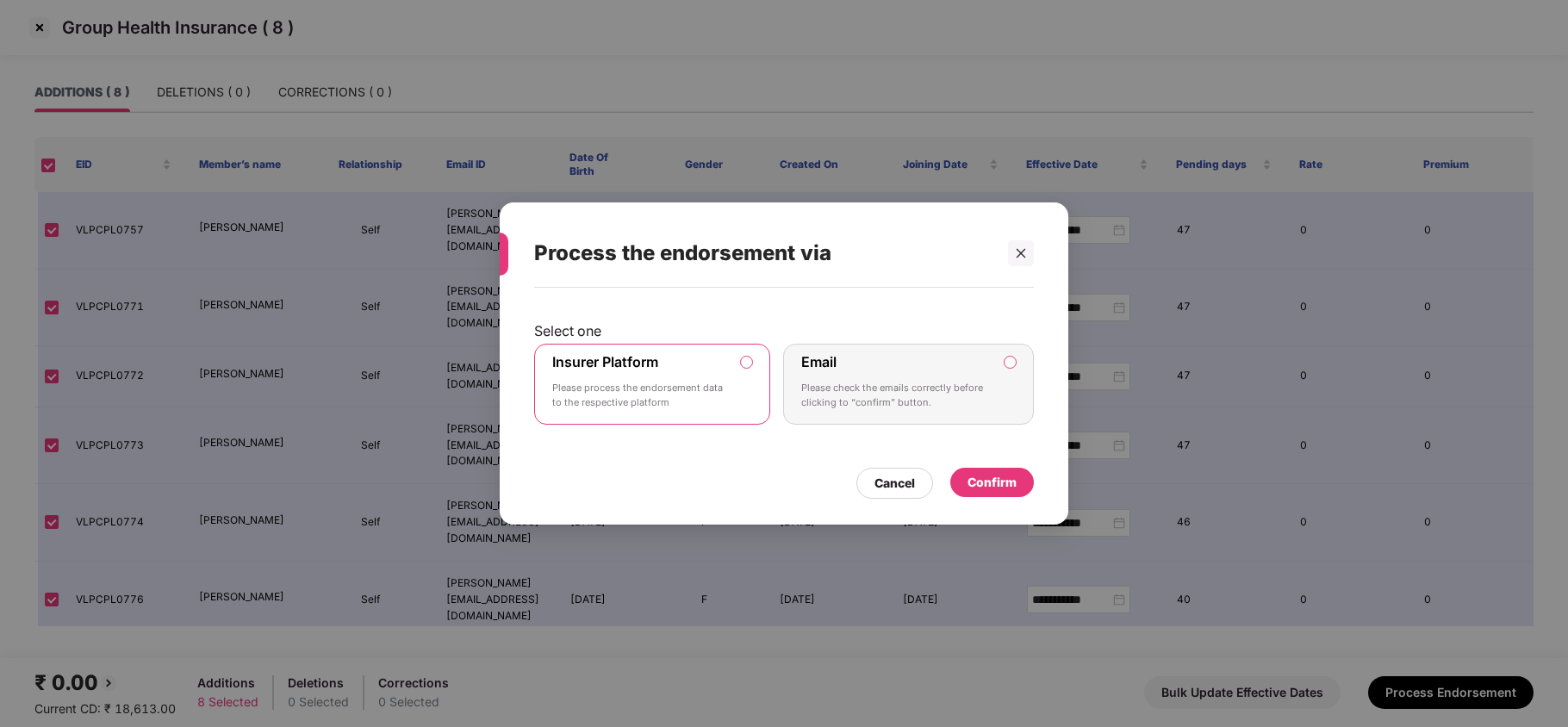
click at [704, 373] on div "Insurer Platform Please process the endorsement data to the respective platform" at bounding box center [640, 384] width 176 height 62
click at [984, 483] on div "Confirm" at bounding box center [992, 483] width 49 height 19
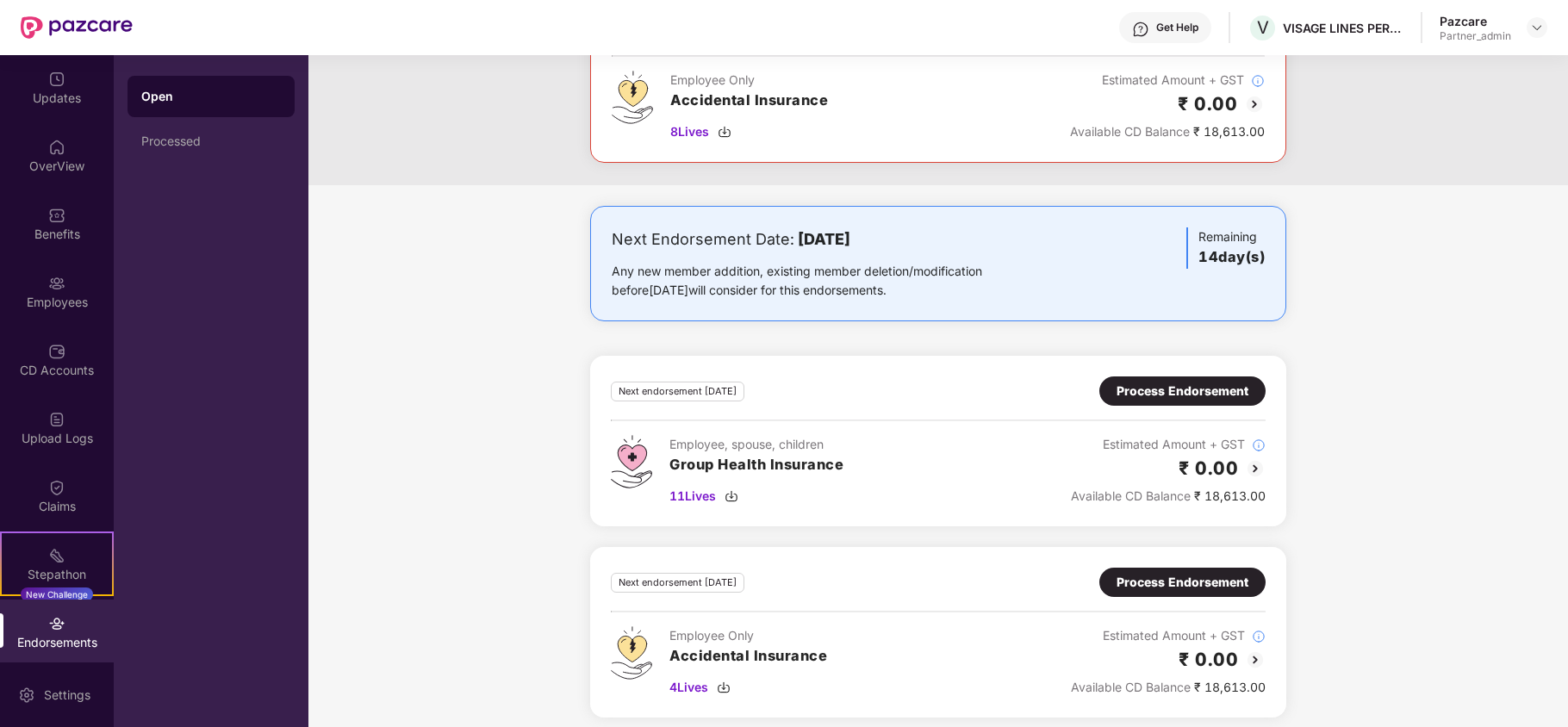
scroll to position [173, 0]
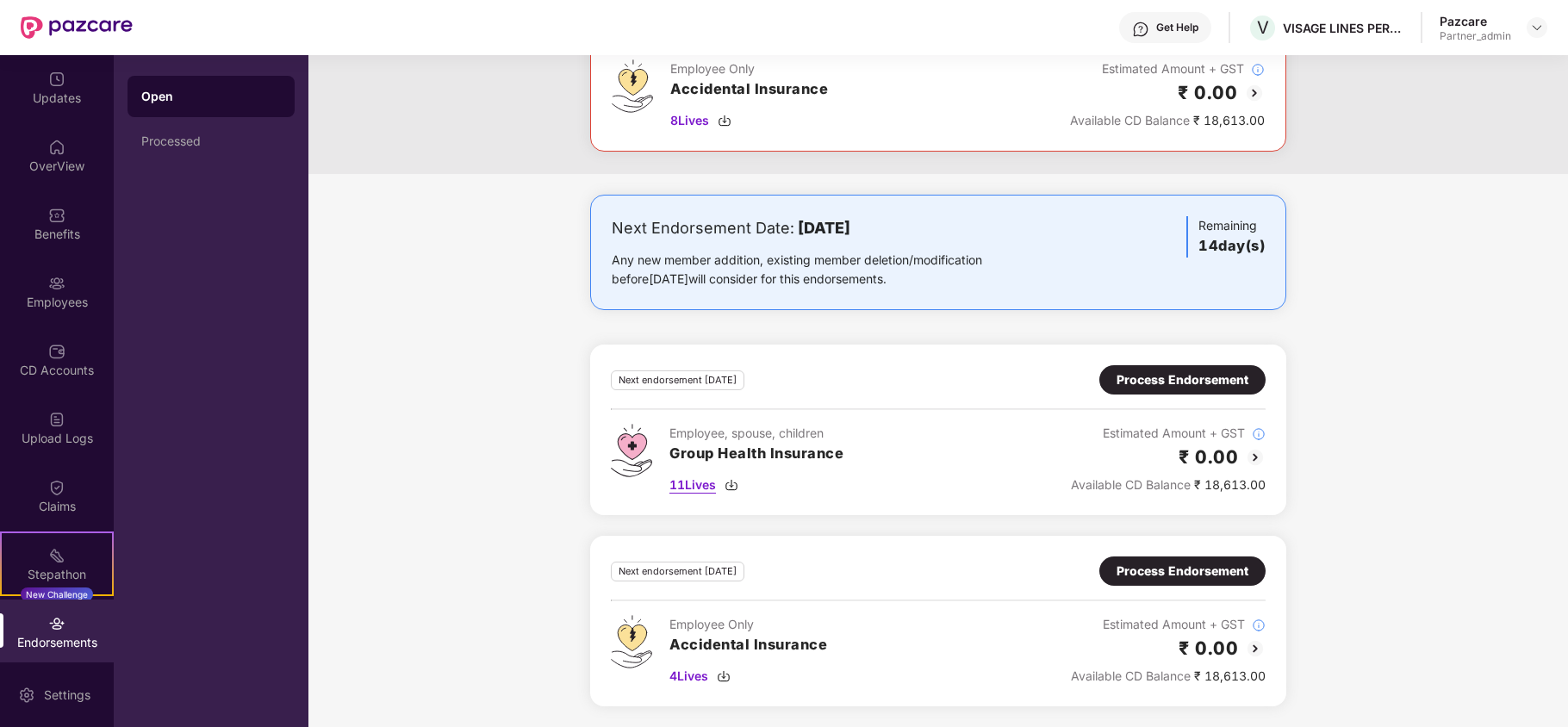
click at [735, 486] on img at bounding box center [731, 485] width 14 height 14
